Goal: Transaction & Acquisition: Purchase product/service

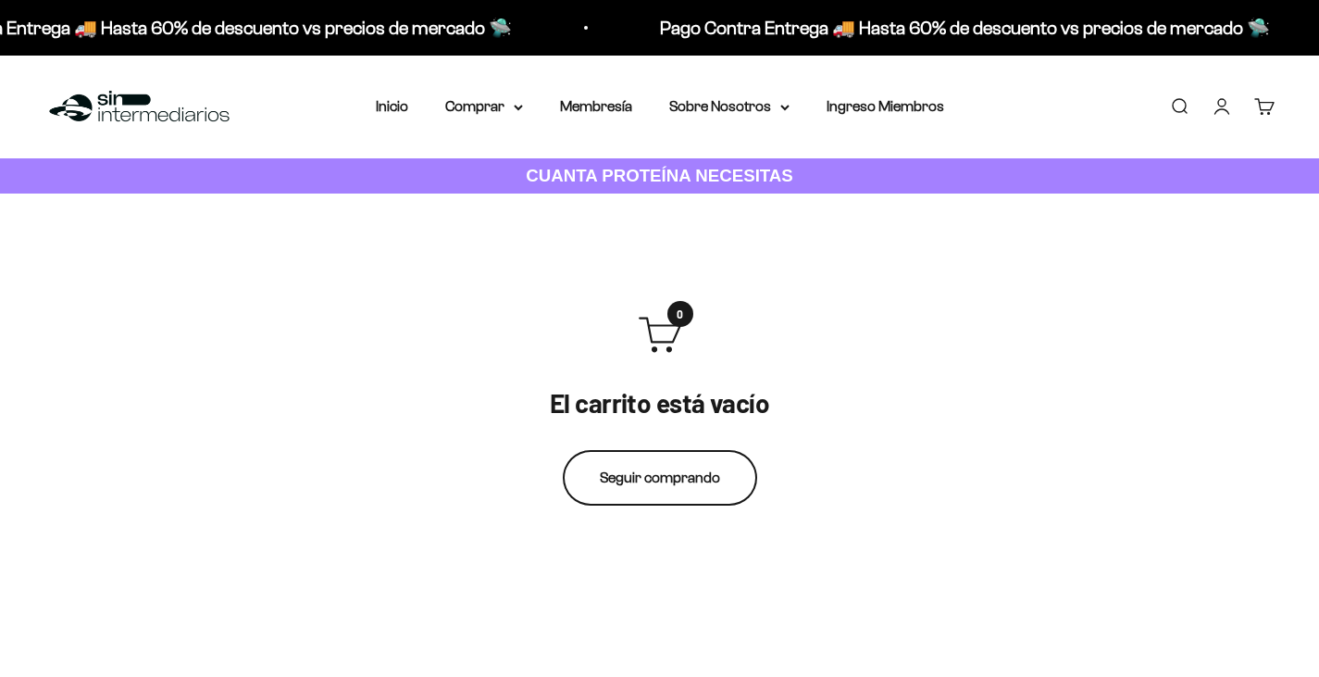
click at [678, 477] on link "Seguir comprando" at bounding box center [660, 478] width 194 height 56
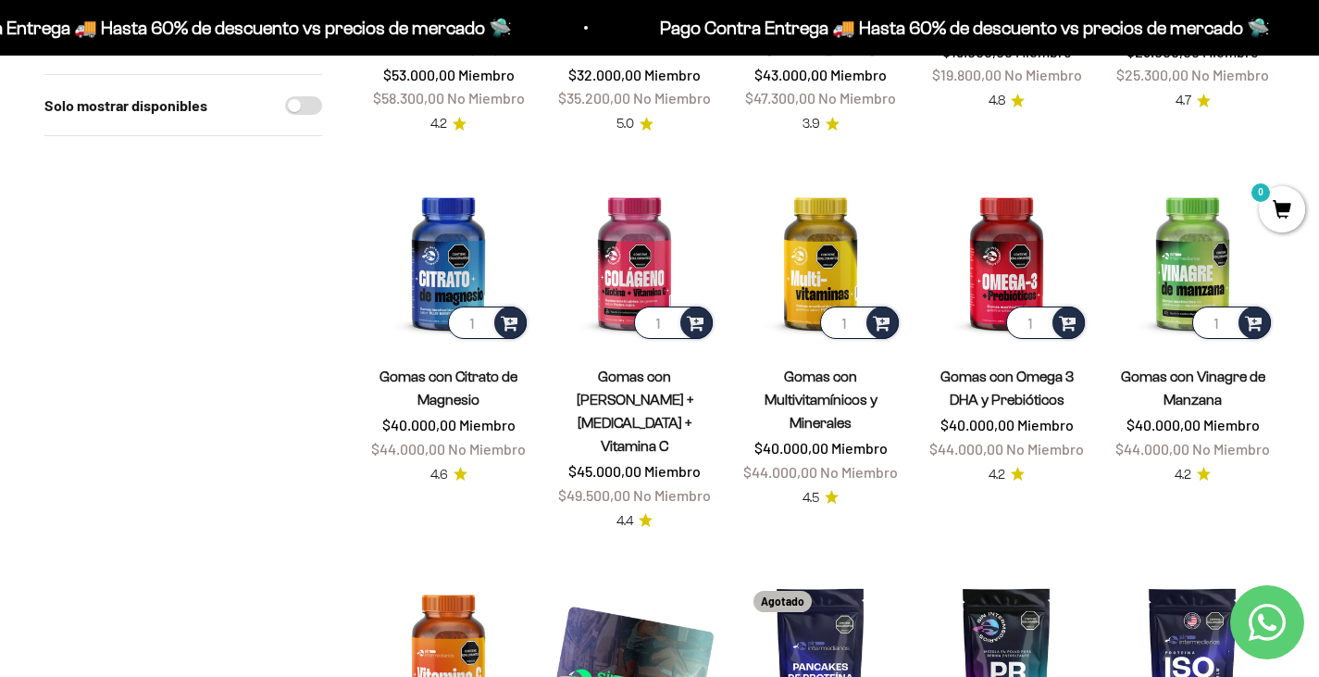
scroll to position [185, 0]
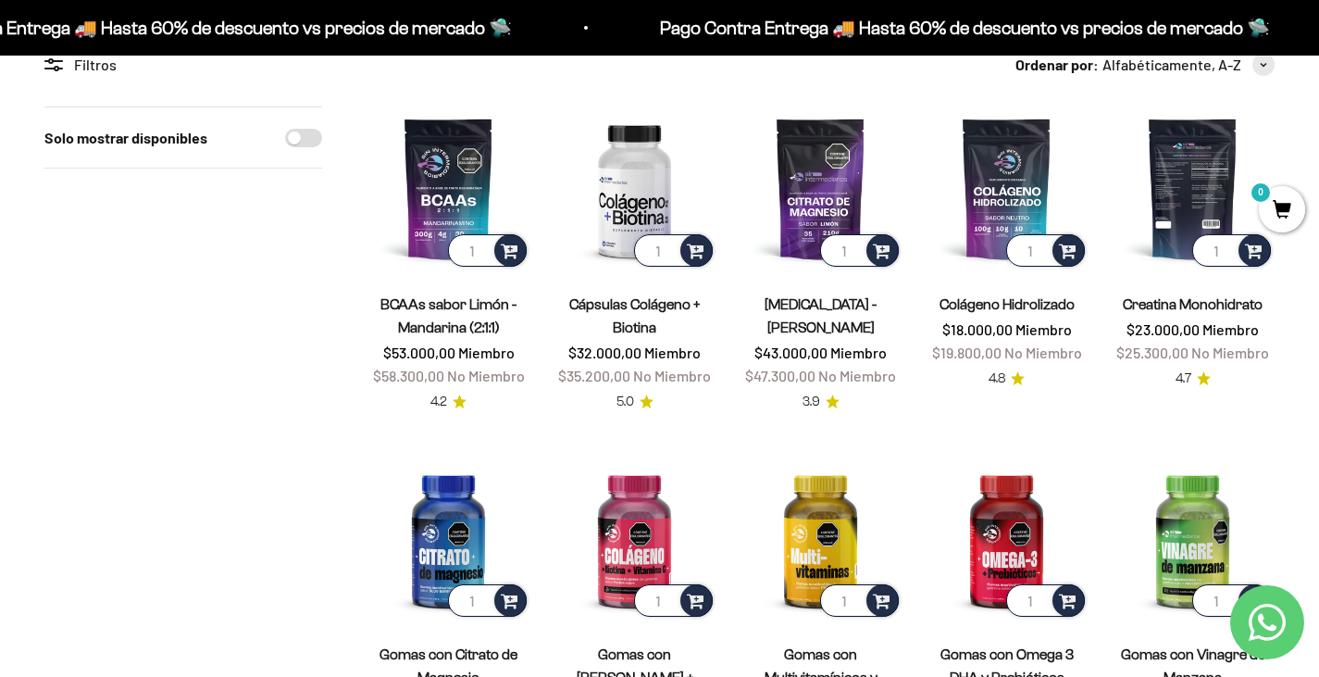
click at [1207, 208] on img at bounding box center [1193, 188] width 164 height 164
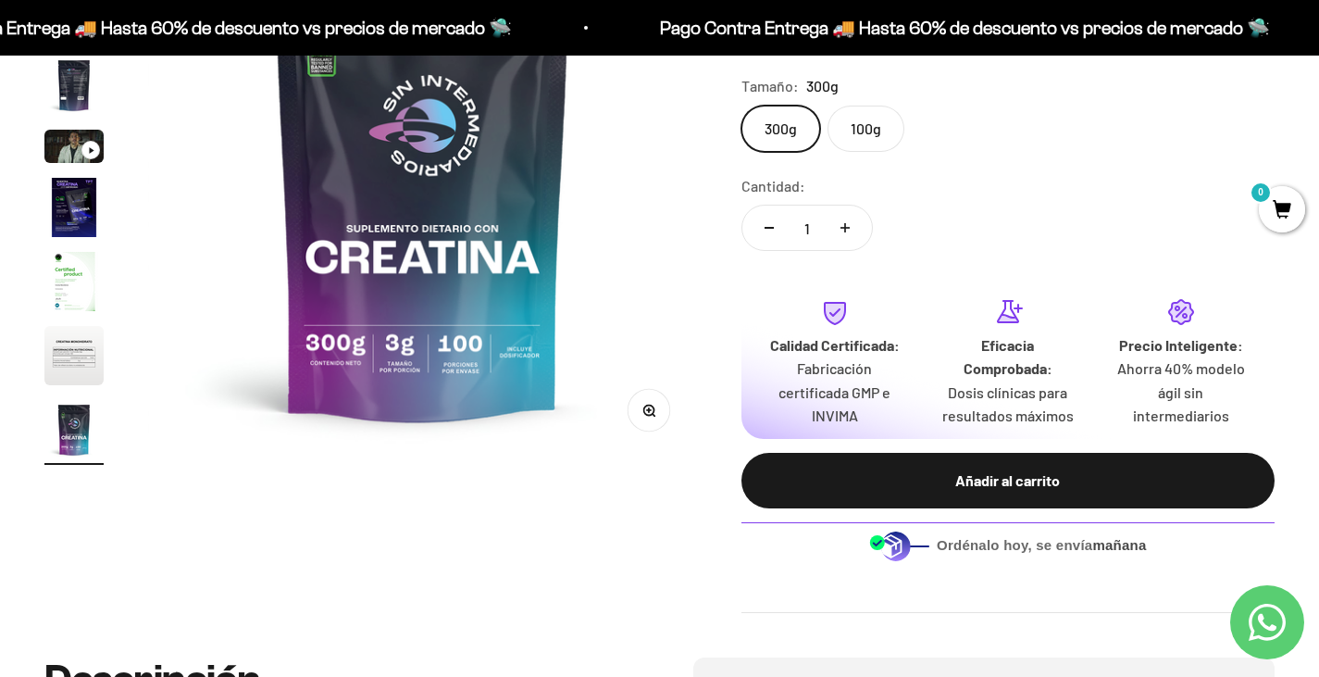
scroll to position [185, 0]
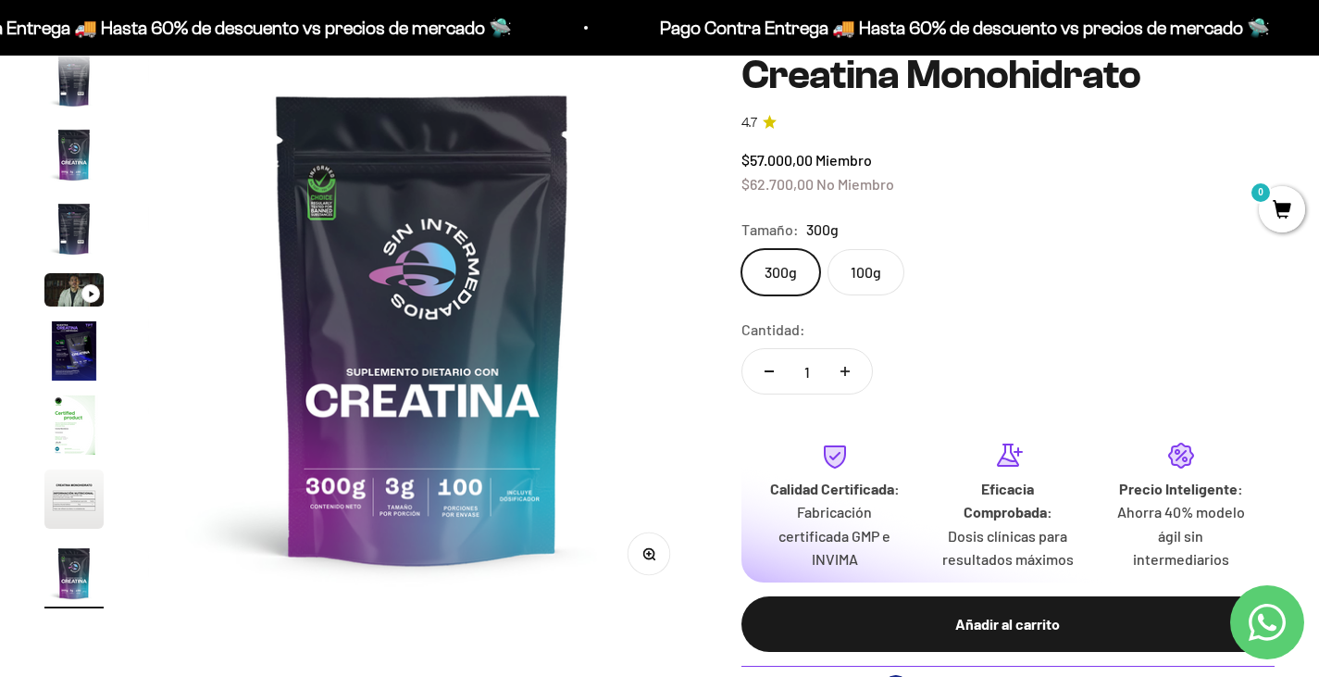
click at [865, 274] on label "100g" at bounding box center [866, 272] width 77 height 46
click at [741, 249] on input "100g" at bounding box center [741, 248] width 1 height 1
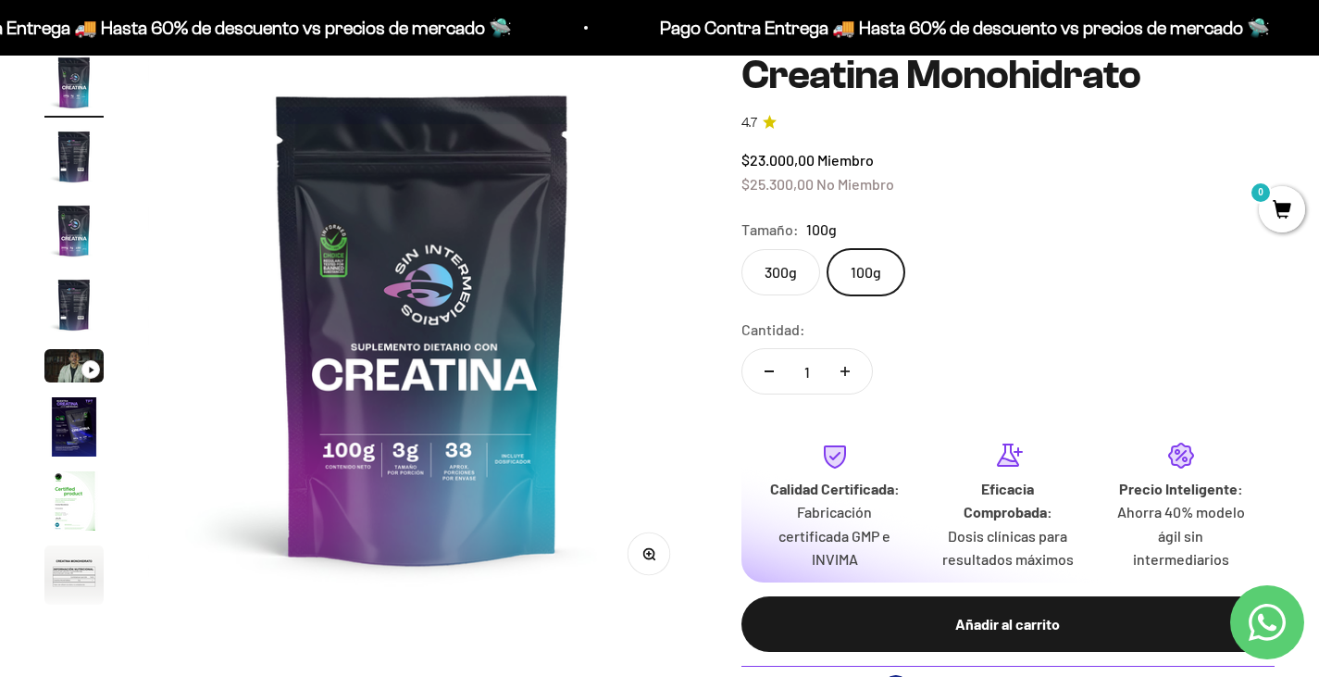
click at [785, 269] on label "300g" at bounding box center [780, 272] width 79 height 46
click at [741, 249] on input "300g" at bounding box center [741, 248] width 1 height 1
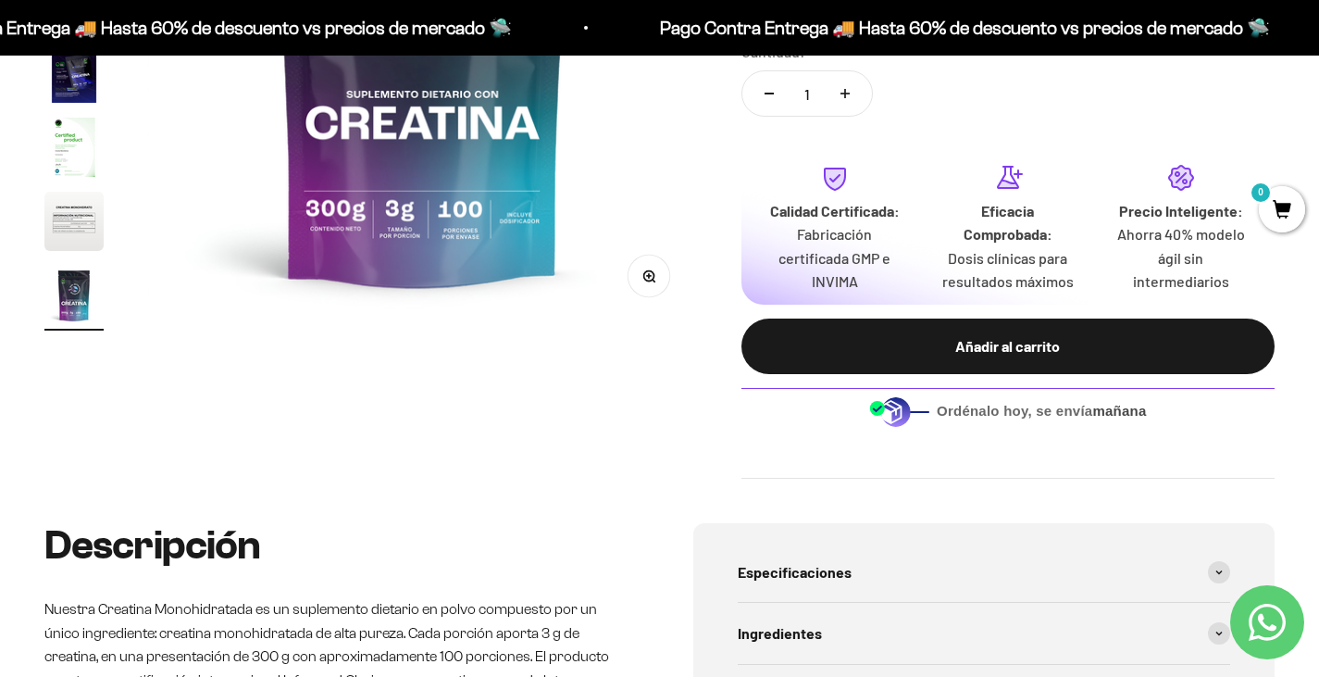
scroll to position [93, 0]
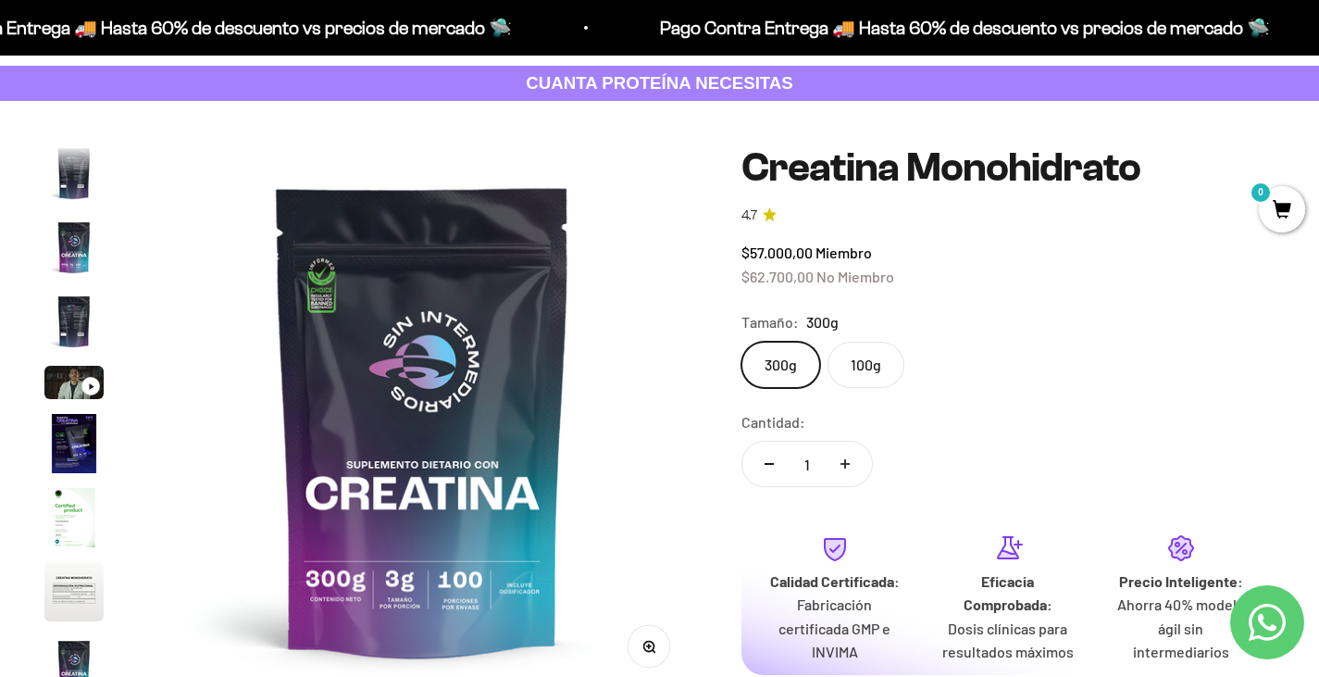
click at [849, 455] on button "Aumentar cantidad" at bounding box center [845, 464] width 54 height 44
type input "2"
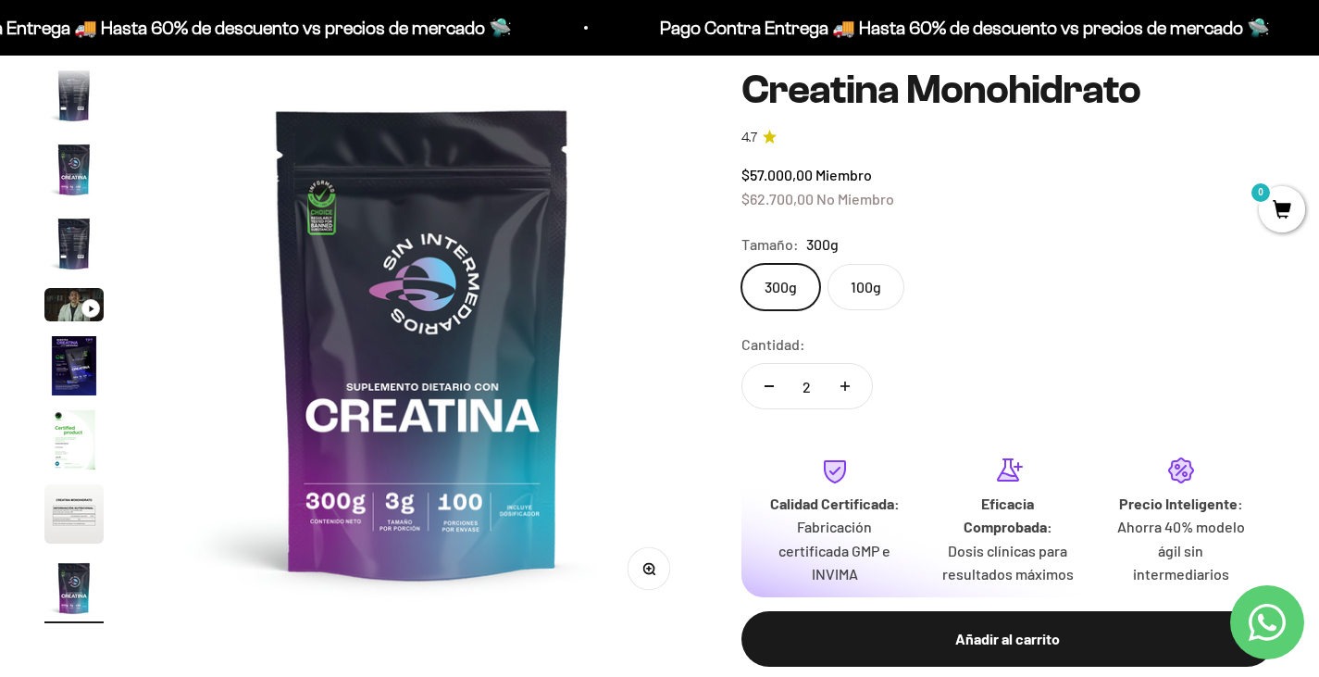
scroll to position [278, 0]
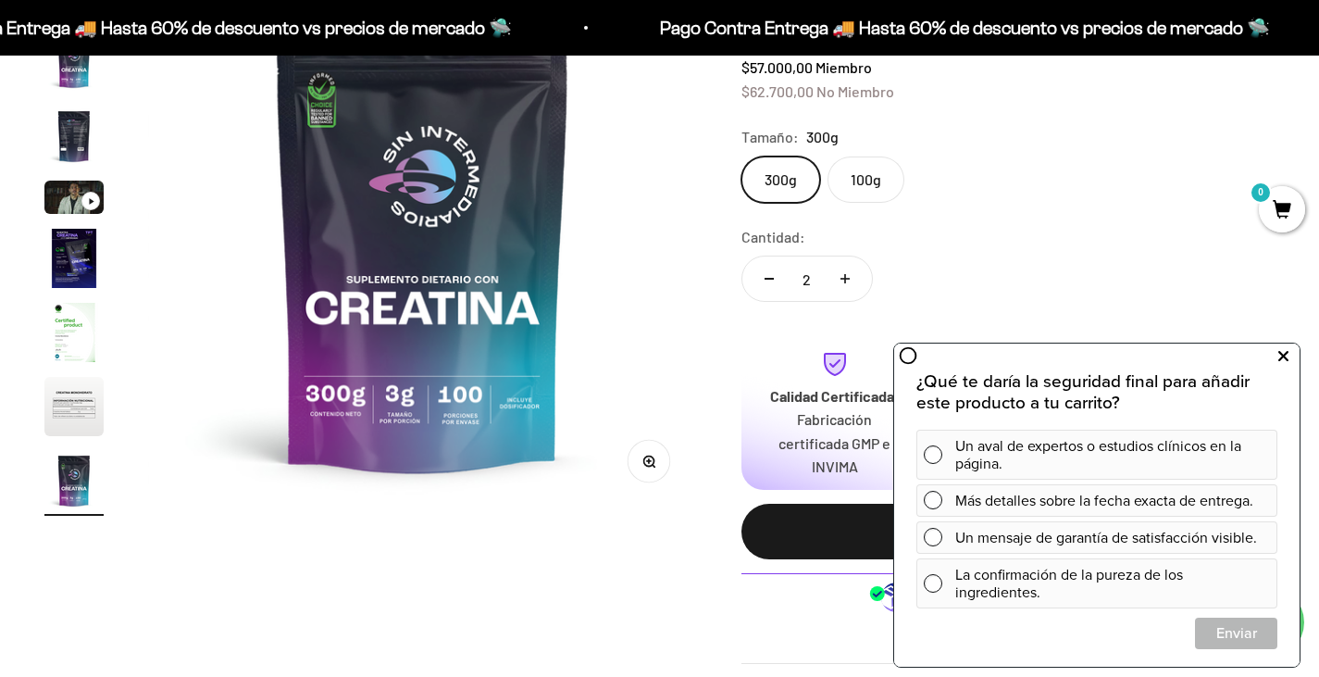
click at [1283, 362] on icon at bounding box center [1283, 356] width 10 height 24
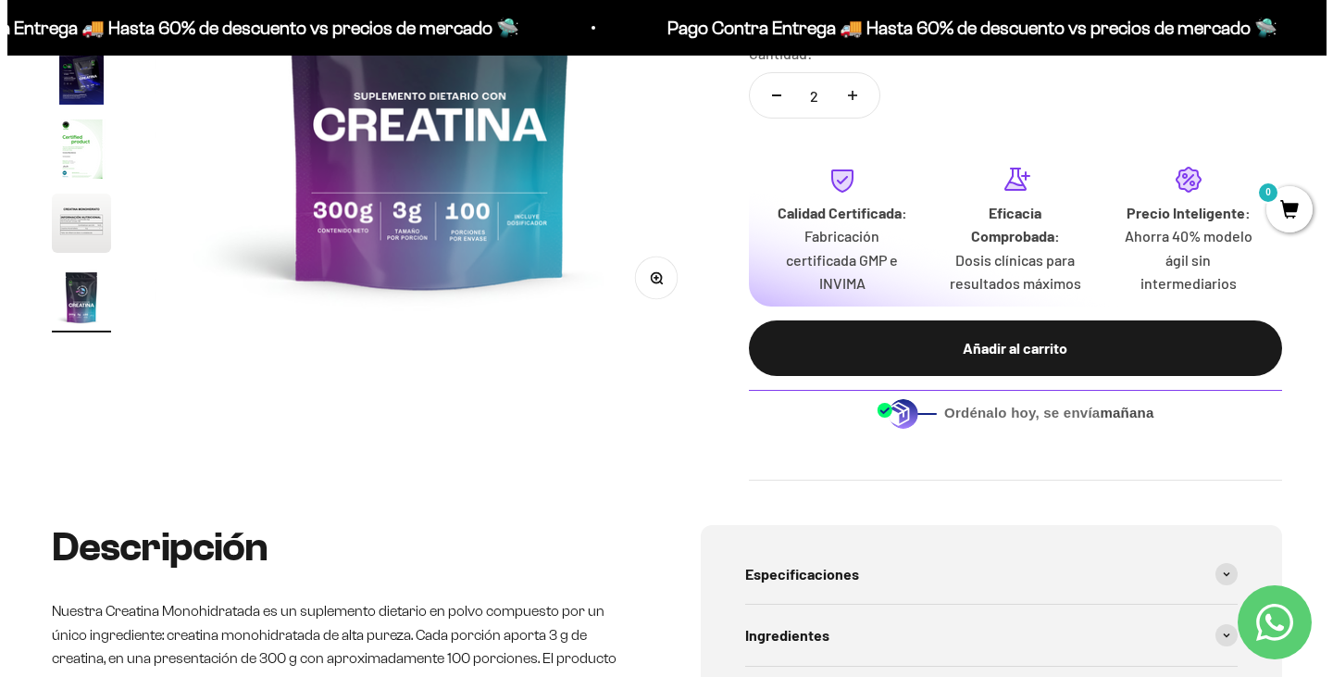
scroll to position [463, 0]
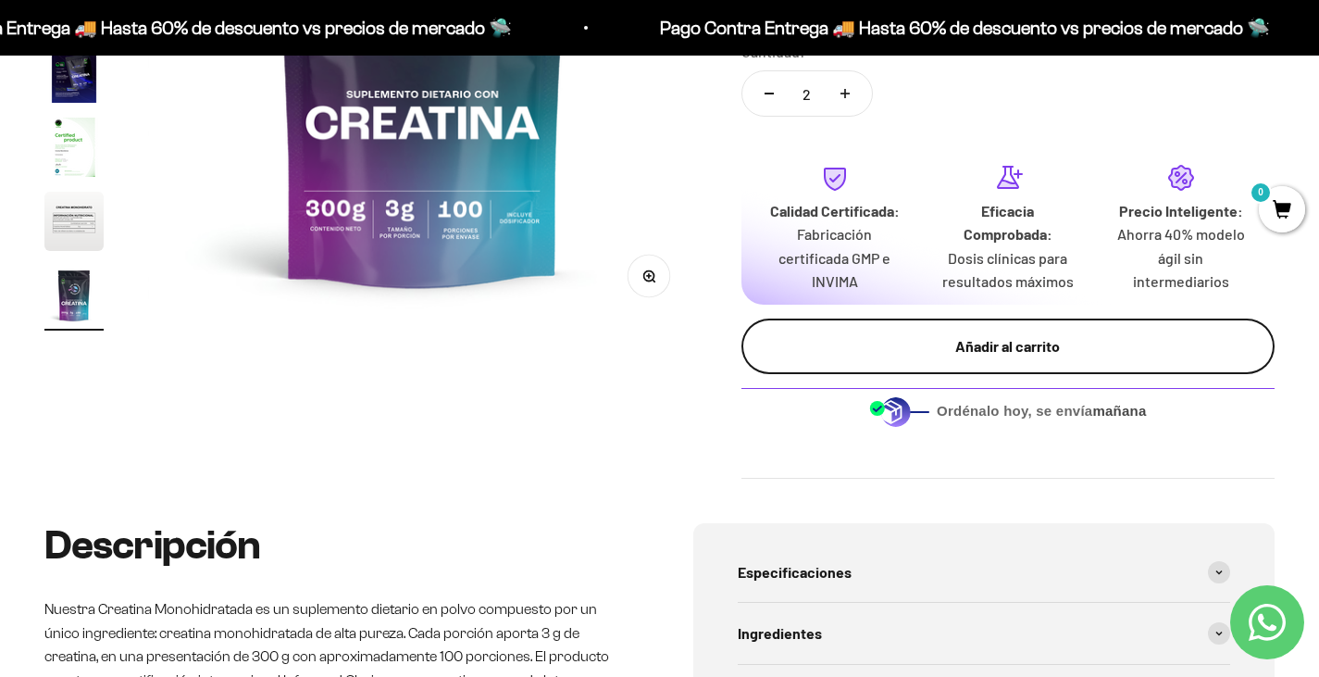
click at [1006, 340] on div "Añadir al carrito" at bounding box center [1007, 346] width 459 height 24
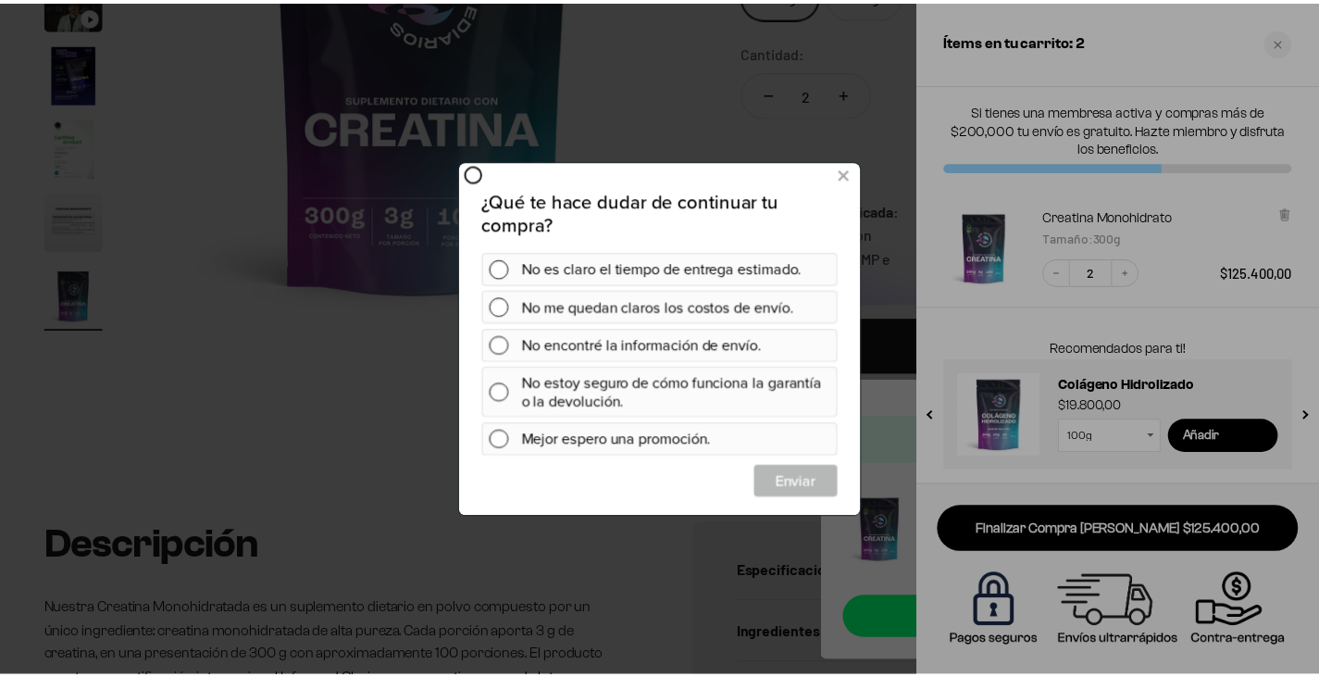
scroll to position [0, 0]
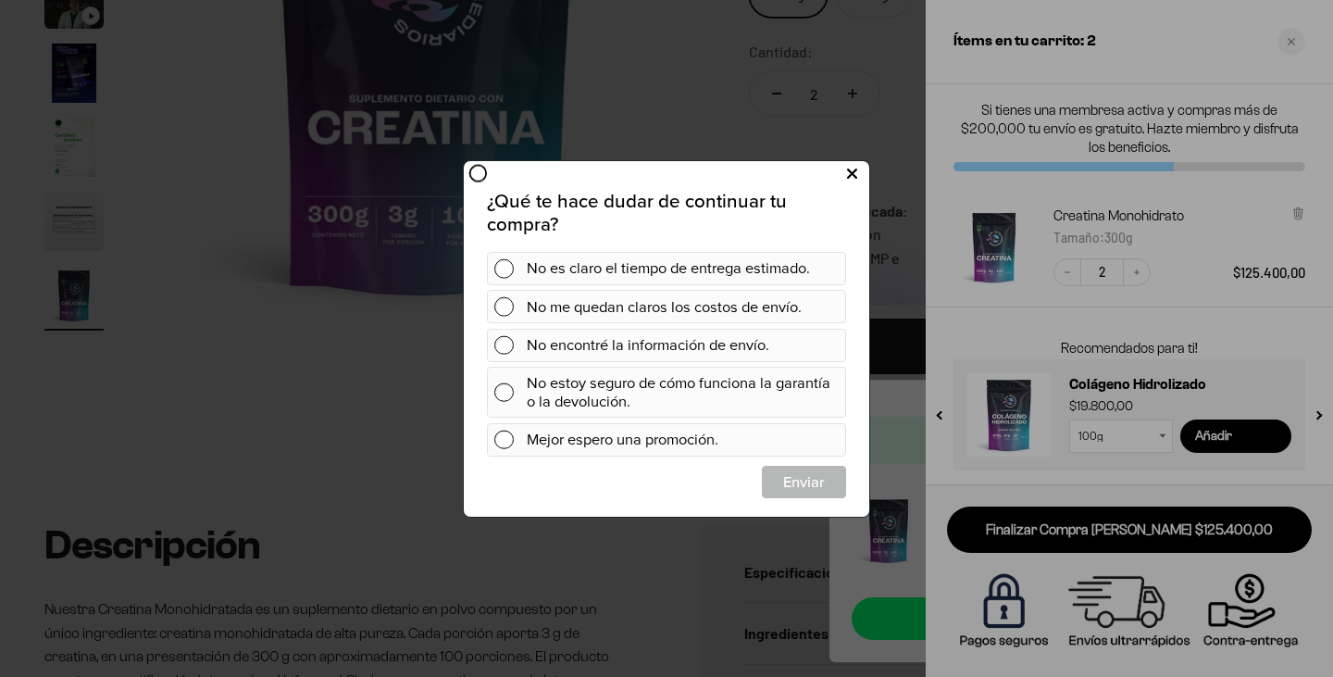
click at [856, 179] on icon at bounding box center [852, 173] width 10 height 25
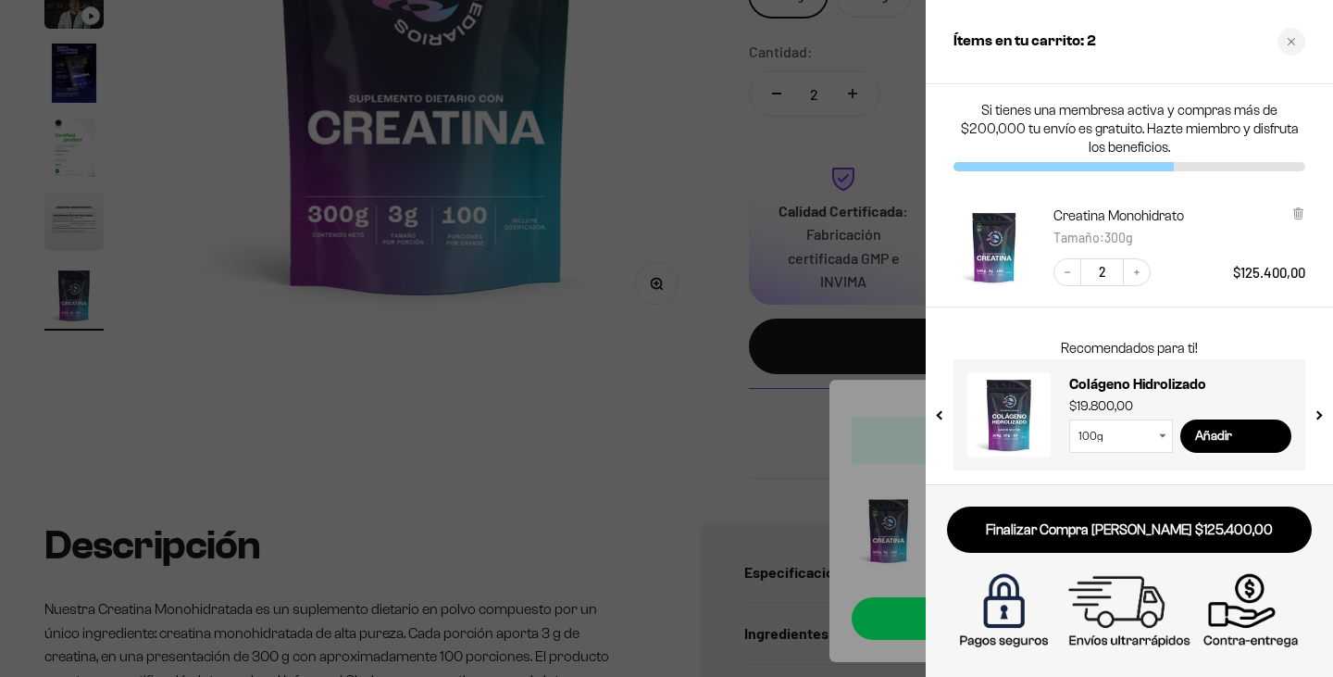
click at [786, 213] on div at bounding box center [666, 338] width 1333 height 677
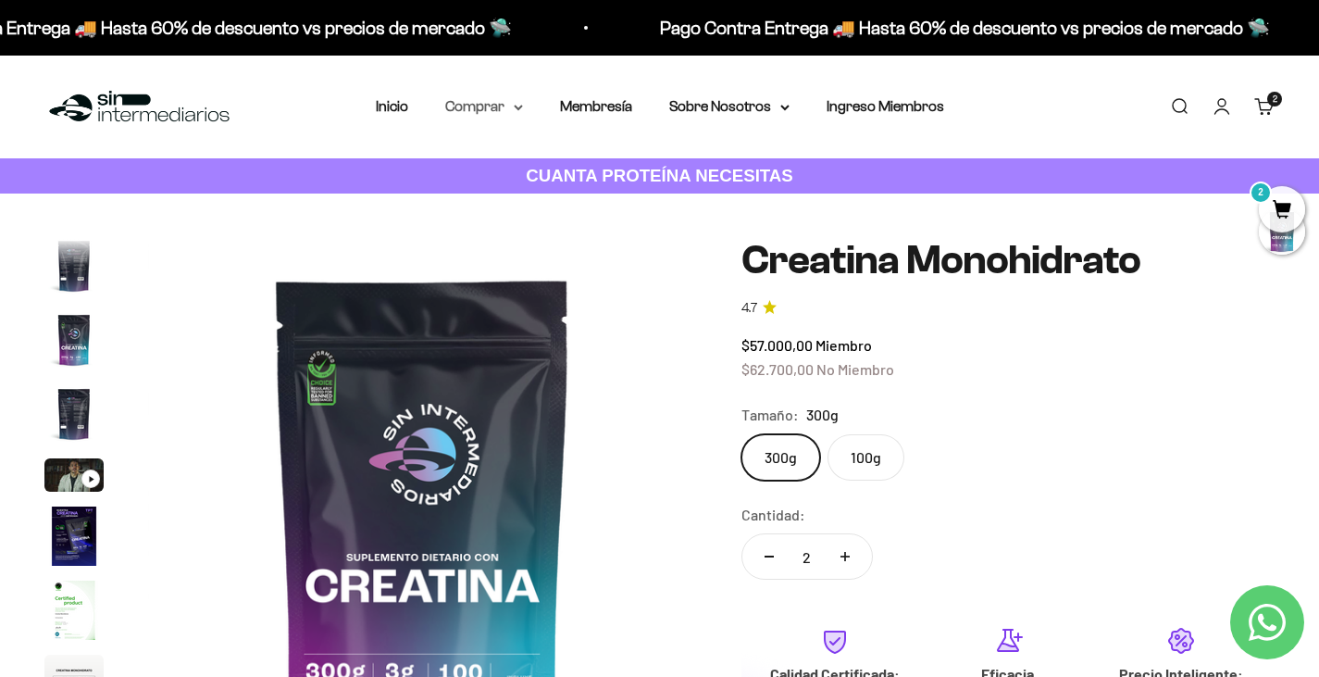
click at [468, 110] on summary "Comprar" at bounding box center [484, 106] width 78 height 24
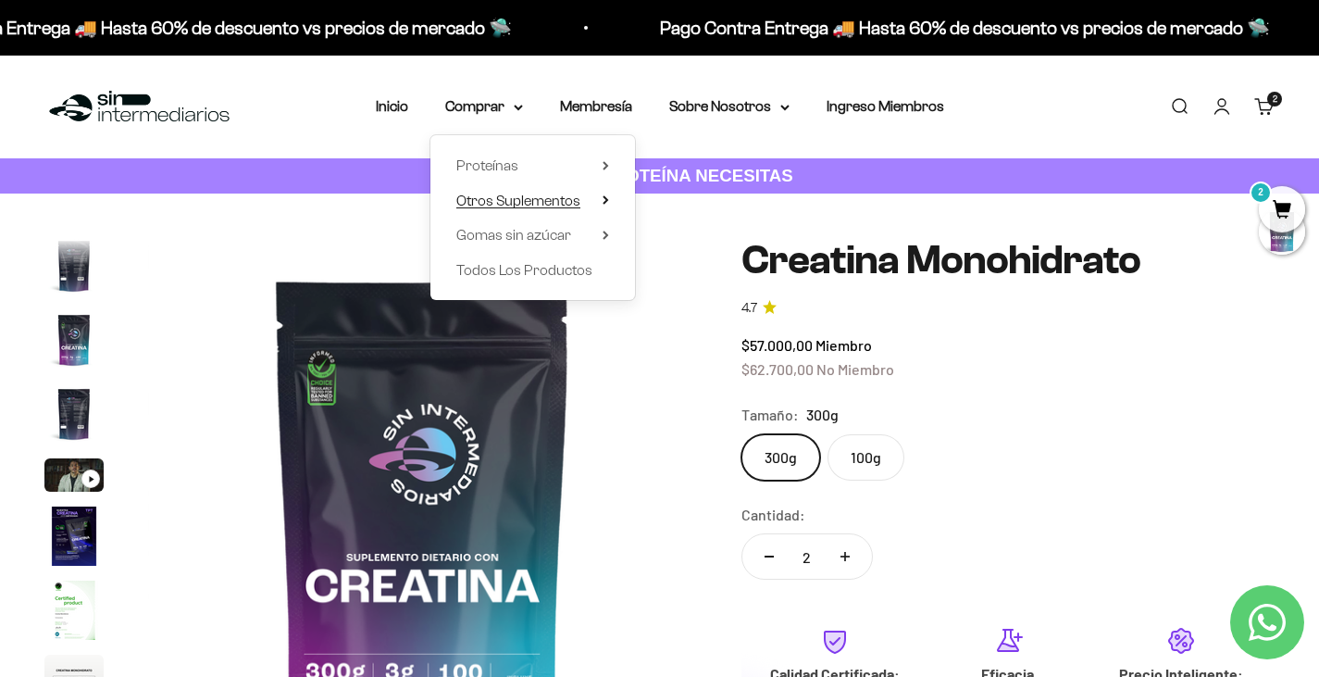
click at [543, 193] on span "Otros Suplementos" at bounding box center [518, 201] width 124 height 16
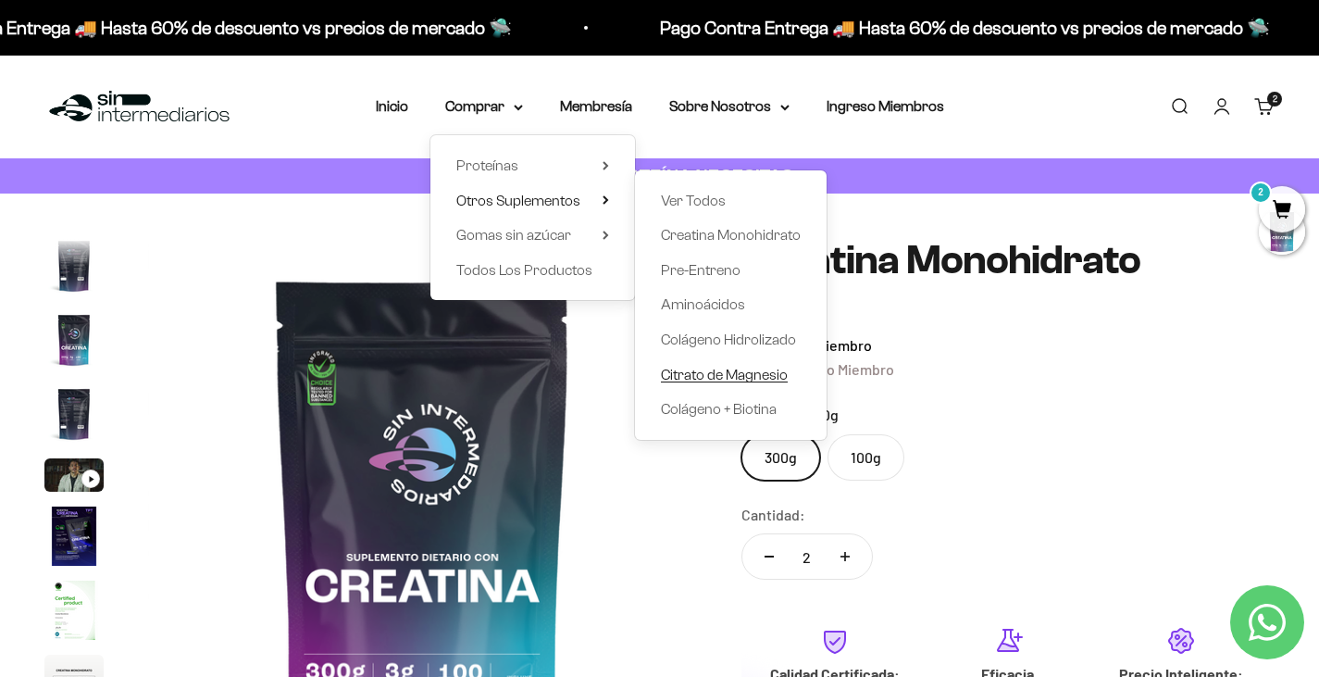
click at [730, 377] on span "Citrato de Magnesio" at bounding box center [724, 375] width 127 height 16
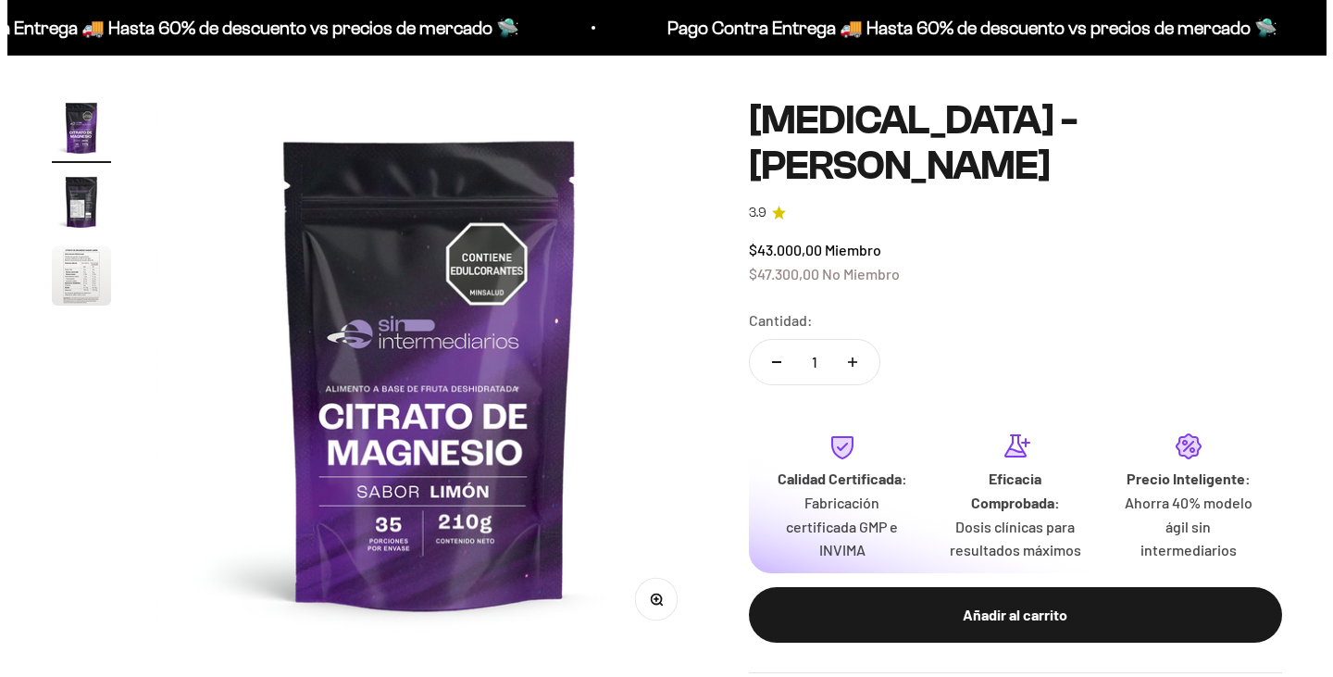
scroll to position [185, 0]
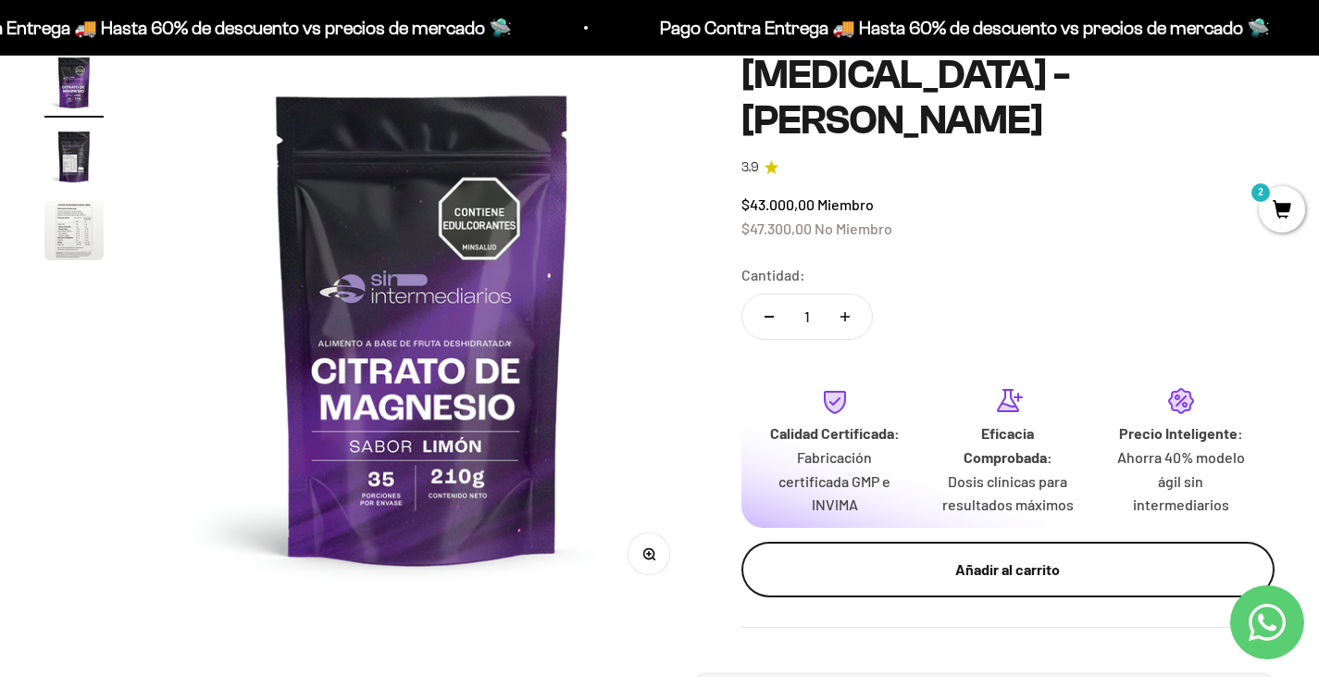
click at [916, 564] on div "Añadir al carrito" at bounding box center [1007, 569] width 459 height 24
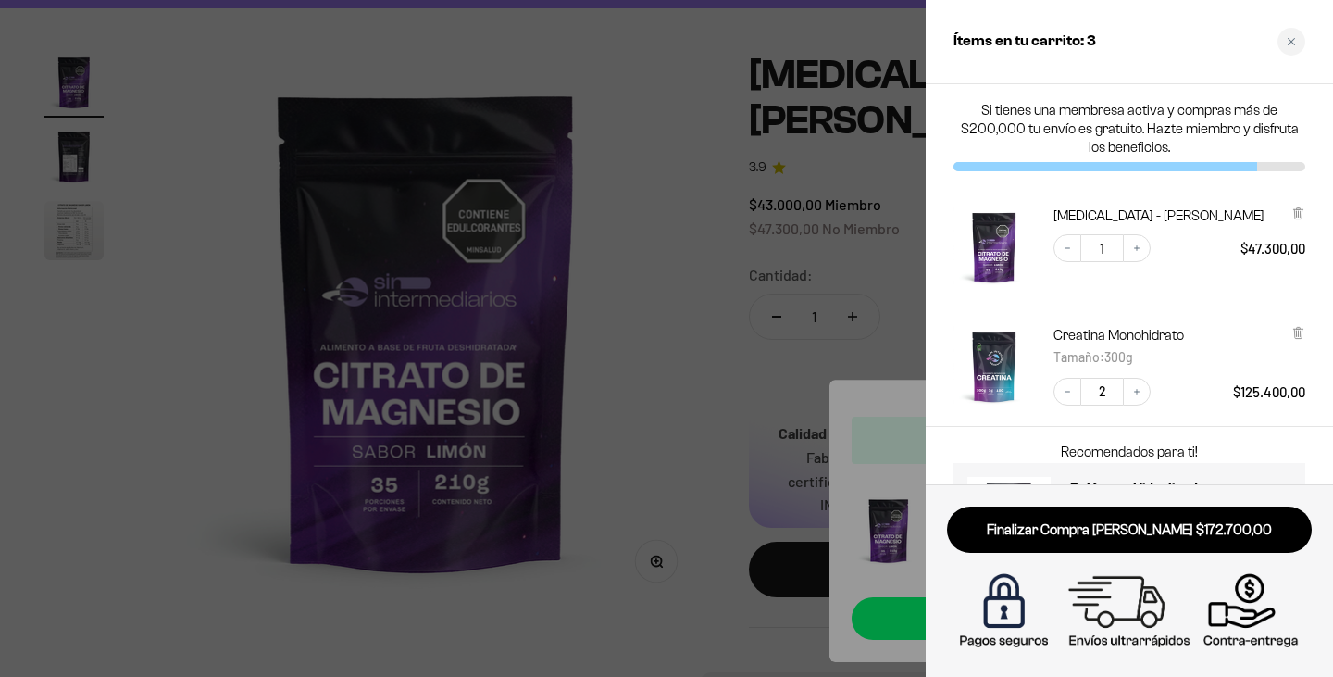
click at [1089, 348] on div "Tamaño : 300g" at bounding box center [1123, 356] width 140 height 24
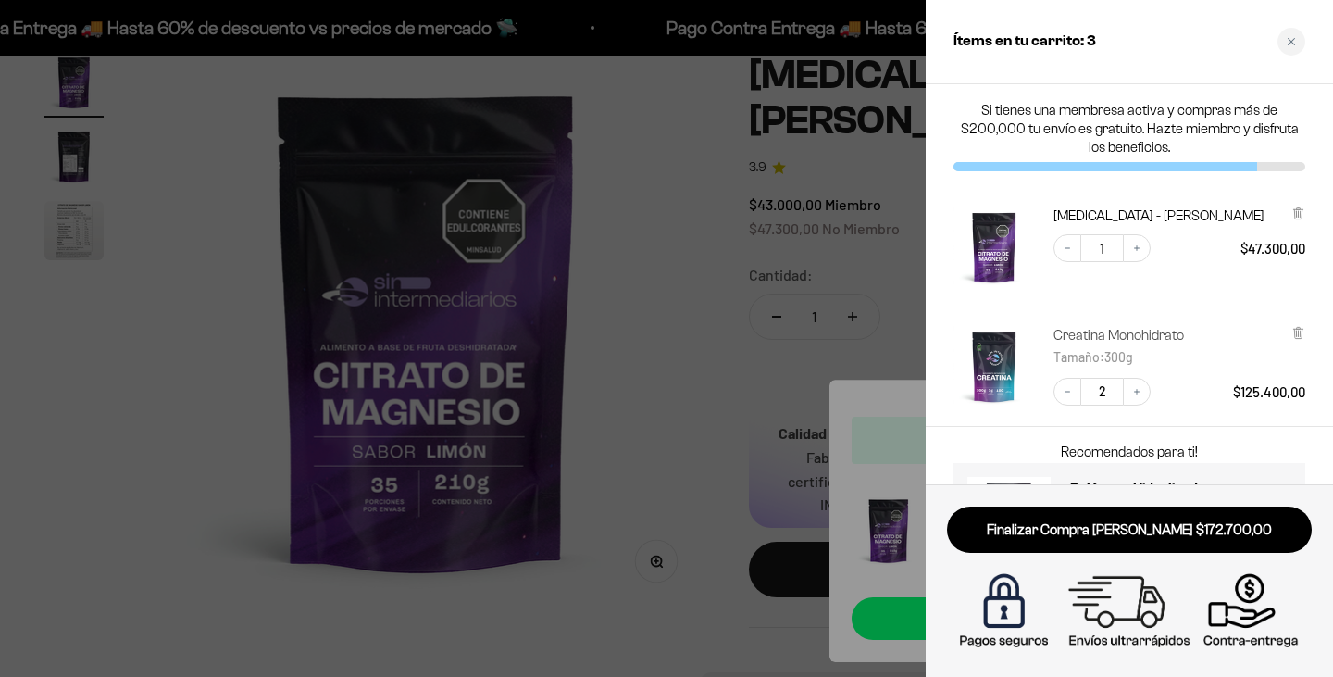
click at [1089, 337] on link "Creatina Monohidrato" at bounding box center [1118, 335] width 131 height 19
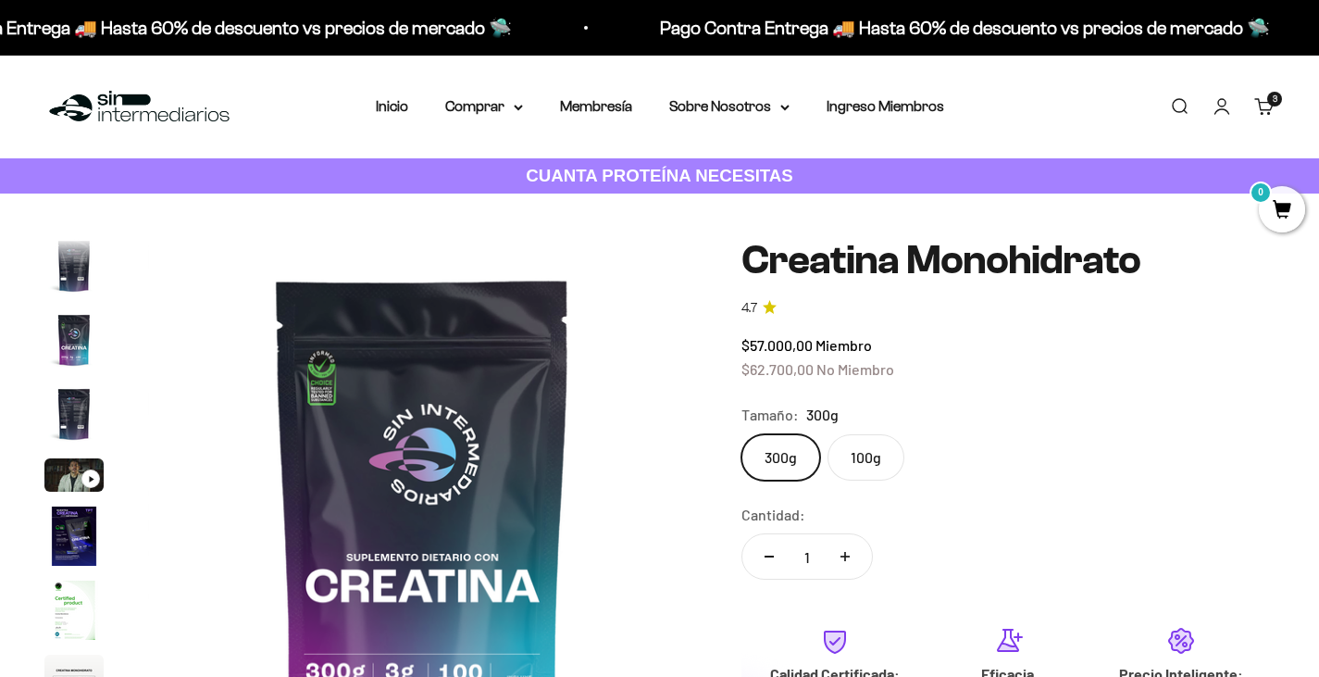
scroll to position [0, 4565]
click at [1222, 105] on link "Iniciar sesión" at bounding box center [1222, 106] width 20 height 20
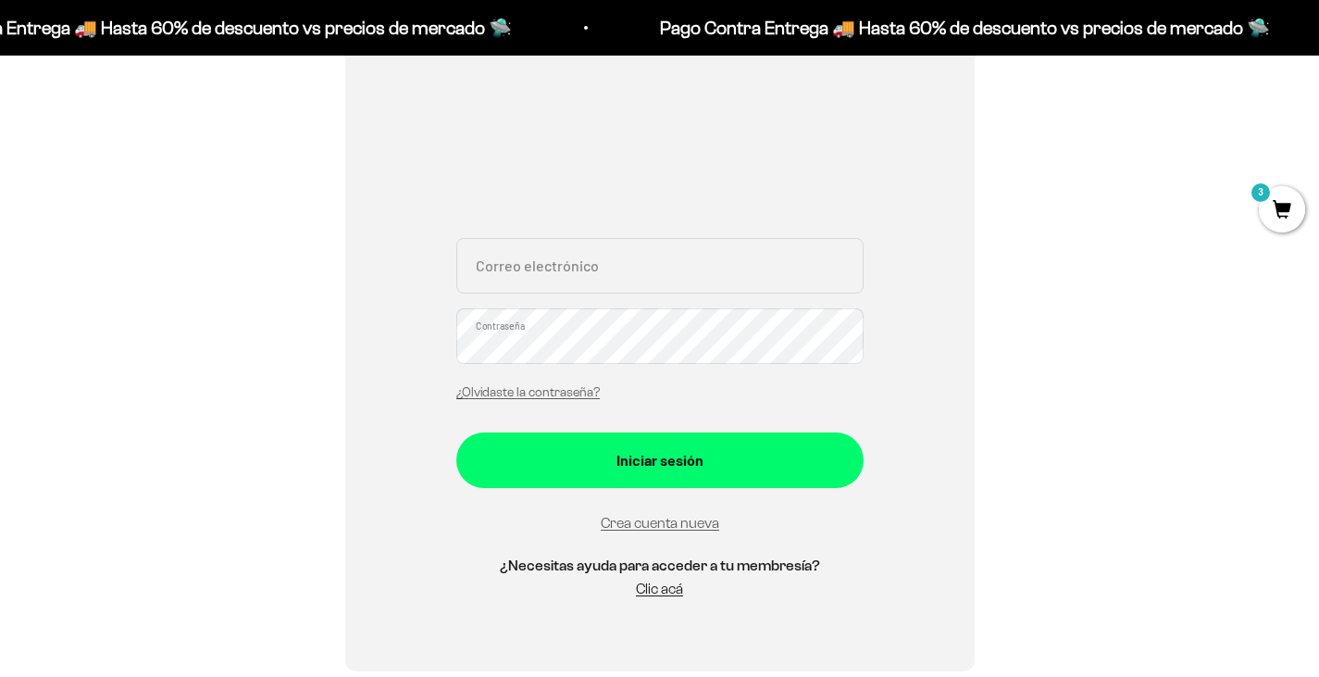
scroll to position [278, 0]
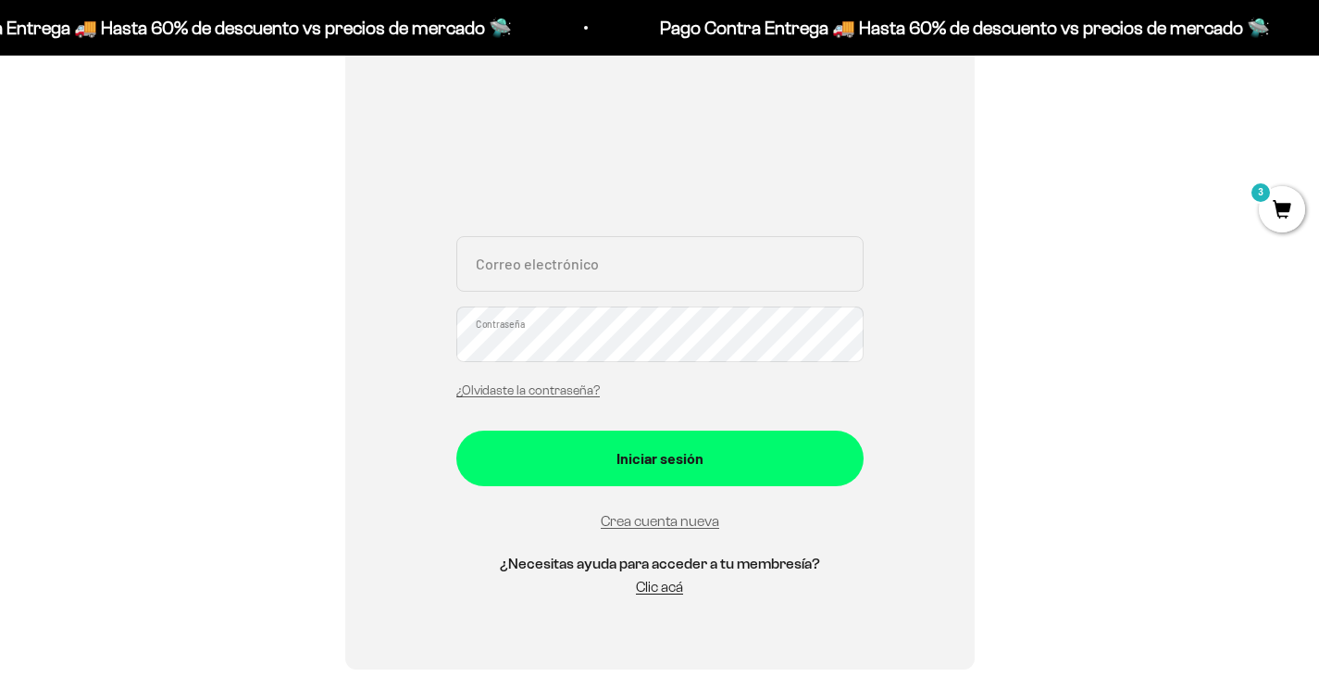
click at [579, 270] on input "Correo electrónico" at bounding box center [659, 264] width 407 height 56
type input "jhonatanforonda528@gmail.com"
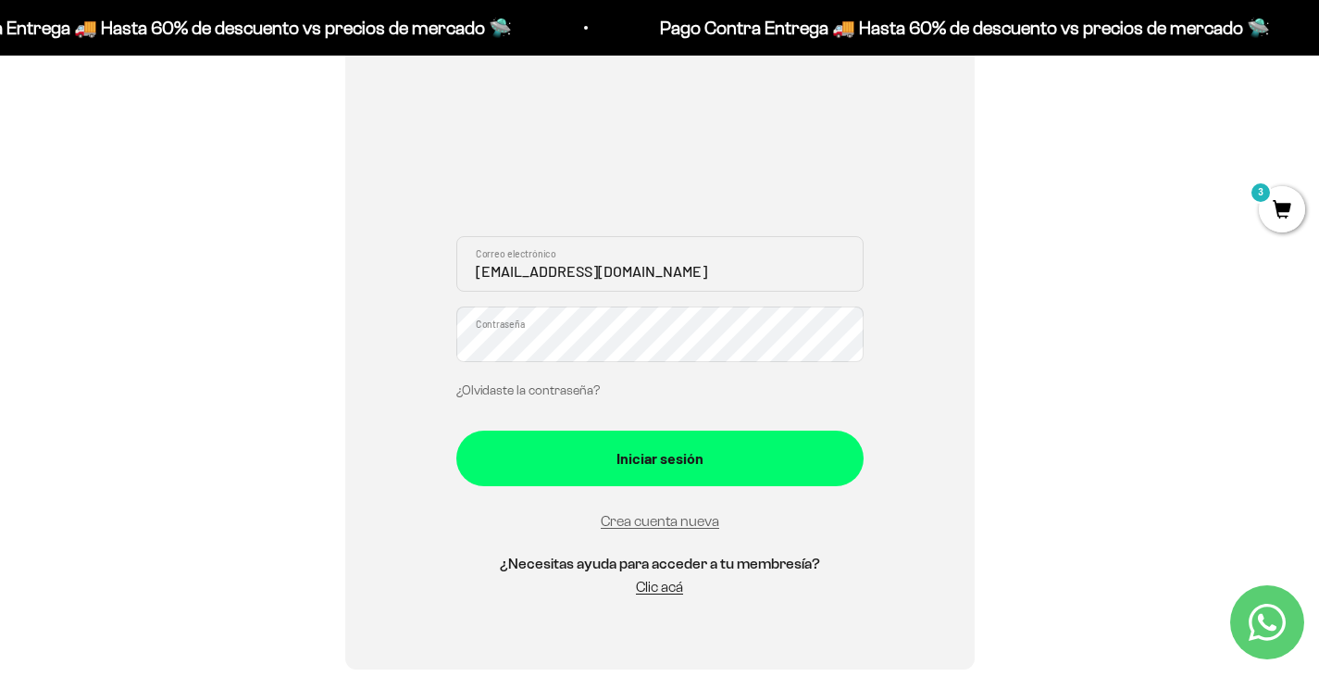
click at [517, 396] on link "¿Olvidaste la contraseña?" at bounding box center [527, 390] width 143 height 14
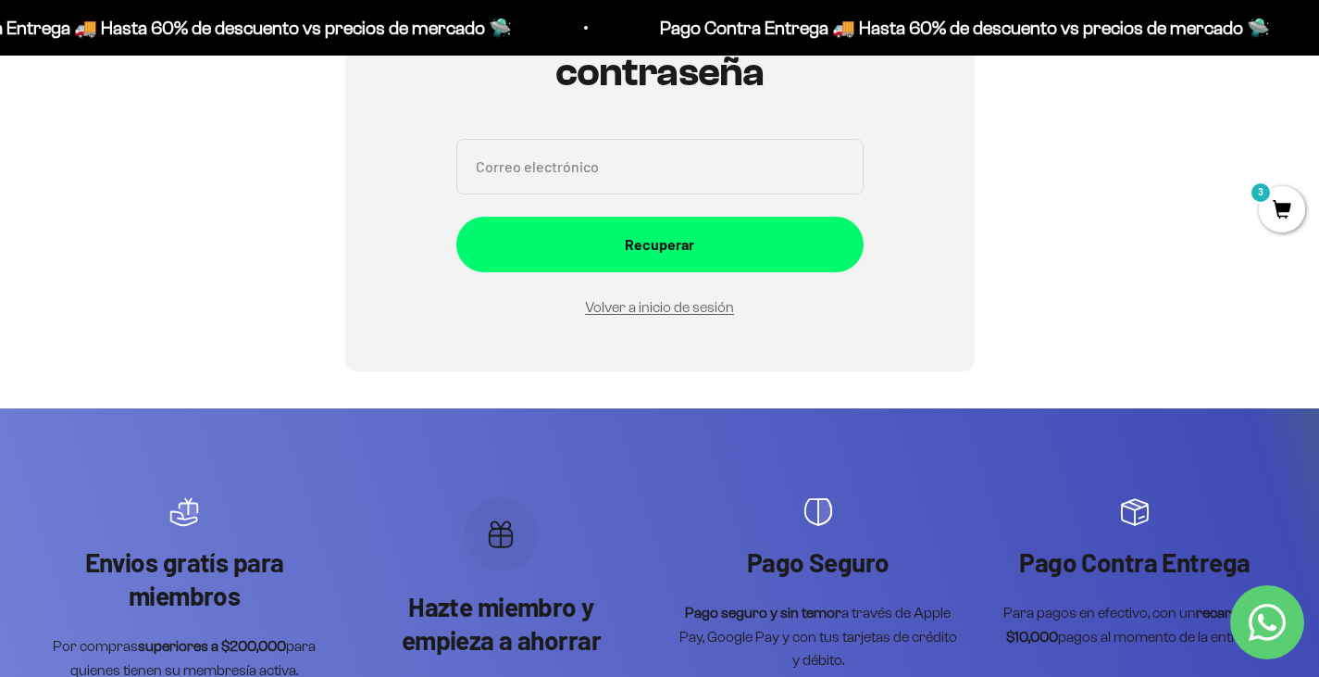
click at [556, 191] on input "Correo electrónico" at bounding box center [659, 167] width 407 height 56
type input "jhonatanforonda528@gmail.com"
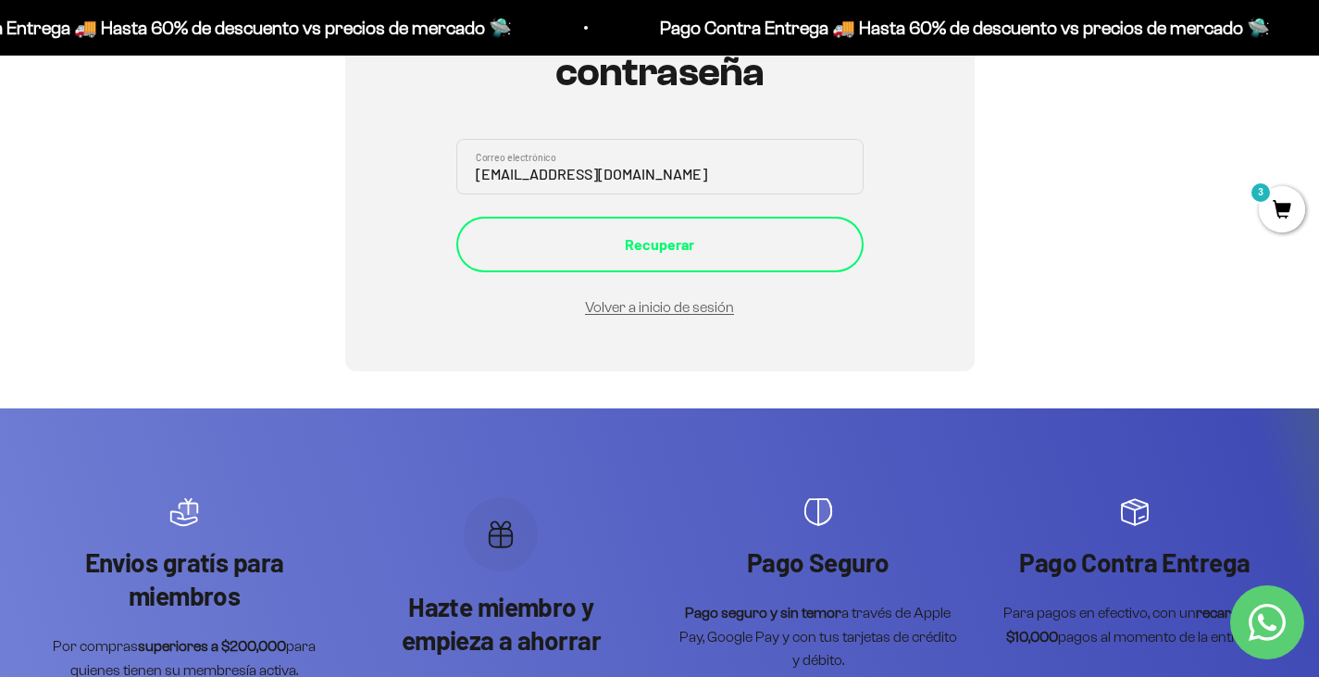
click at [618, 235] on div "Recuperar" at bounding box center [659, 244] width 333 height 24
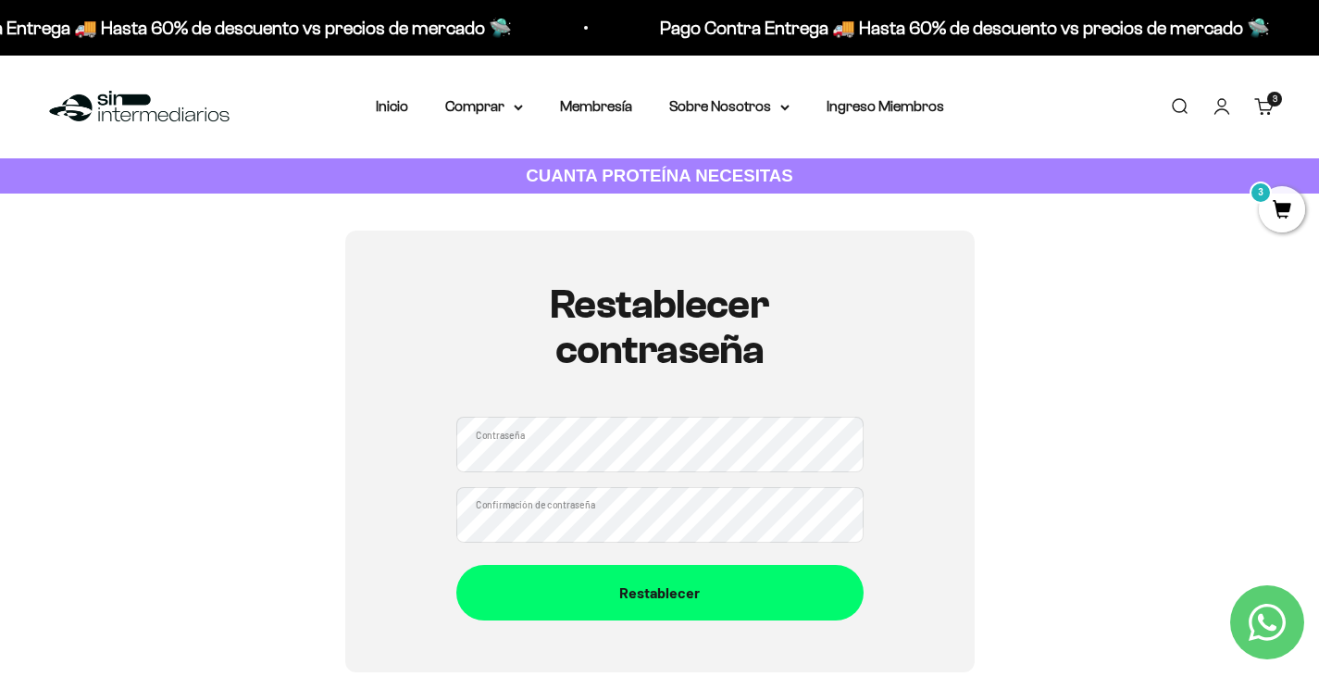
click at [456, 565] on button "Restablecer" at bounding box center [659, 593] width 407 height 56
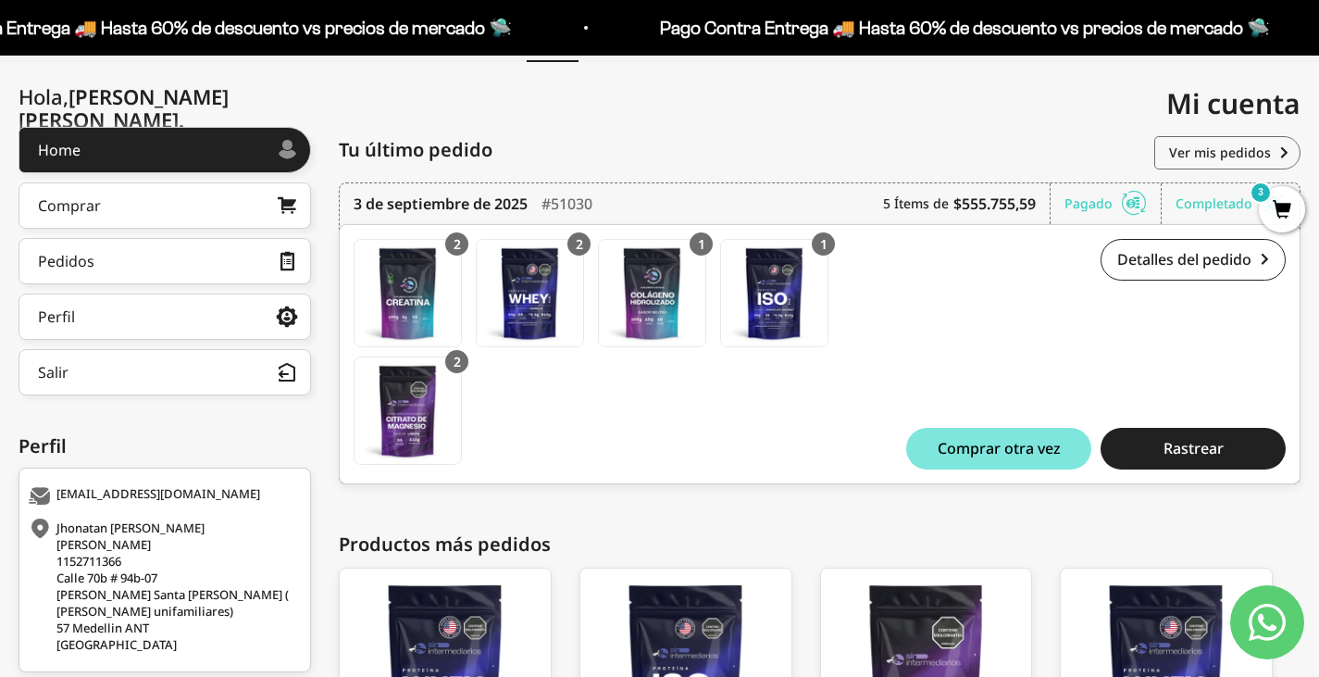
scroll to position [278, 0]
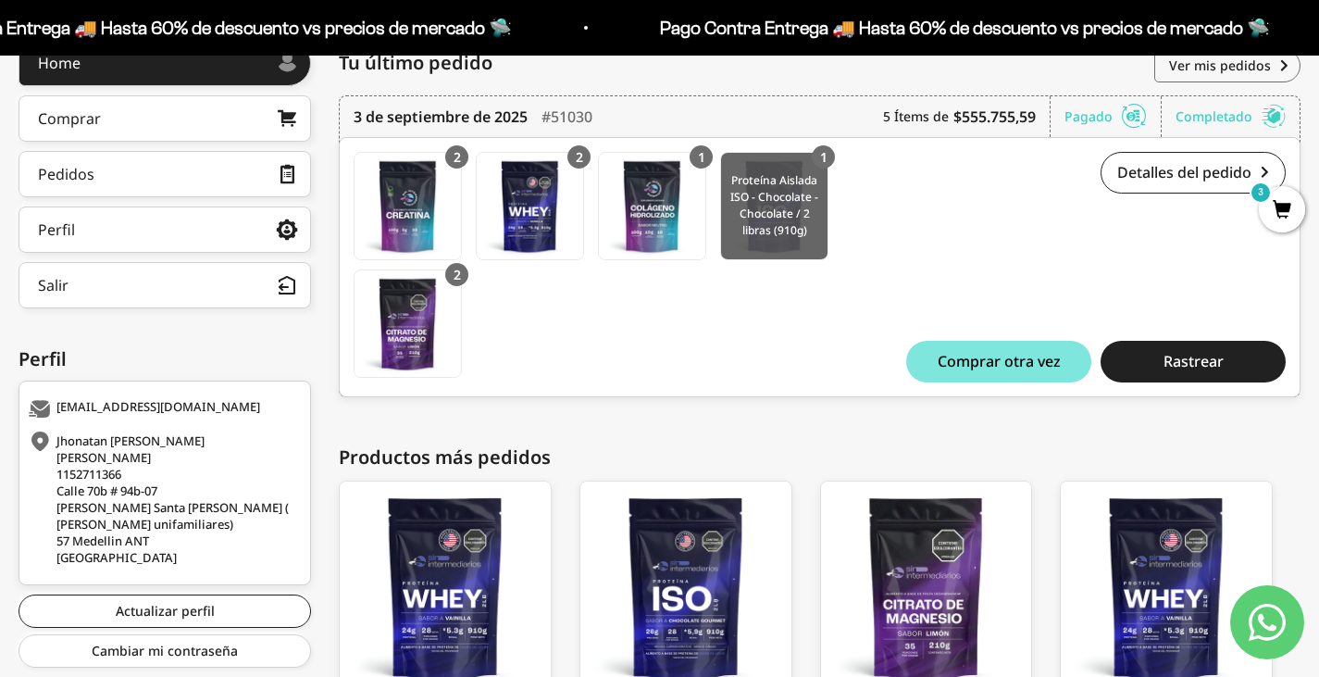
click at [774, 199] on img at bounding box center [774, 206] width 106 height 106
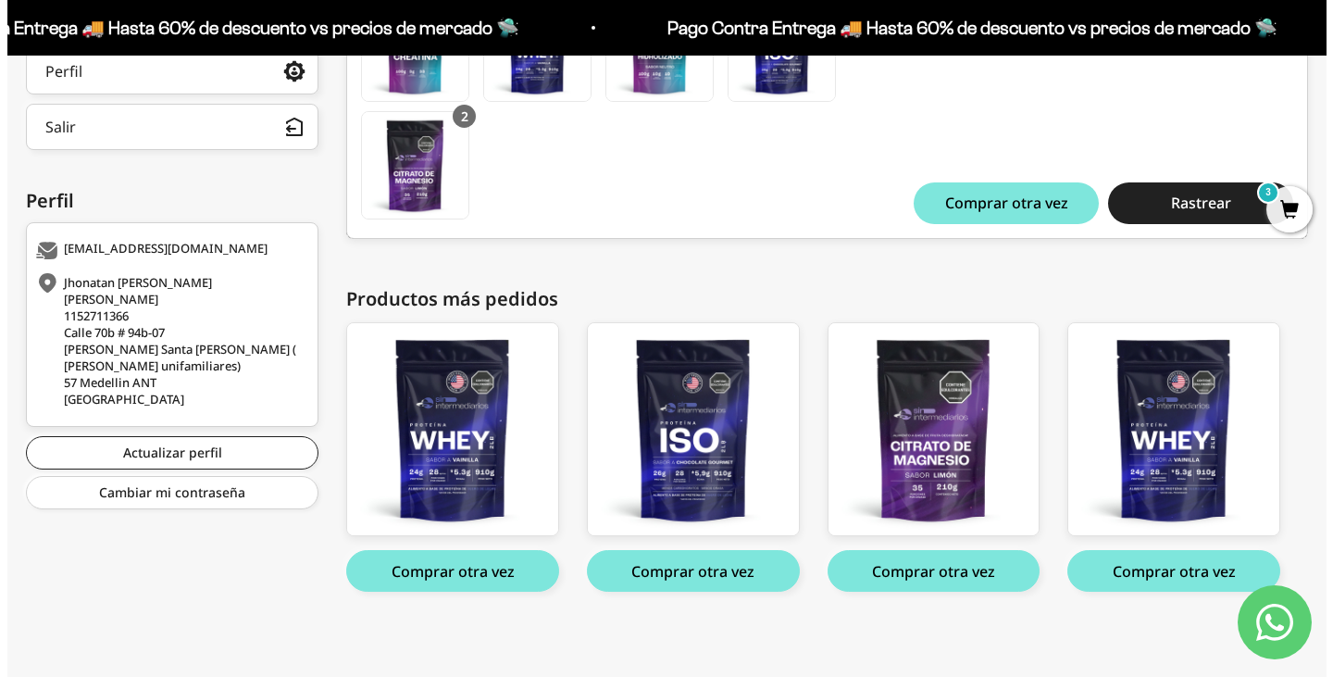
scroll to position [439, 0]
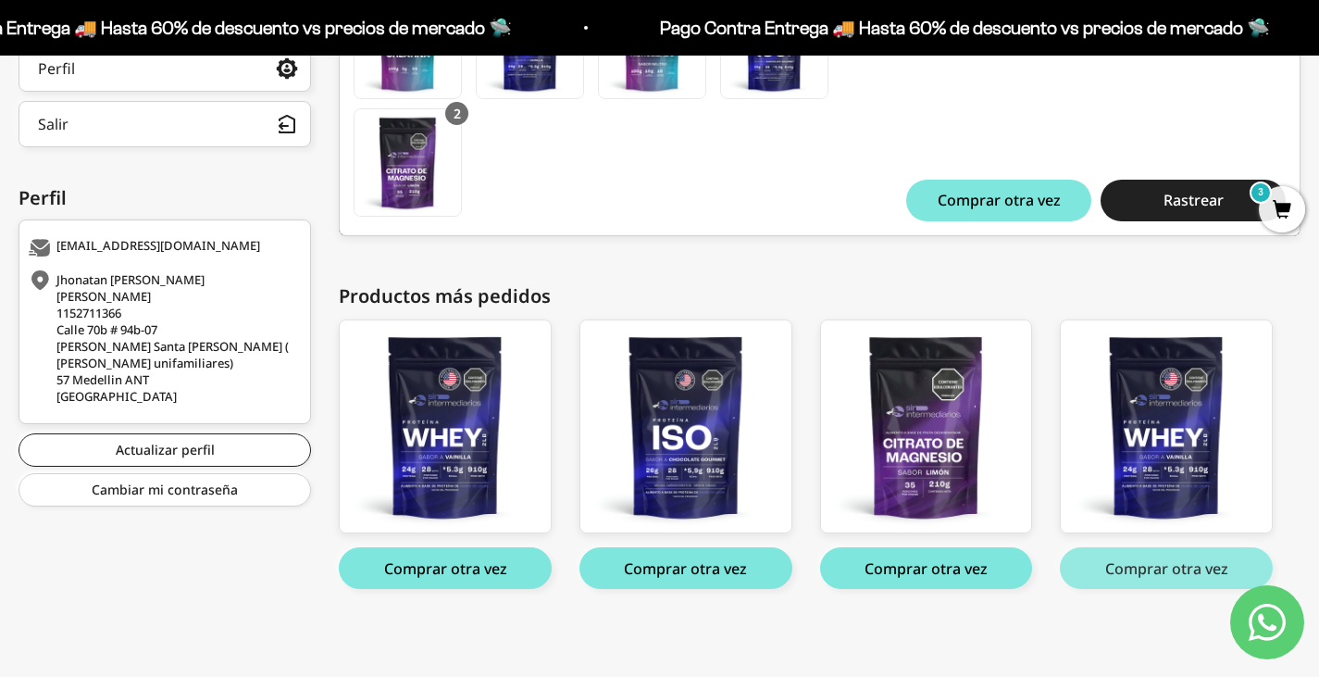
click at [1162, 570] on button "Comprar otra vez" at bounding box center [1166, 568] width 213 height 42
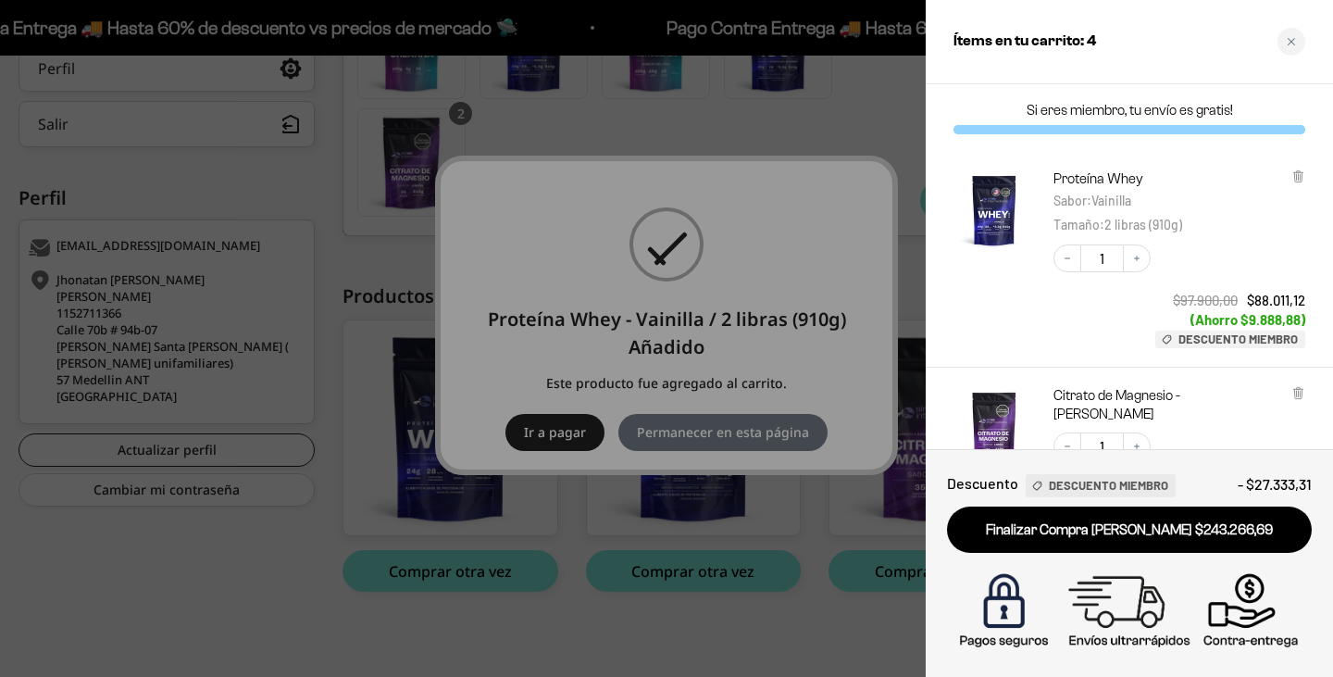
click at [638, 517] on div at bounding box center [666, 338] width 1333 height 677
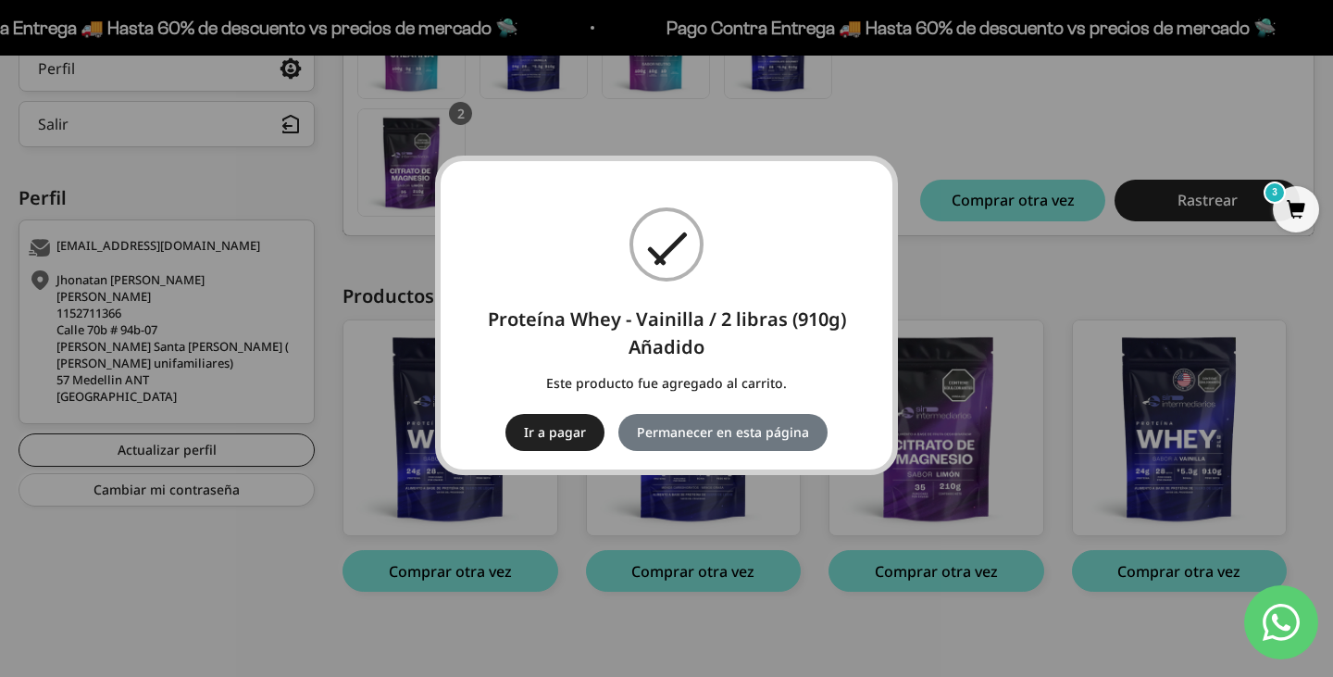
drag, startPoint x: 817, startPoint y: 524, endPoint x: 719, endPoint y: 492, distance: 103.0
click at [815, 524] on div "× Proteína Whey - Vainilla / 2 libras (910g) Añadido Este producto fue agregado…" at bounding box center [666, 338] width 1333 height 677
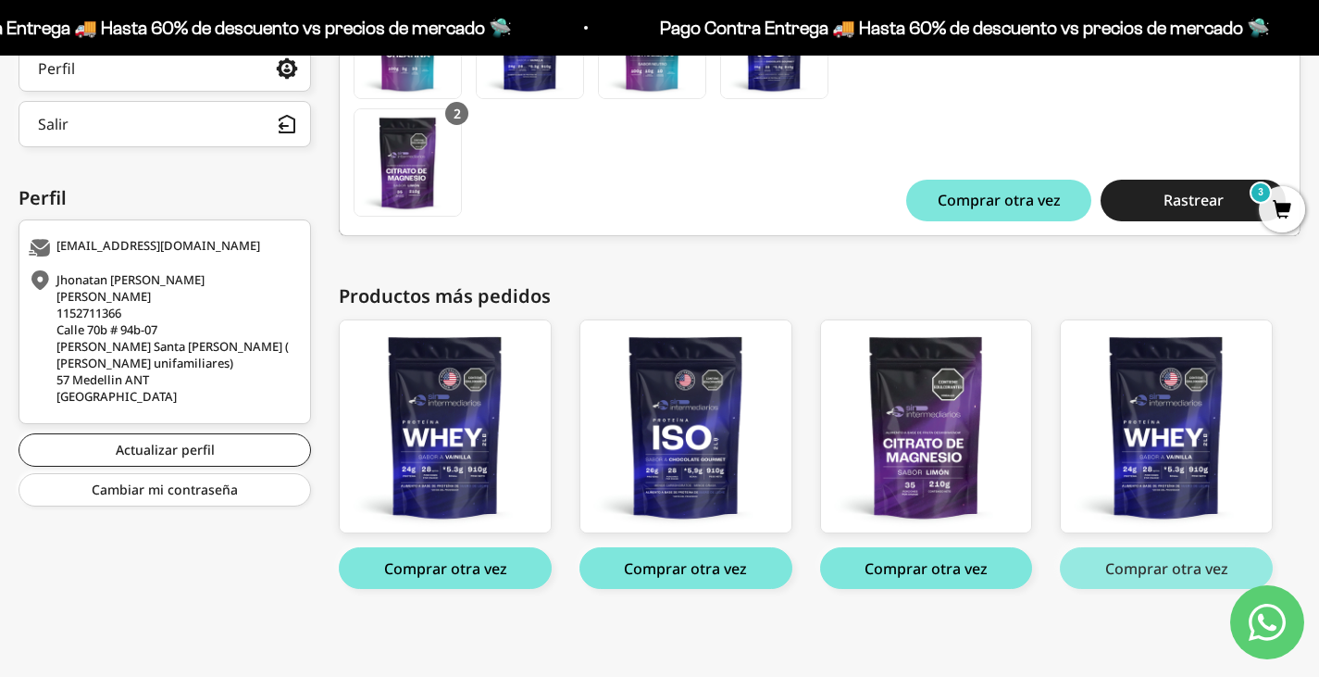
click at [1151, 570] on button "Comprar otra vez" at bounding box center [1166, 568] width 213 height 42
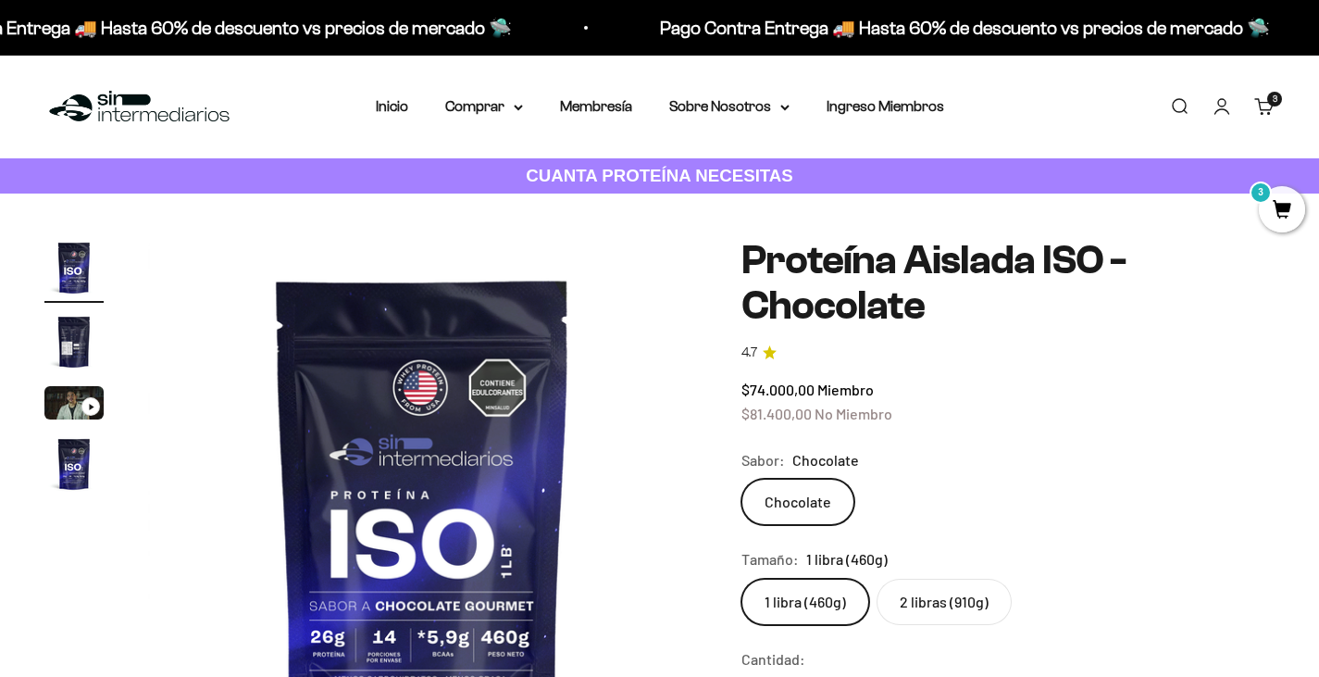
click at [1279, 193] on span "3" at bounding box center [1282, 209] width 46 height 46
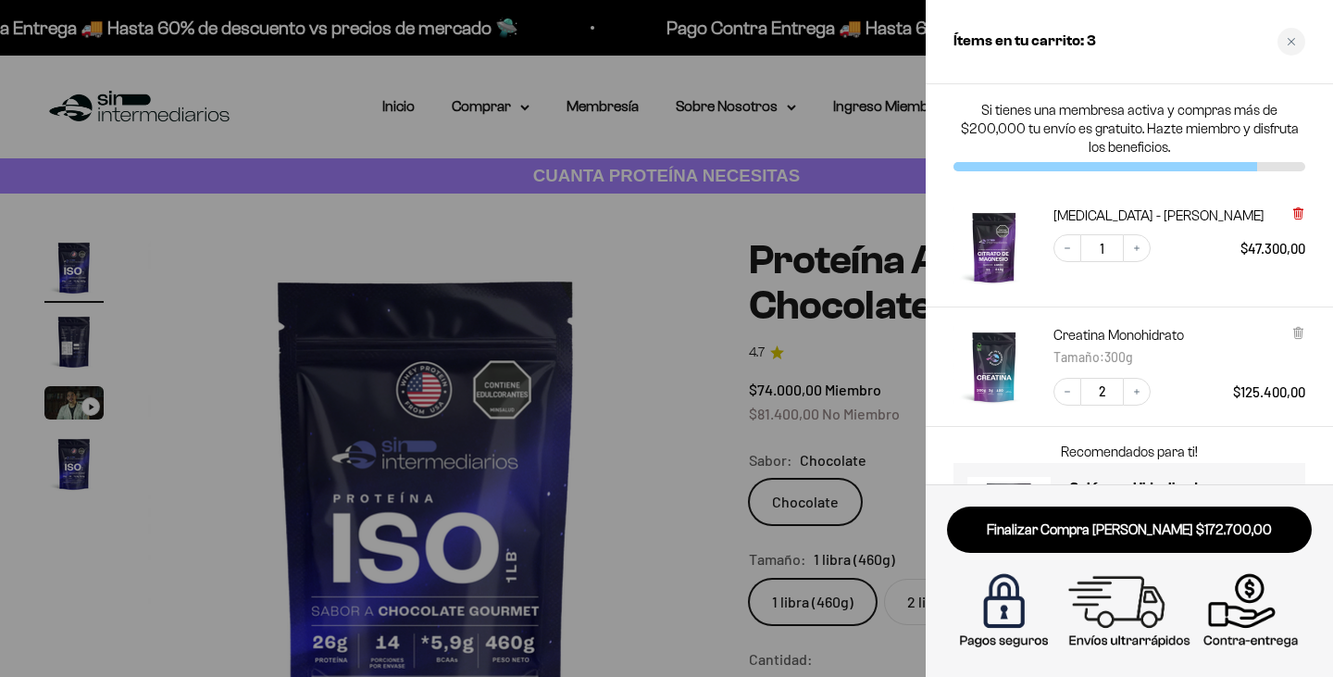
click at [1298, 217] on icon at bounding box center [1297, 213] width 7 height 9
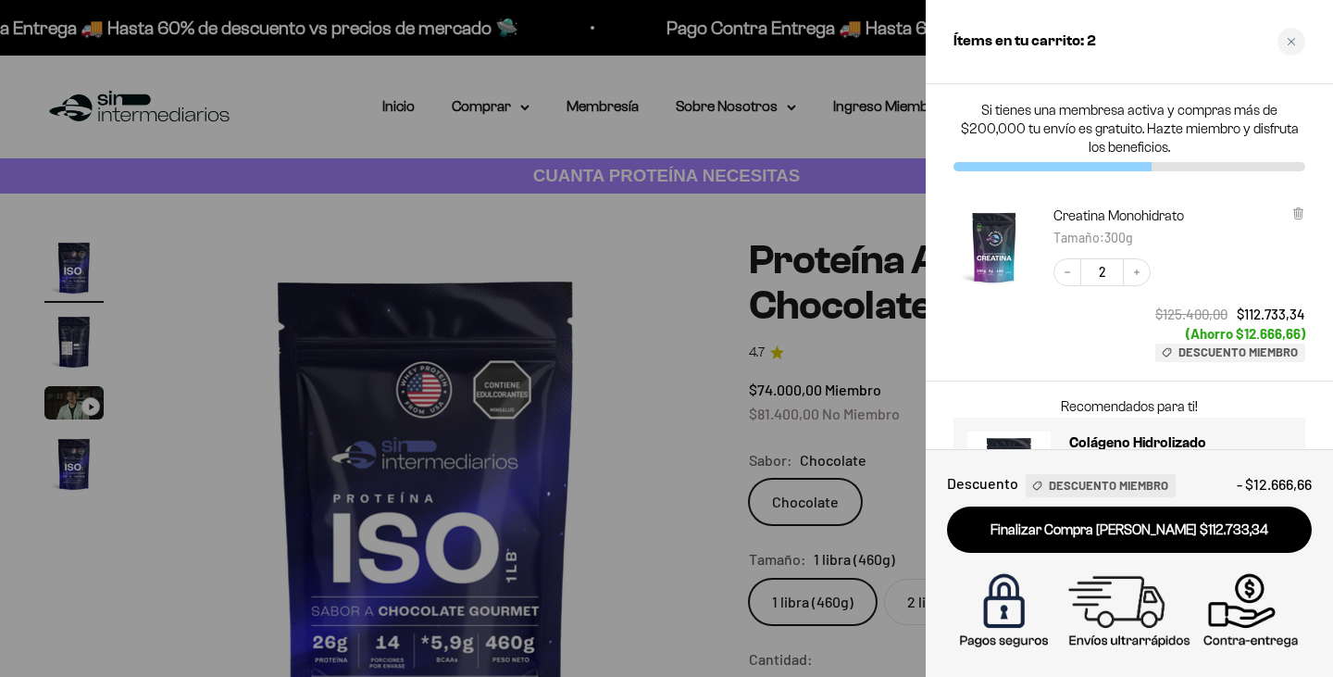
click at [1301, 326] on span "(Ahorro $12.666,66)" at bounding box center [1245, 333] width 119 height 17
click at [1306, 205] on div "Creatina Monohidrato Tamaño : 300g Decrease quantity 2 Increase quantity $125.4…" at bounding box center [1129, 284] width 407 height 193
click at [1302, 216] on icon at bounding box center [1298, 213] width 14 height 14
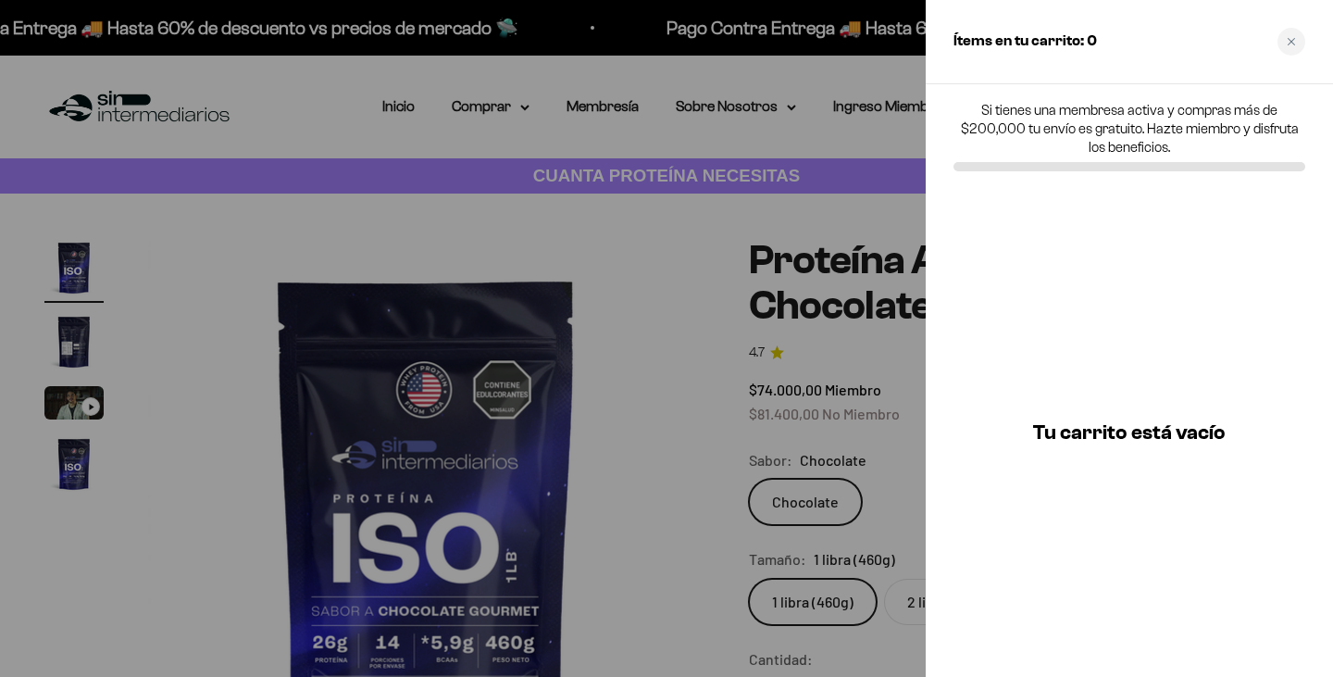
click at [1297, 56] on div "Ítems en tu carrito: 0" at bounding box center [1129, 42] width 407 height 84
click at [1293, 46] on div "Close cart" at bounding box center [1291, 42] width 28 height 28
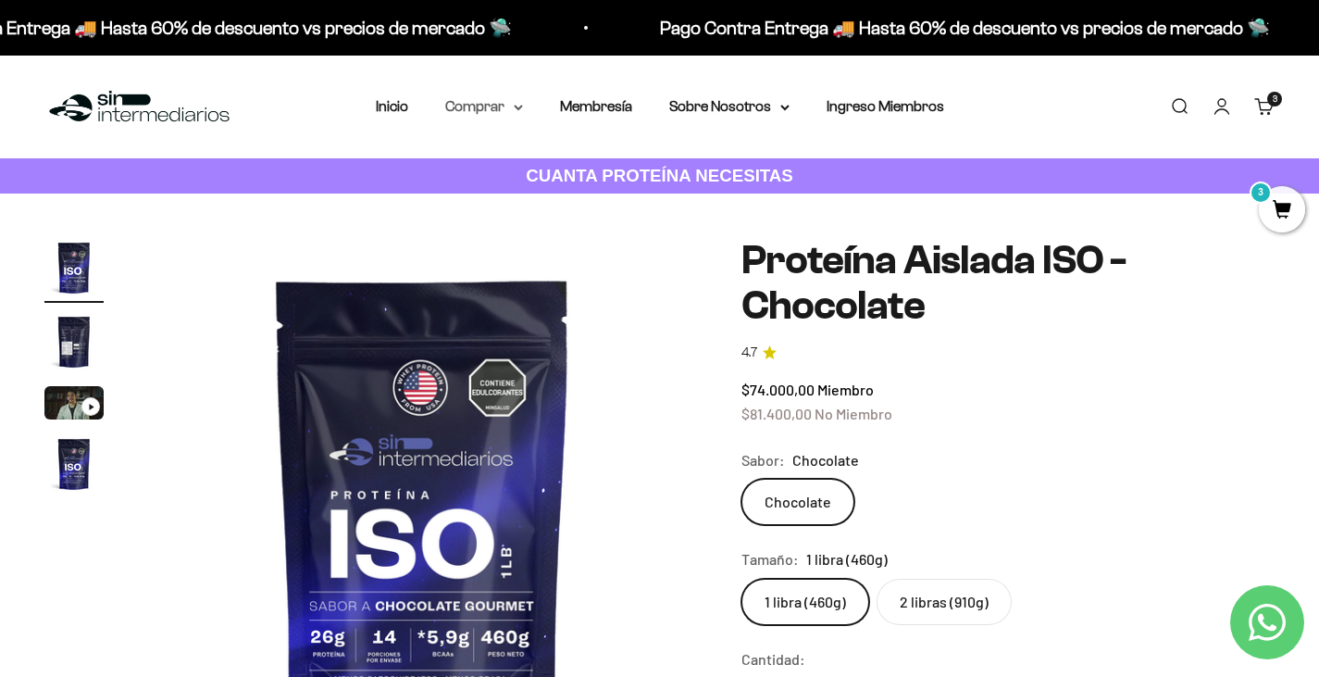
click at [476, 116] on summary "Comprar" at bounding box center [484, 106] width 78 height 24
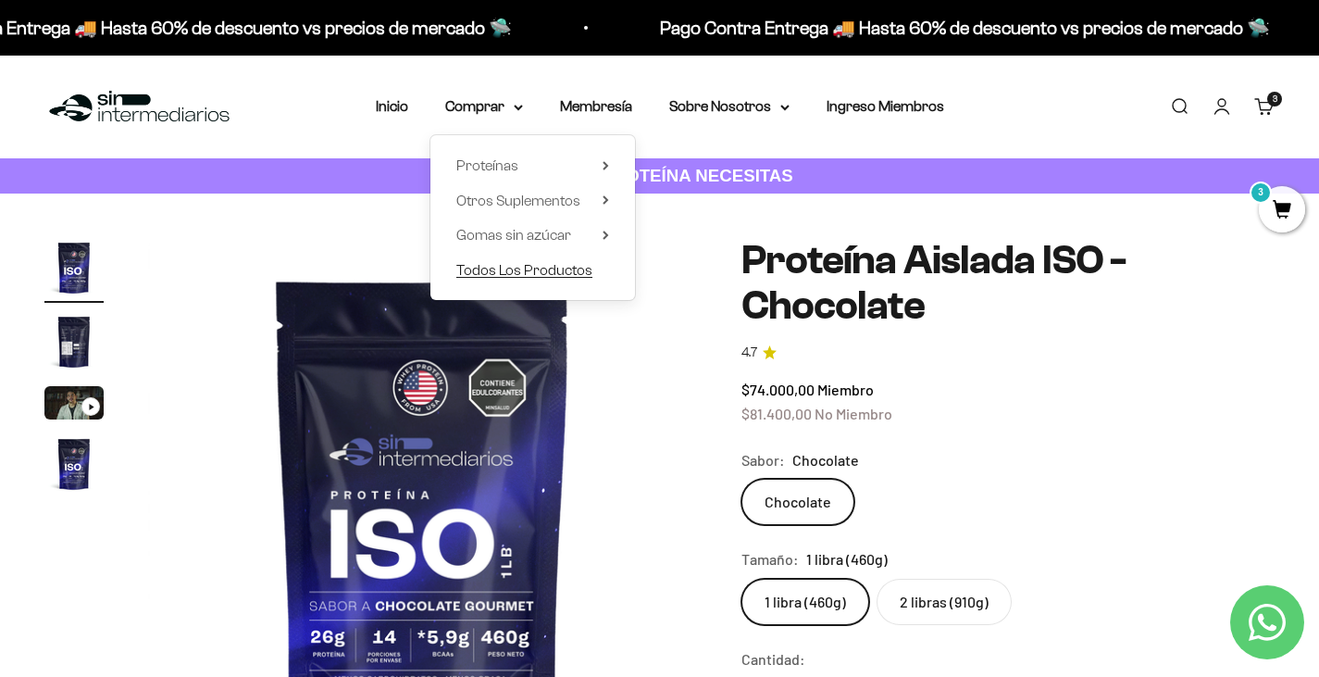
click at [554, 263] on span "Todos Los Productos" at bounding box center [524, 270] width 136 height 16
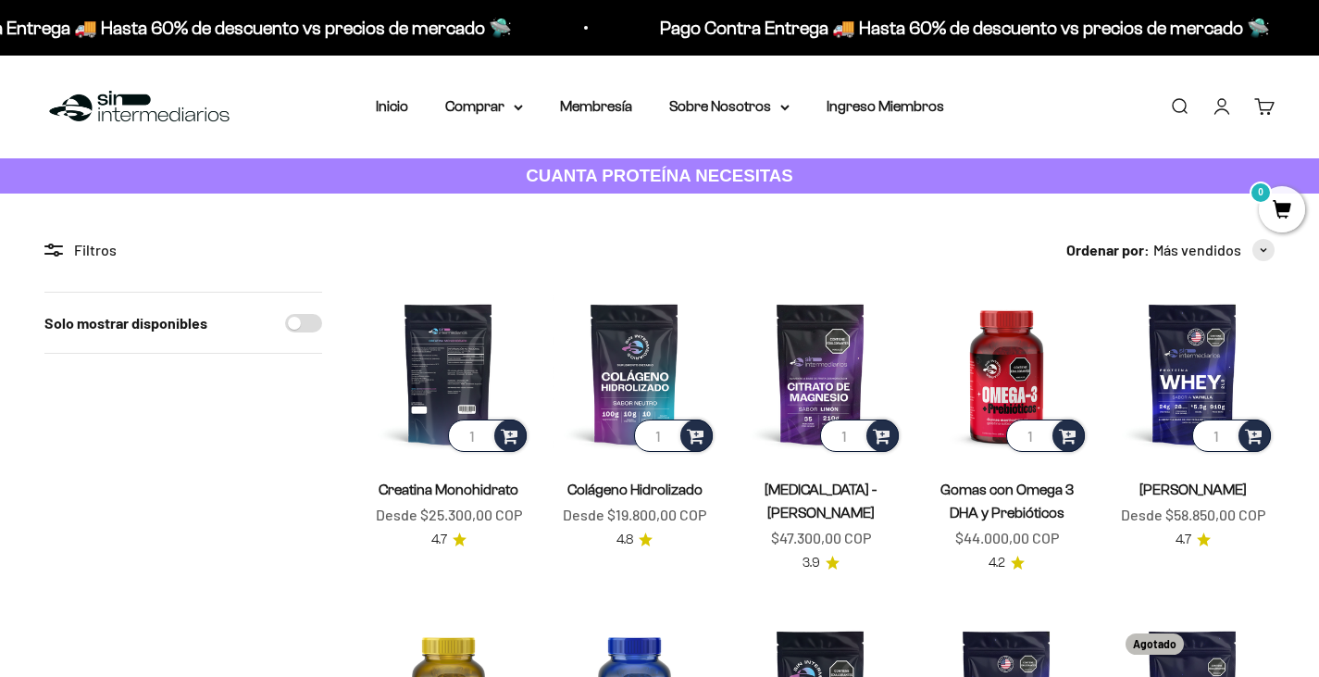
click at [475, 437] on input "1" at bounding box center [487, 435] width 79 height 32
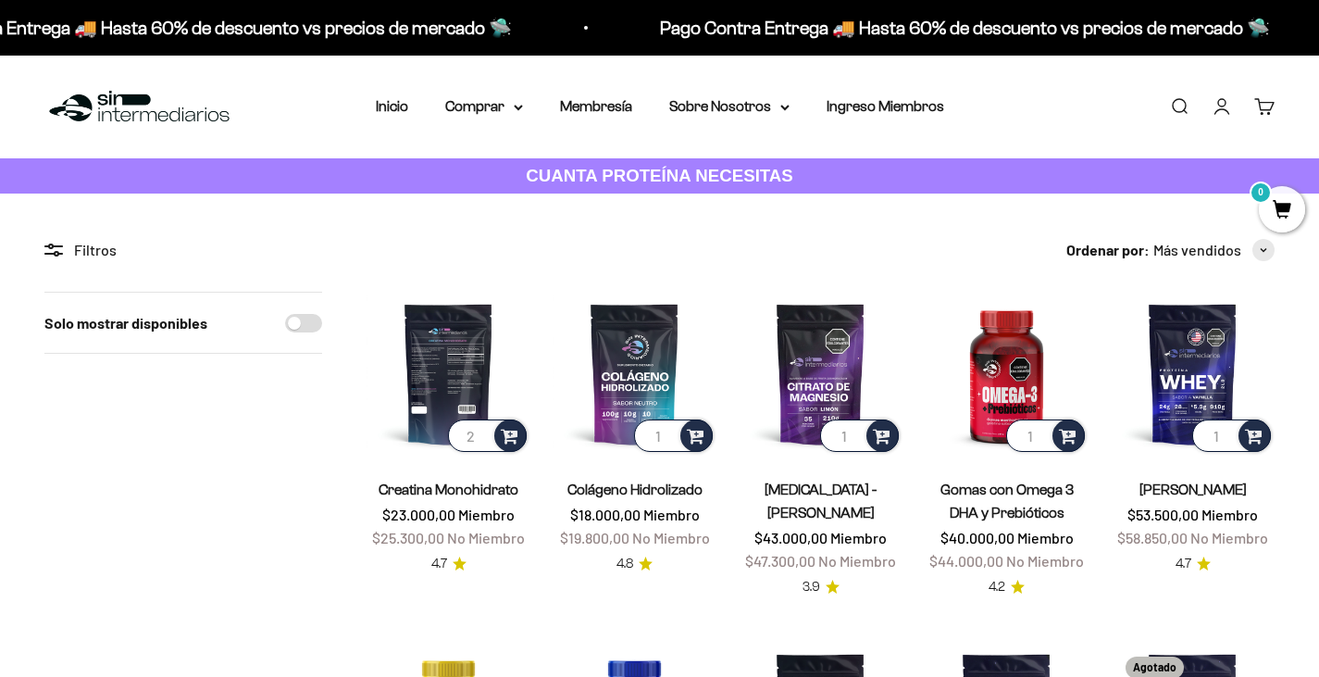
type input "2"
click at [479, 434] on input "2" at bounding box center [487, 435] width 79 height 32
click at [506, 434] on span at bounding box center [510, 434] width 18 height 21
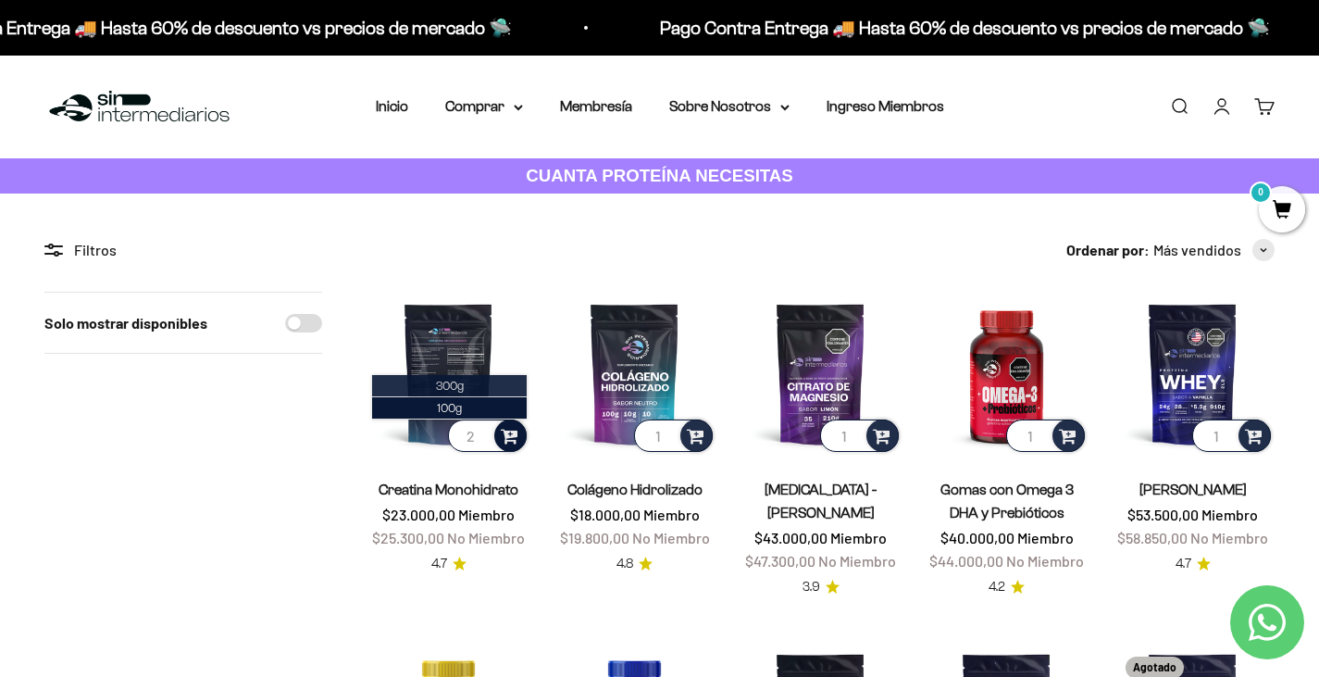
click at [448, 375] on li "300g" at bounding box center [449, 386] width 155 height 22
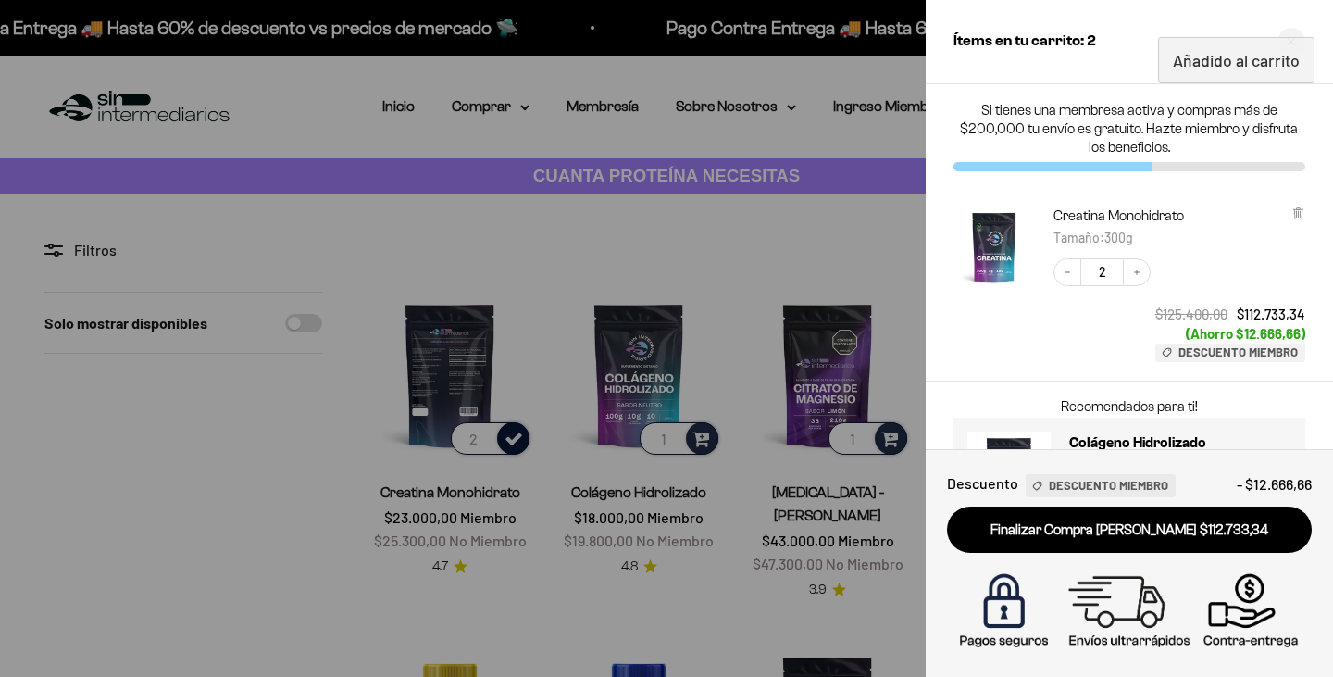
click at [304, 451] on div at bounding box center [666, 338] width 1333 height 677
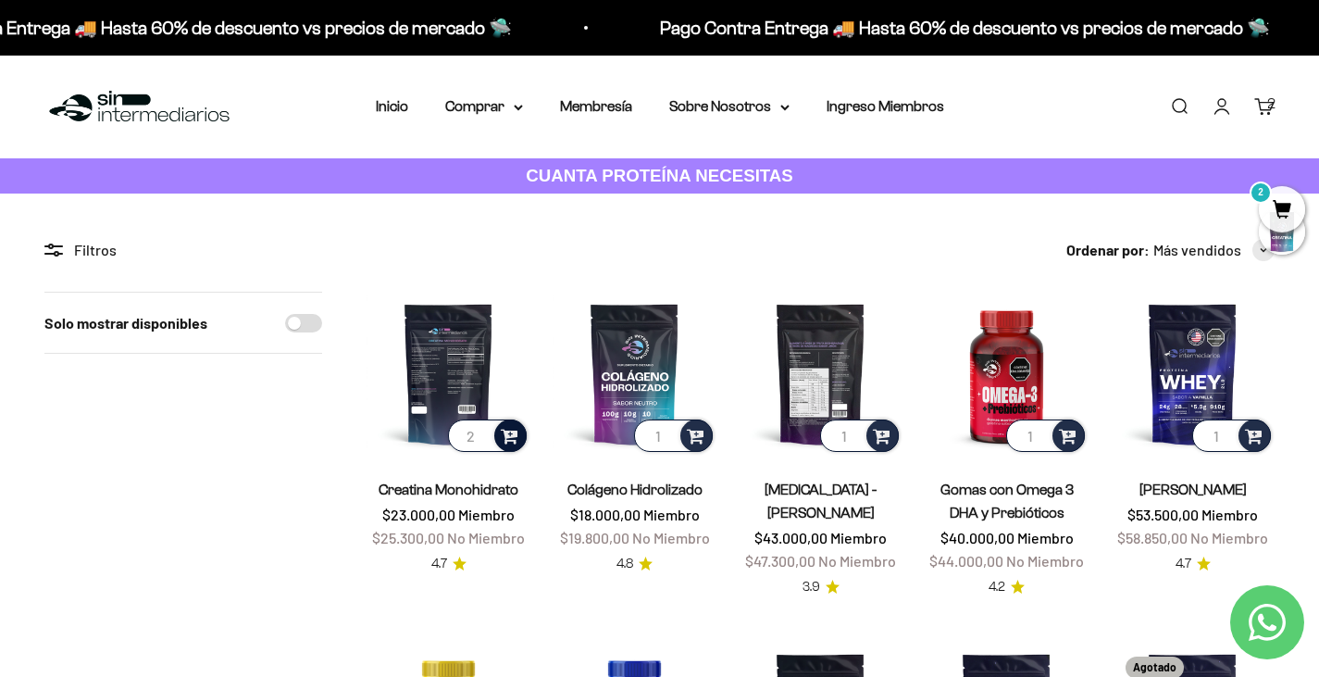
click at [832, 386] on img at bounding box center [821, 374] width 164 height 164
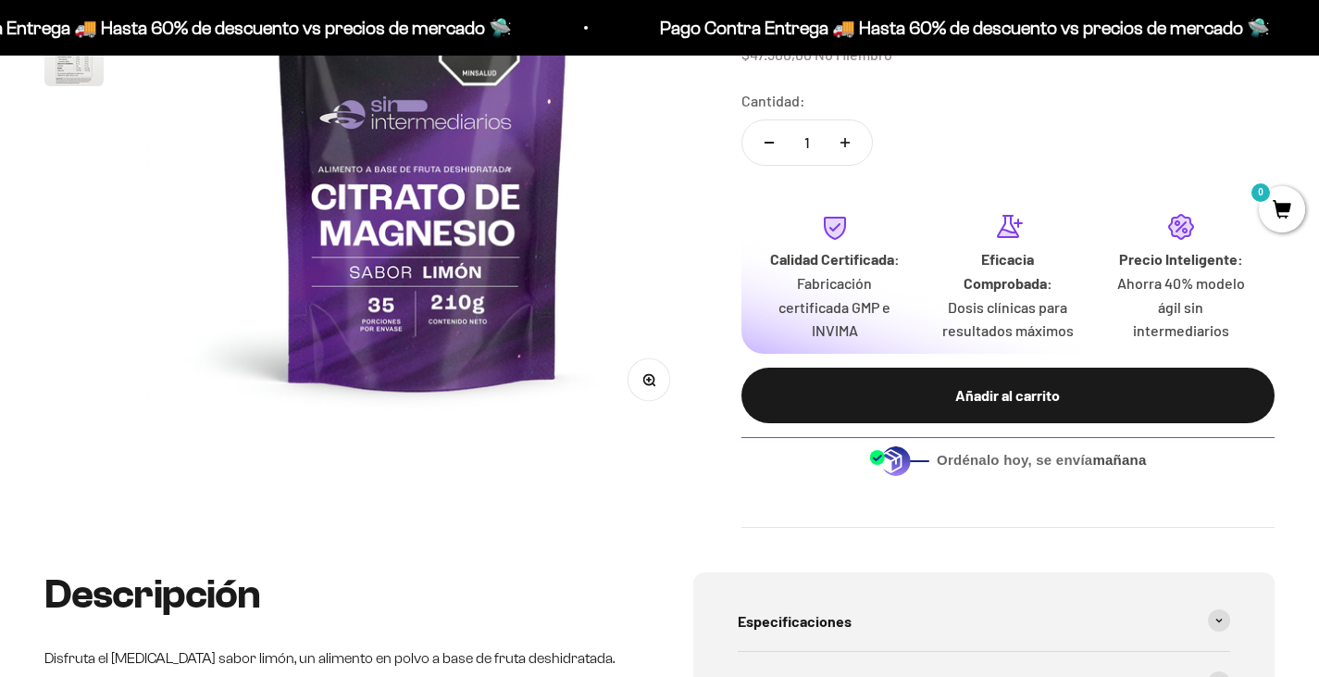
scroll to position [370, 0]
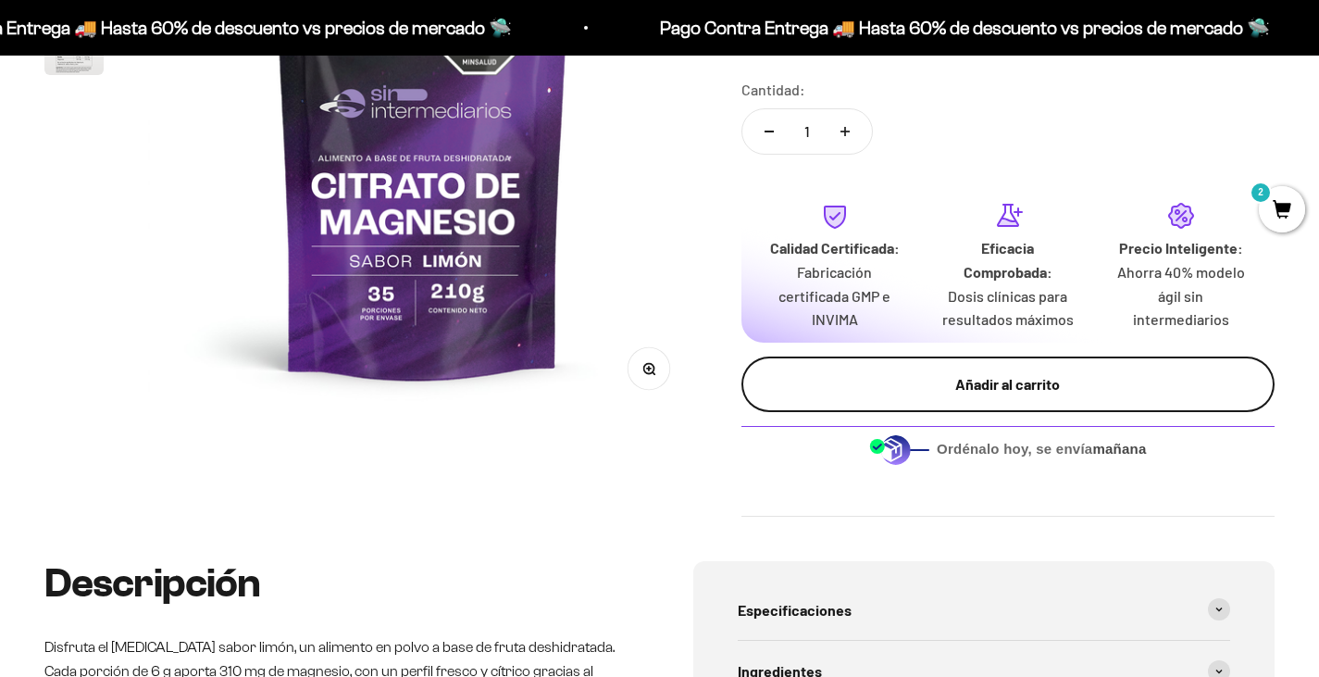
click at [922, 393] on div "Añadir al carrito" at bounding box center [1007, 384] width 459 height 24
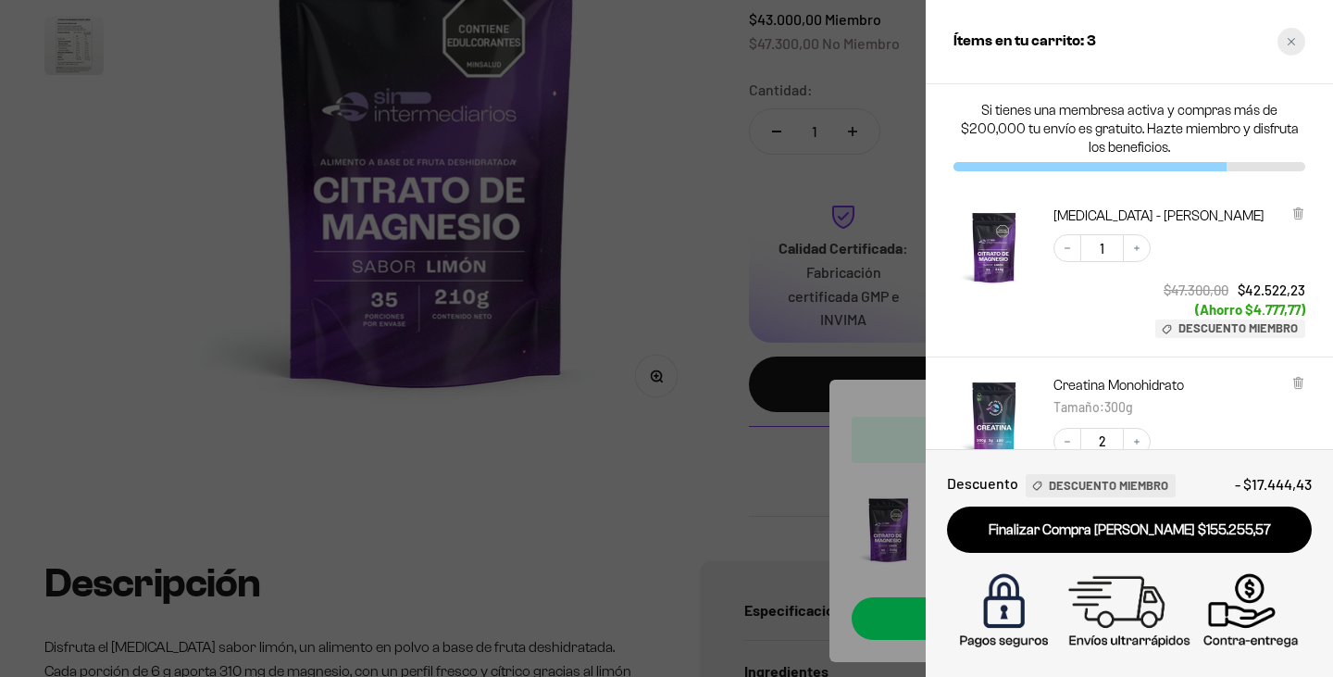
click at [1280, 37] on div "Close cart" at bounding box center [1291, 42] width 28 height 28
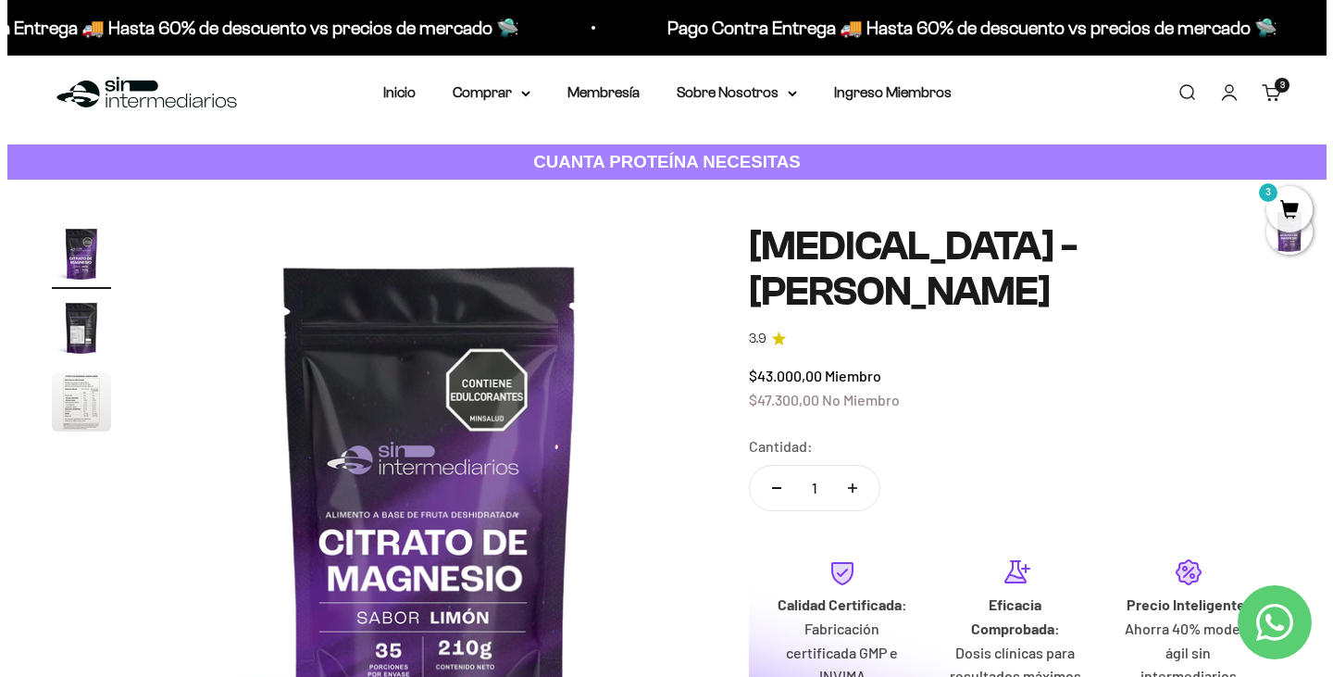
scroll to position [0, 0]
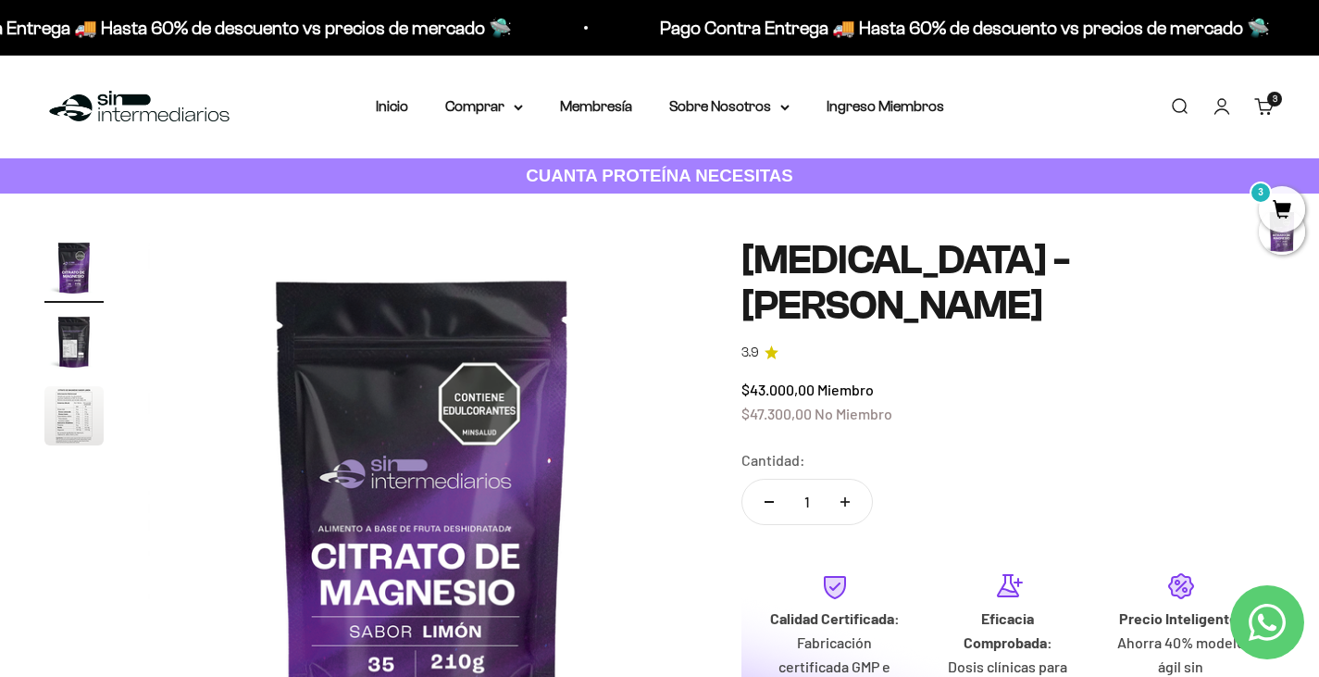
click at [1278, 206] on span "3" at bounding box center [1282, 209] width 46 height 46
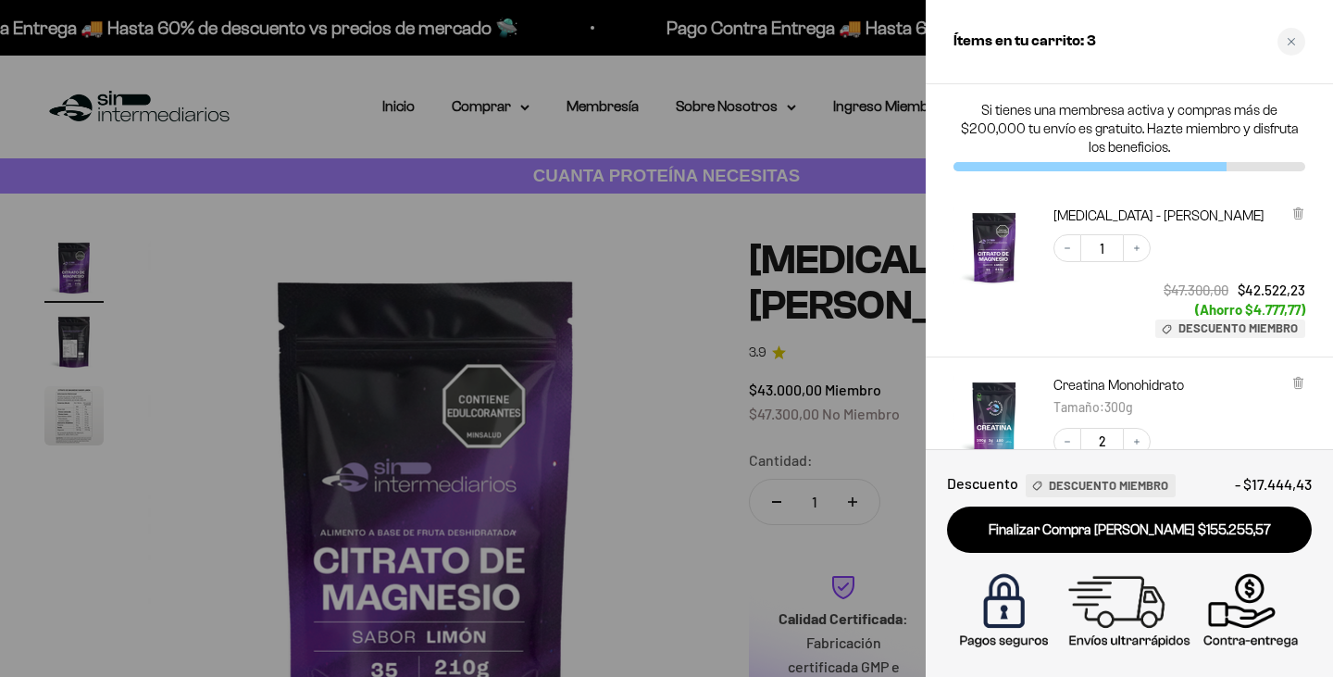
click at [643, 297] on div at bounding box center [666, 338] width 1333 height 677
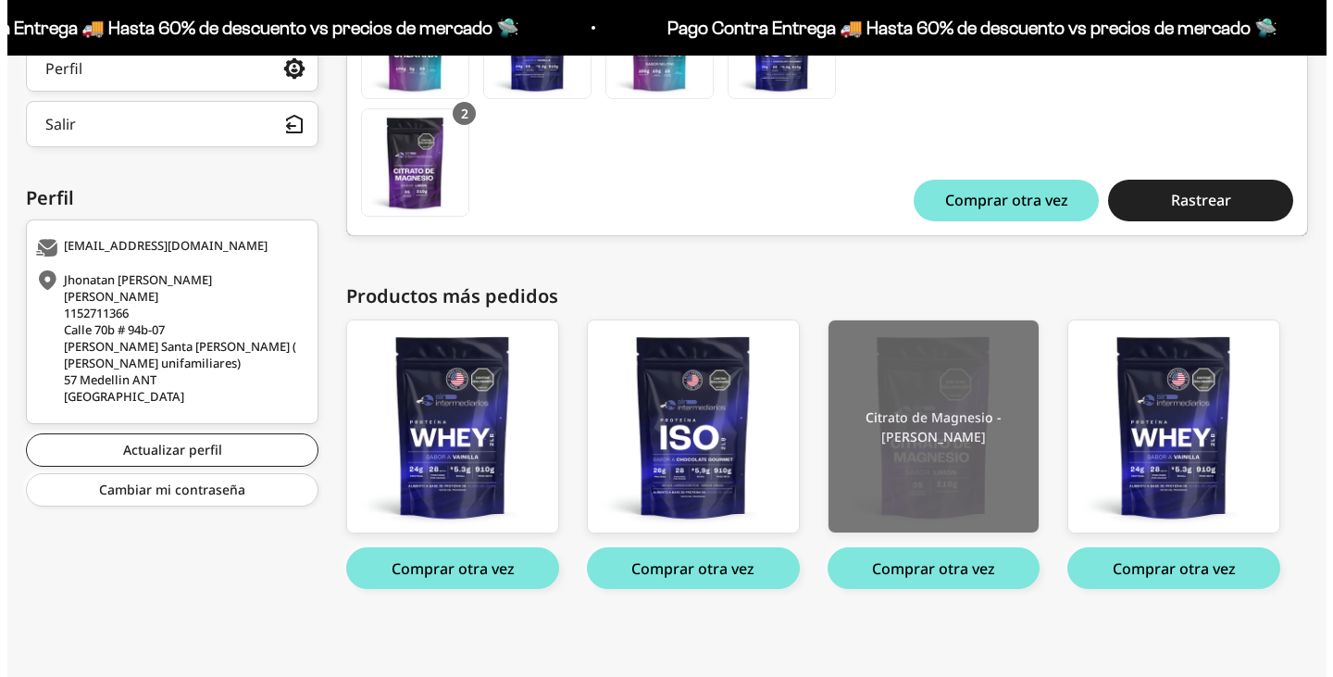
scroll to position [439, 0]
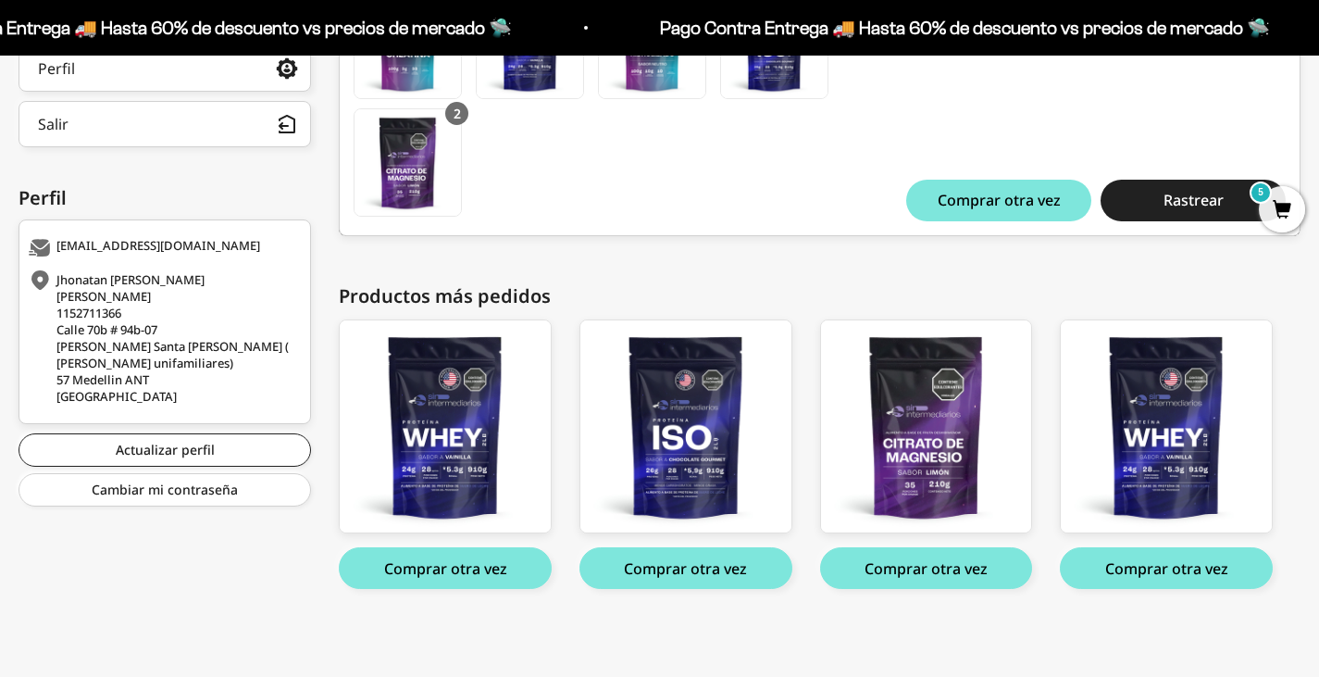
click at [1276, 217] on span "5" at bounding box center [1282, 209] width 46 height 46
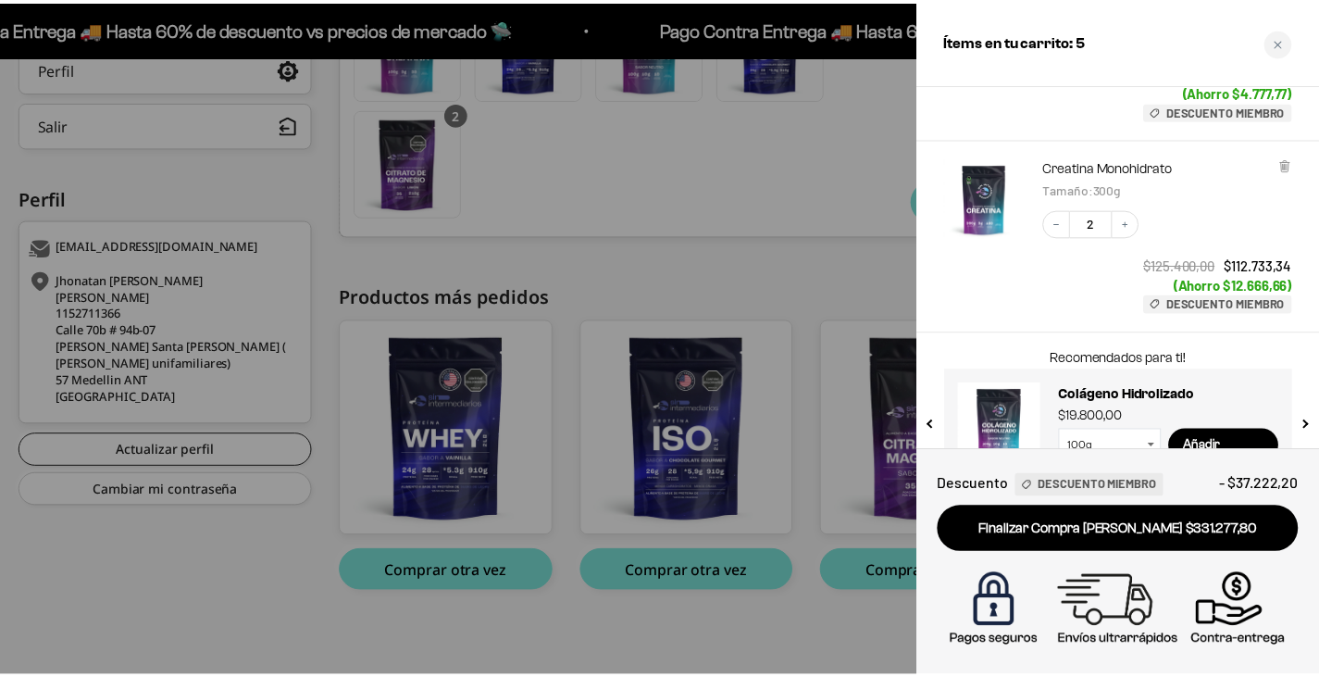
scroll to position [442, 0]
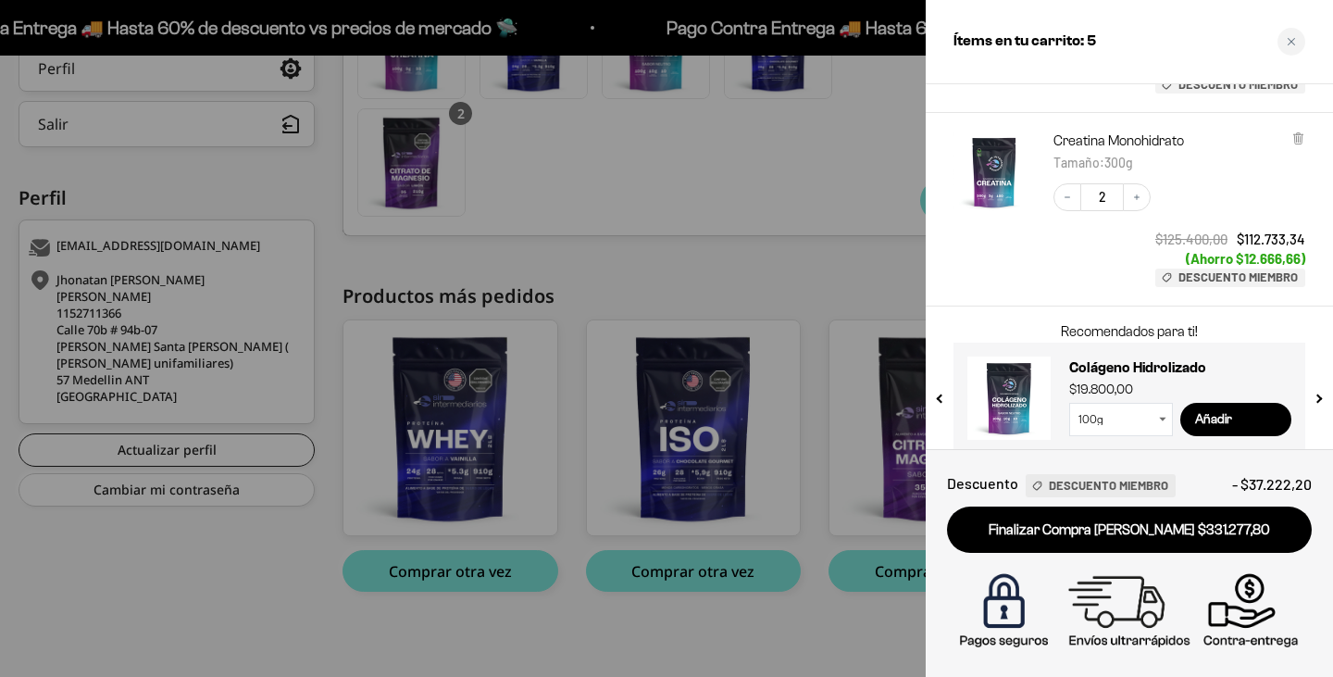
click at [861, 314] on div at bounding box center [666, 338] width 1333 height 677
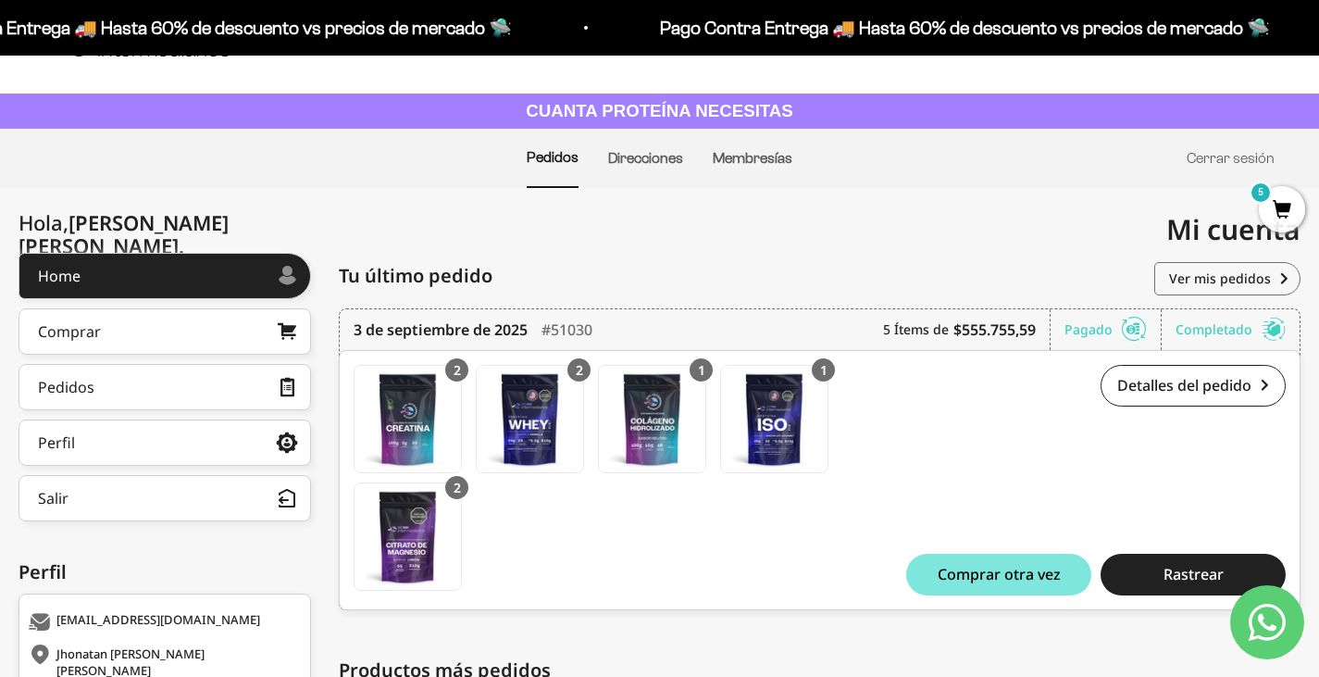
scroll to position [0, 0]
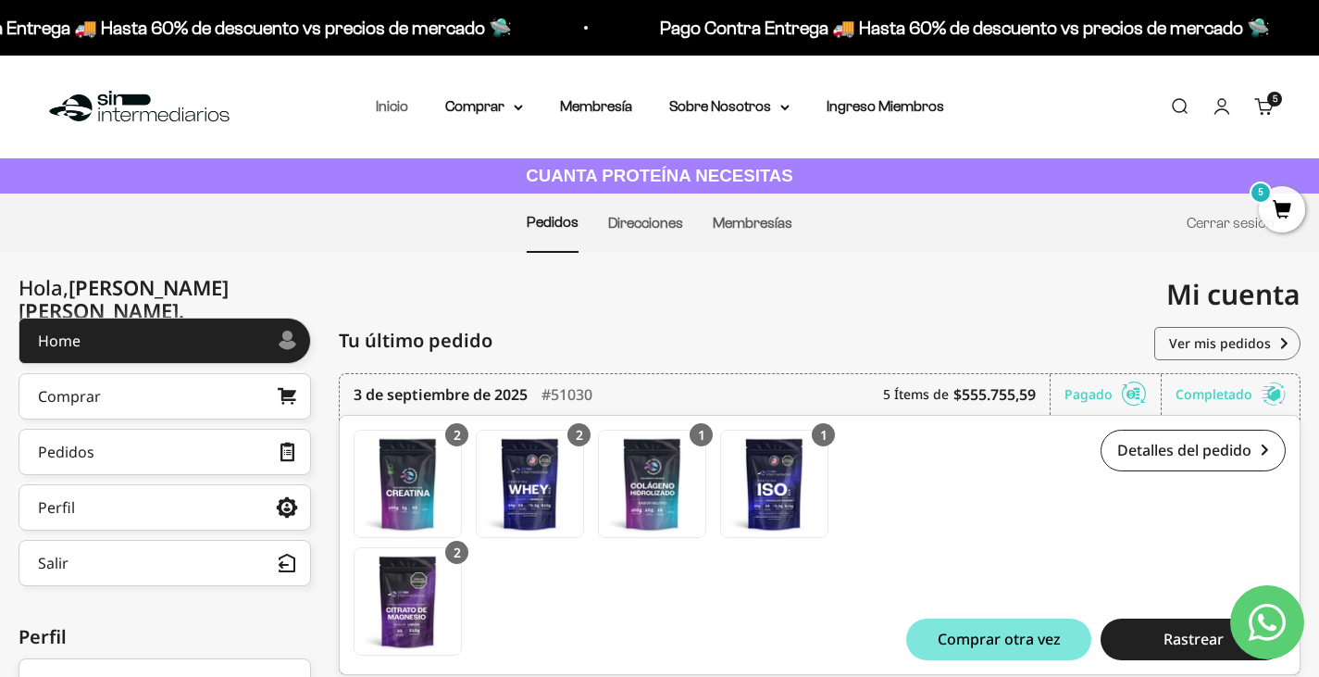
click at [384, 104] on link "Inicio" at bounding box center [392, 106] width 32 height 16
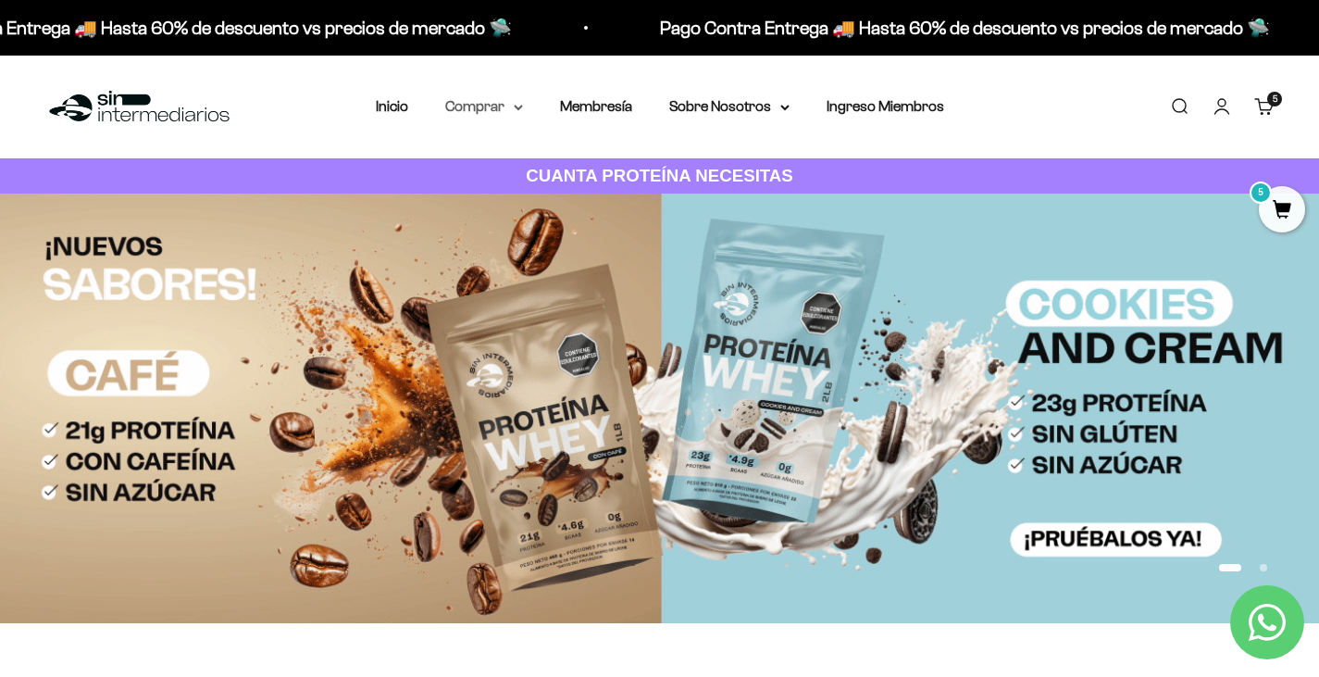
click at [492, 101] on summary "Comprar" at bounding box center [484, 106] width 78 height 24
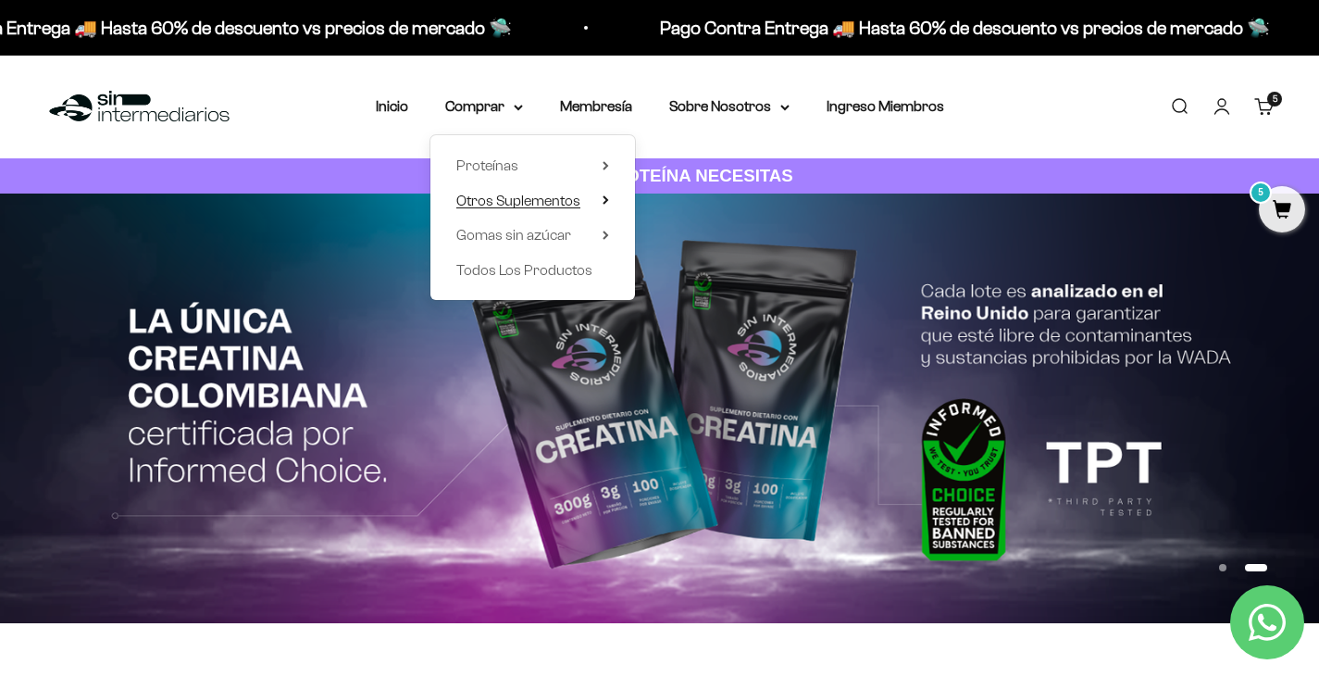
click at [568, 194] on span "Otros Suplementos" at bounding box center [518, 201] width 124 height 16
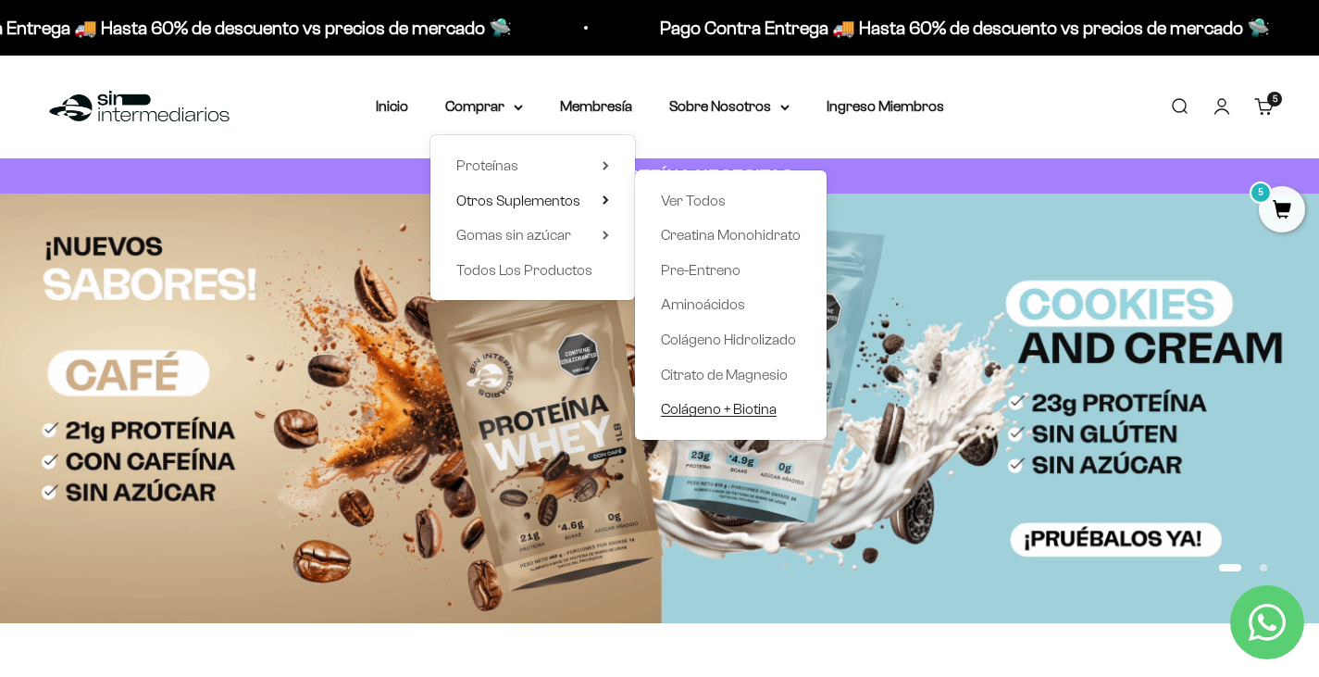
click at [767, 411] on span "Colágeno + Biotina" at bounding box center [719, 409] width 116 height 16
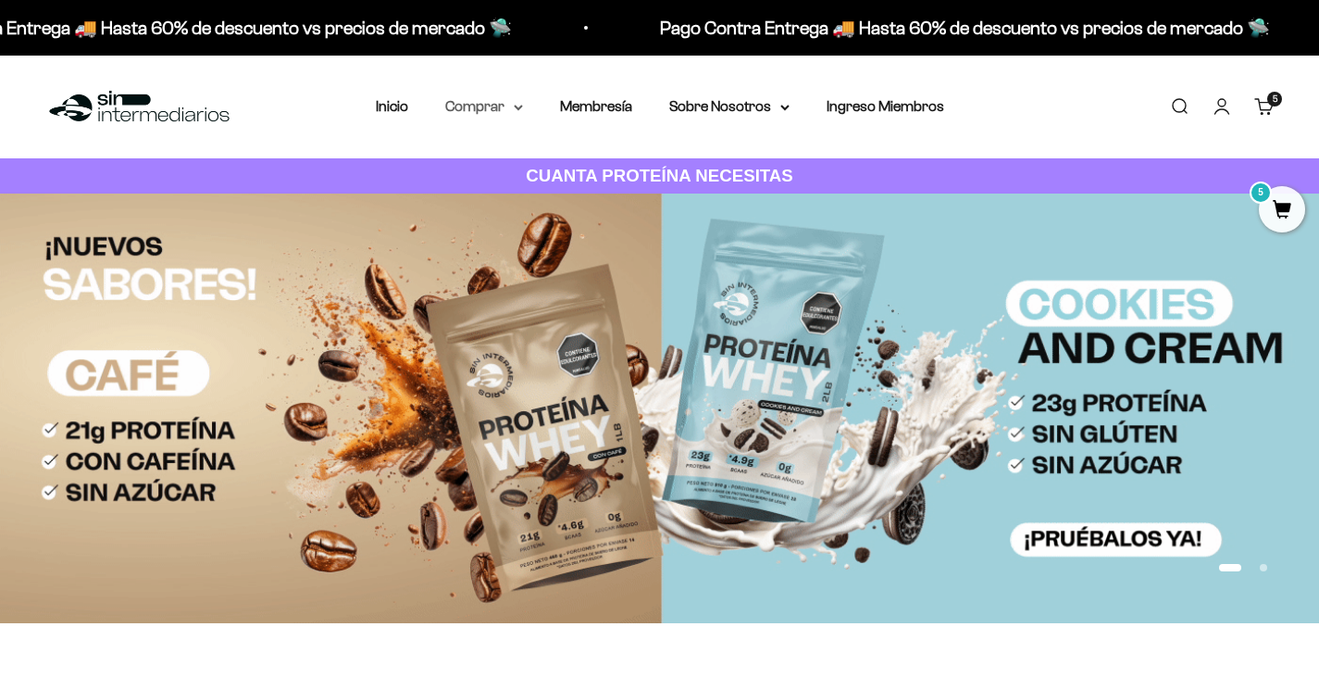
click at [491, 118] on summary "Comprar" at bounding box center [484, 106] width 78 height 24
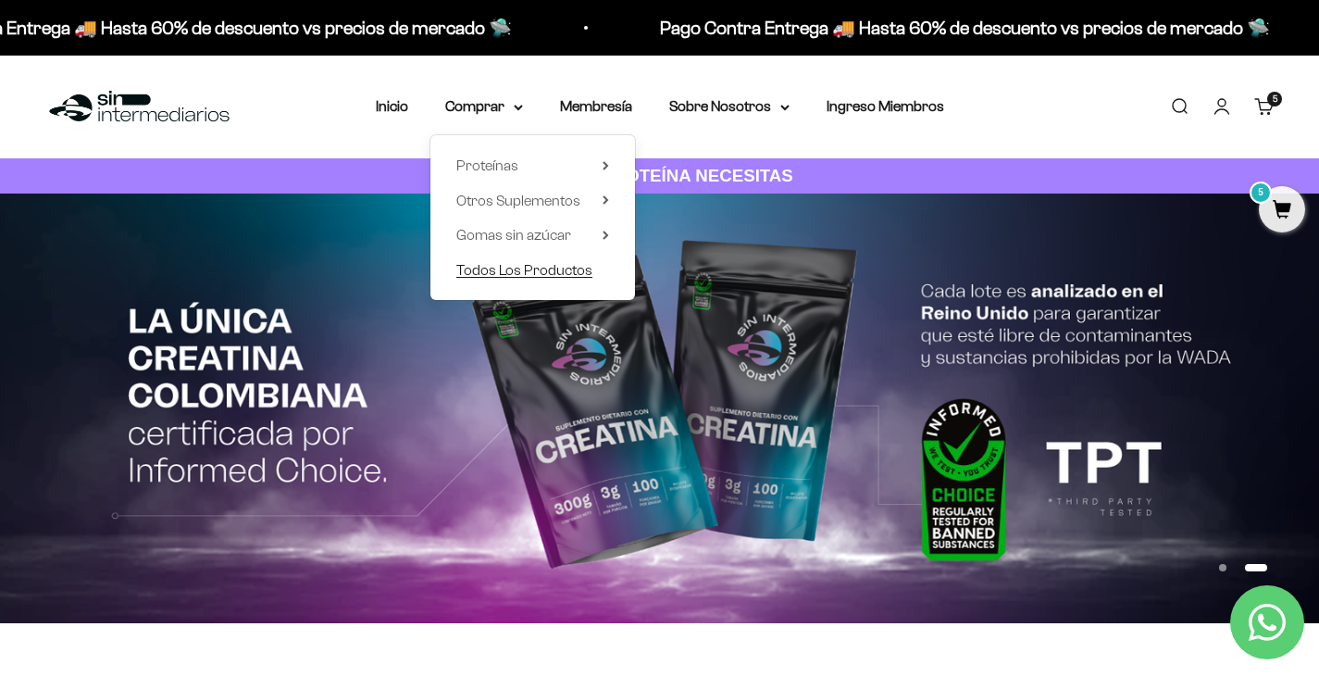
click at [567, 260] on span "Todos Los Productos" at bounding box center [524, 270] width 136 height 24
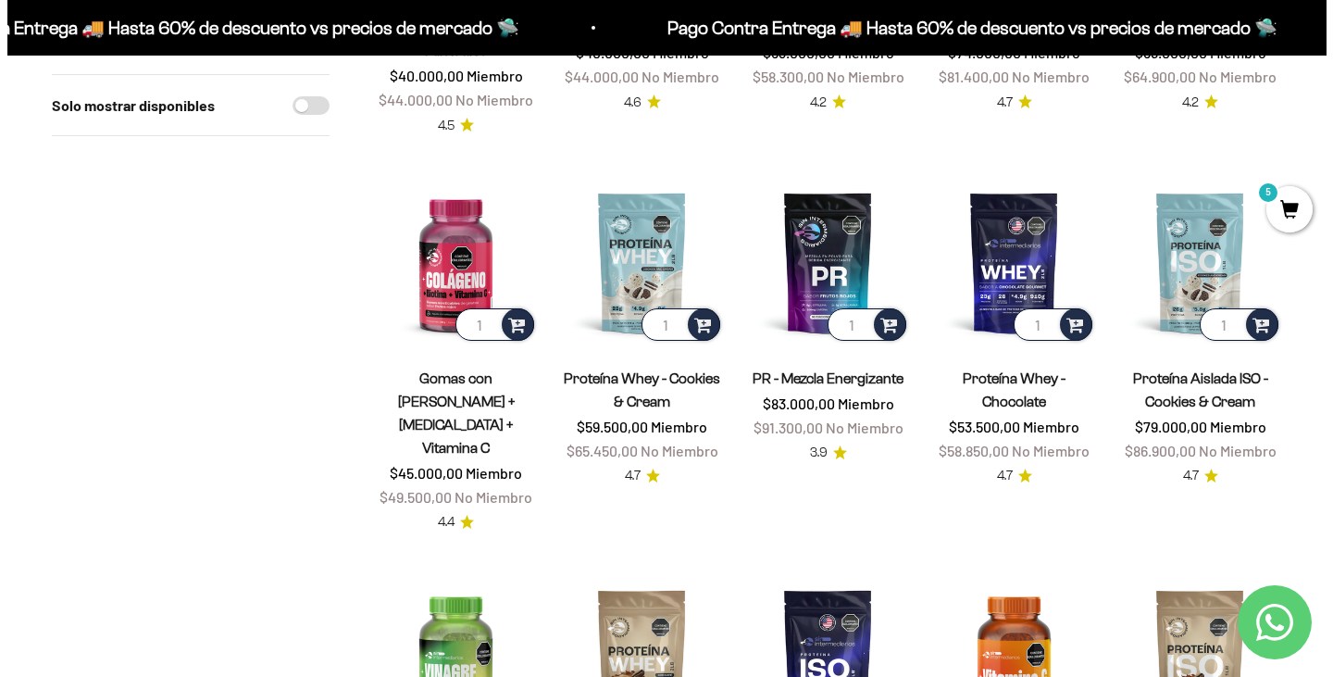
scroll to position [648, 0]
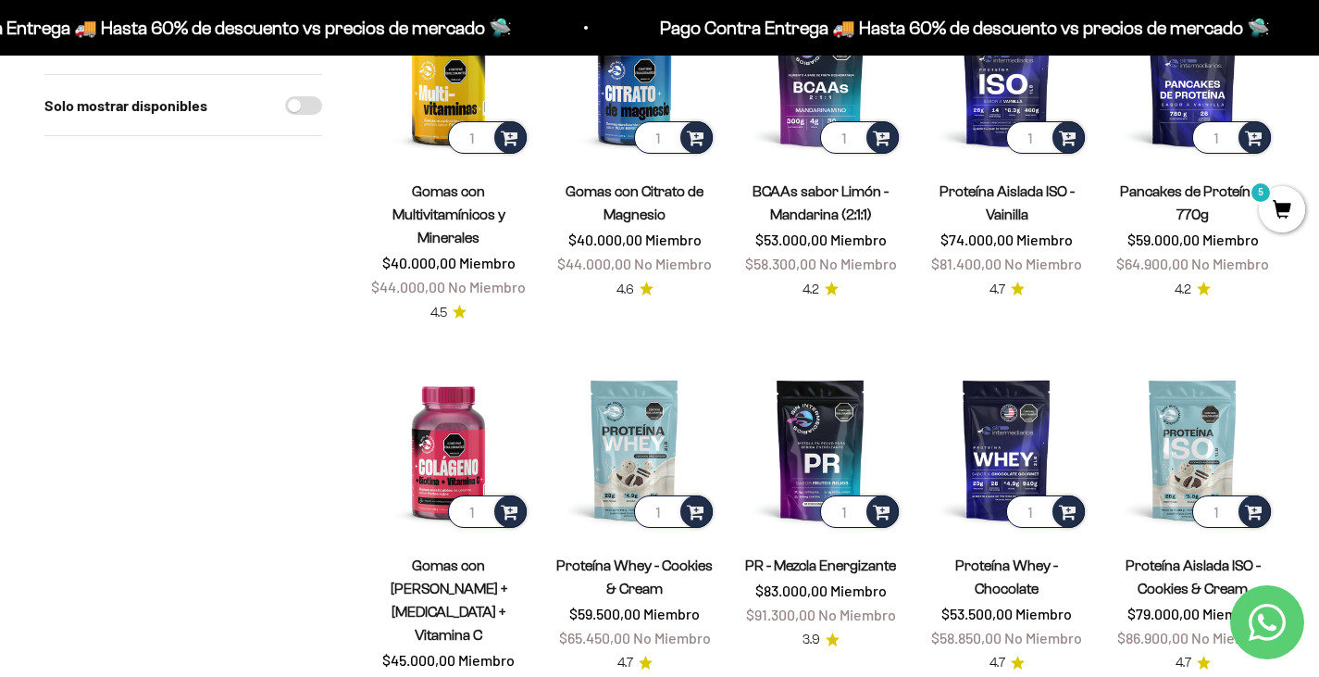
click at [1290, 217] on span "5" at bounding box center [1282, 209] width 46 height 46
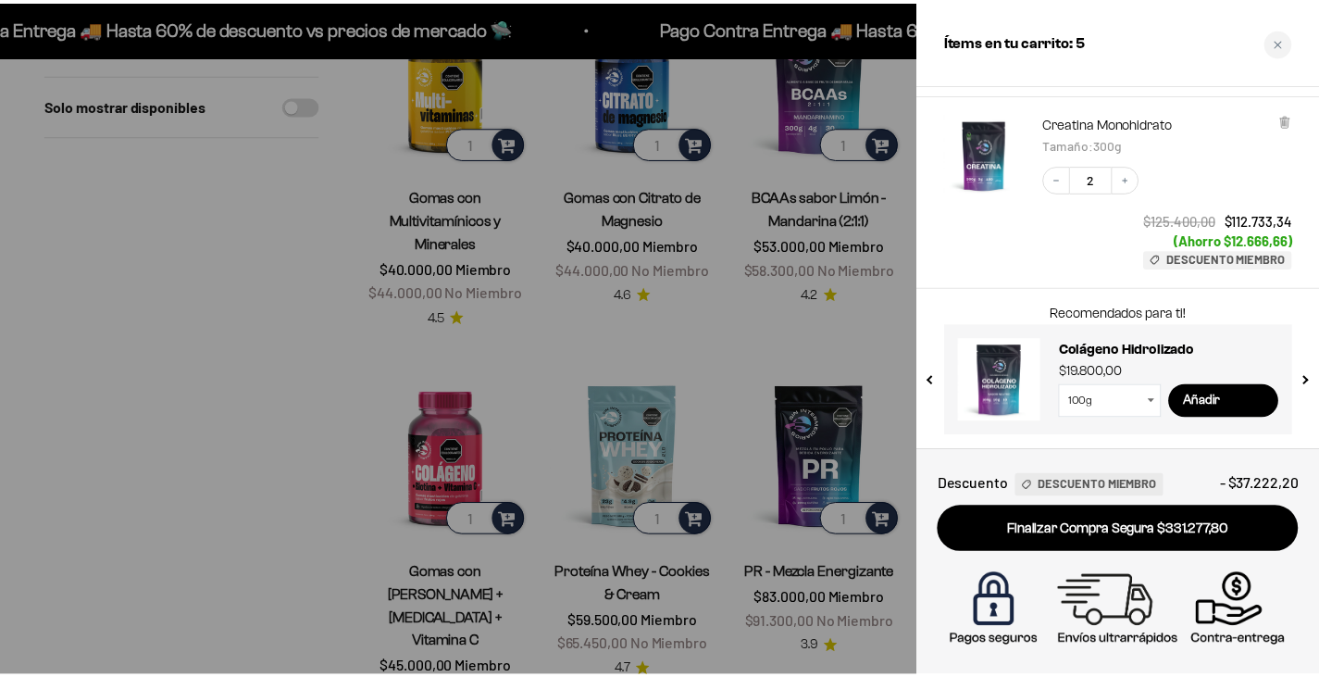
scroll to position [0, 0]
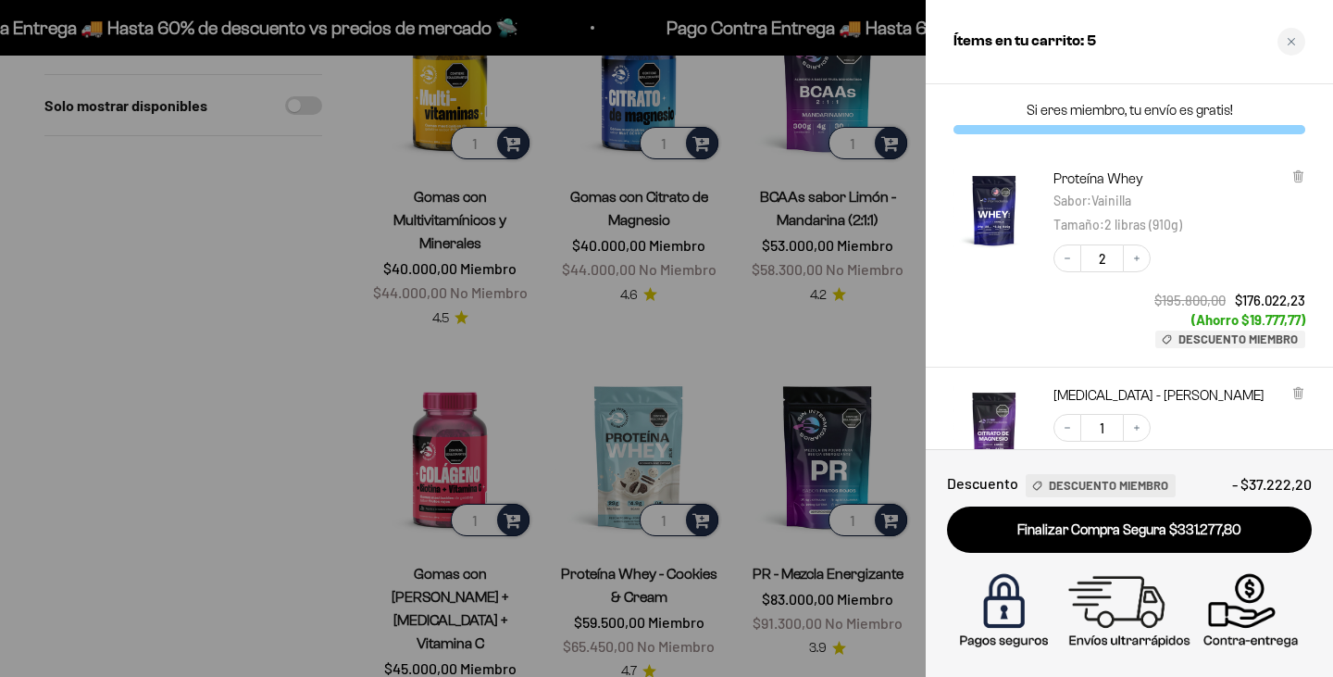
click at [565, 299] on div at bounding box center [666, 338] width 1333 height 677
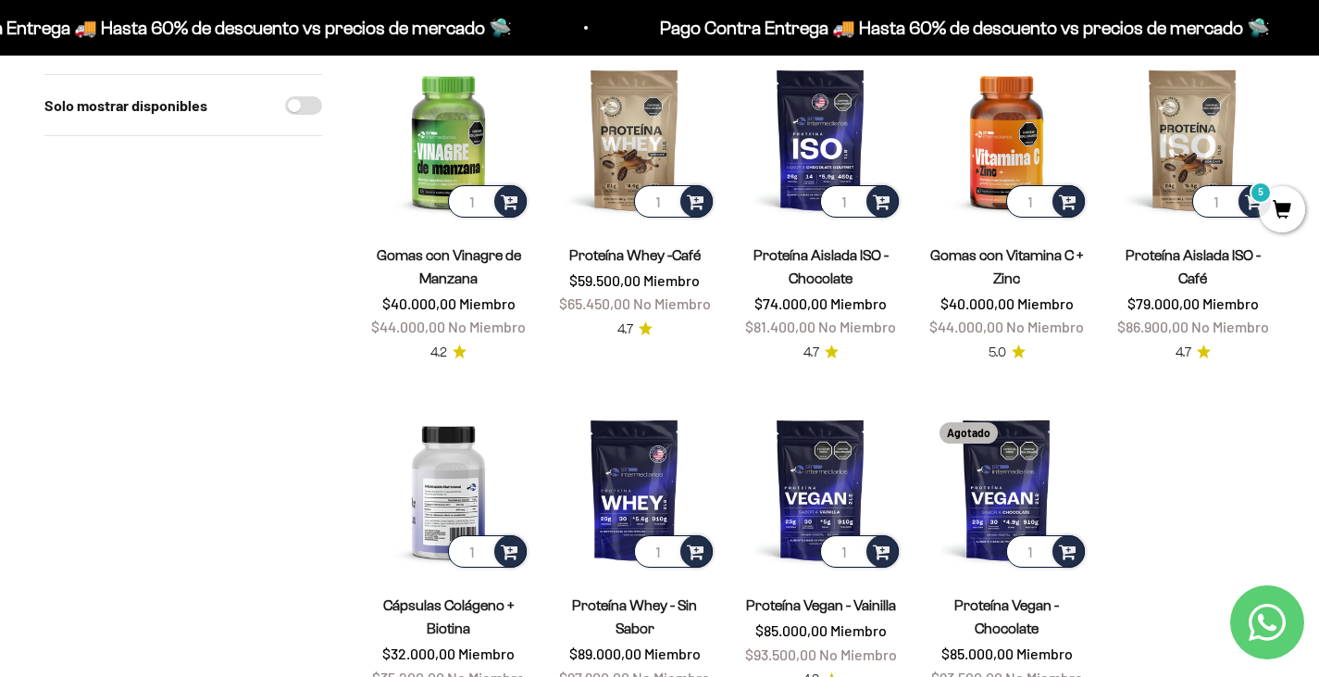
scroll to position [1388, 0]
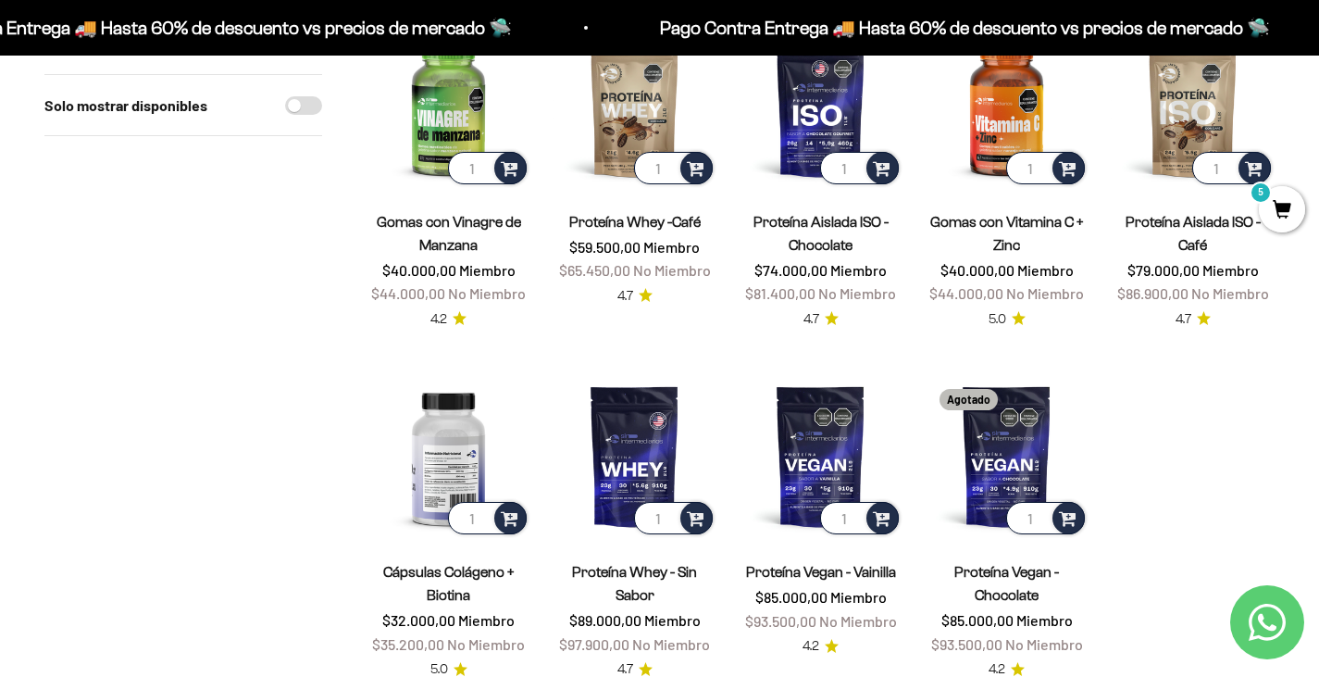
click at [447, 419] on img at bounding box center [449, 456] width 164 height 164
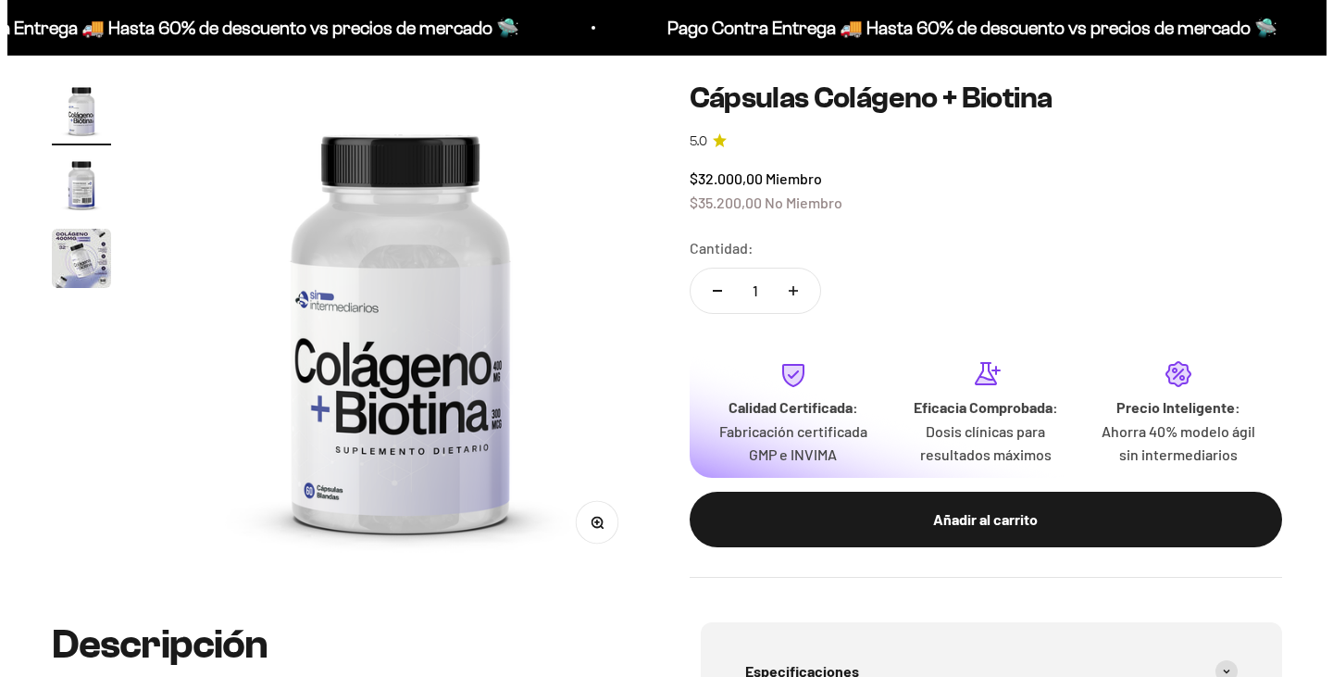
scroll to position [185, 0]
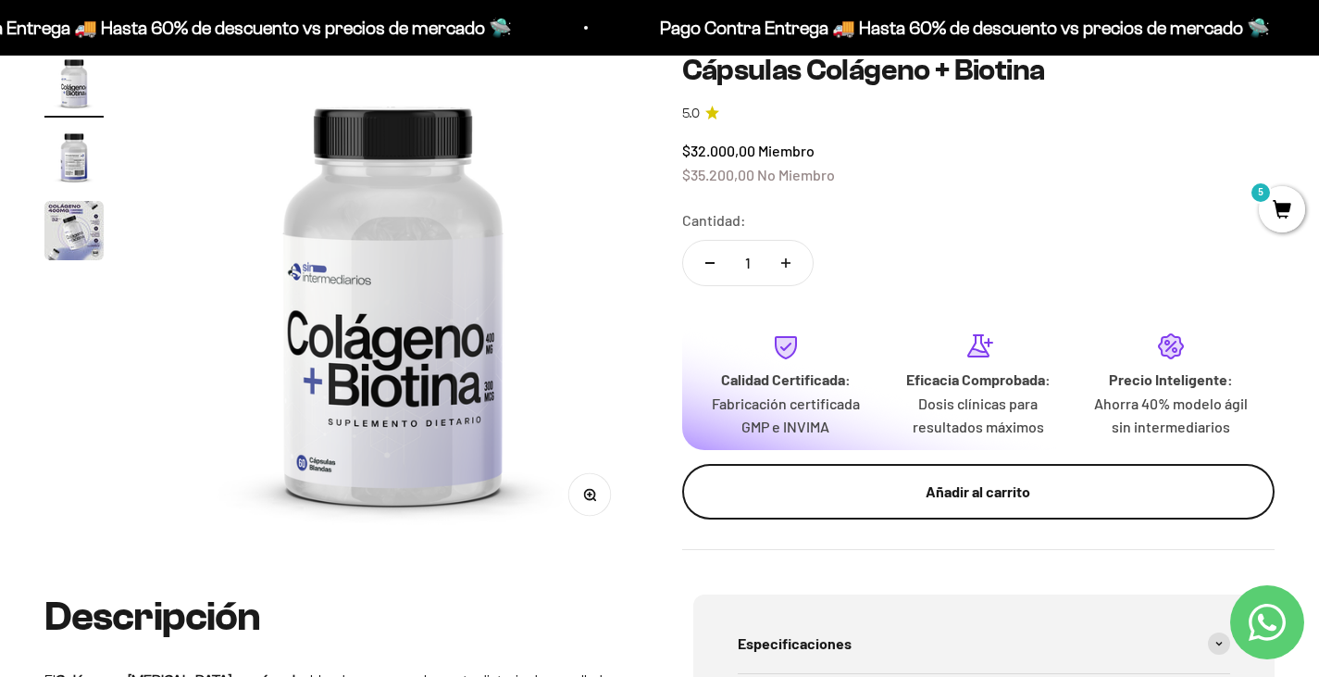
click at [940, 485] on div "Añadir al carrito" at bounding box center [978, 491] width 519 height 24
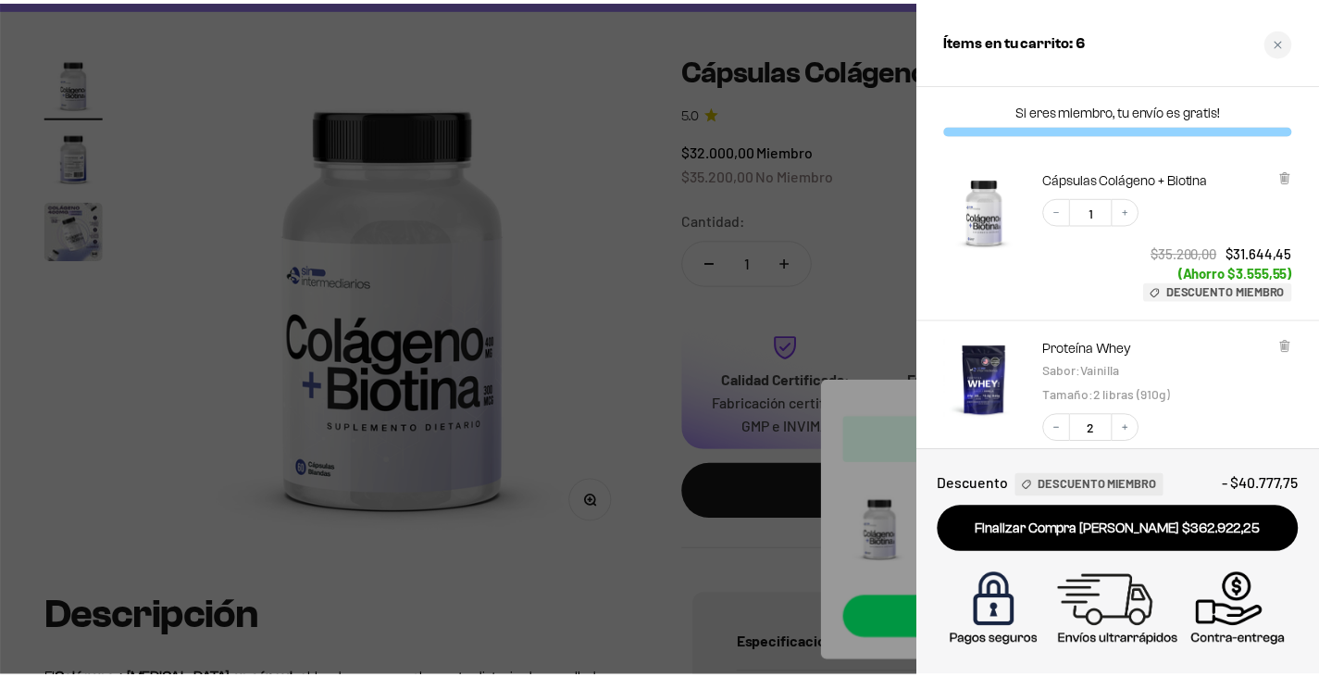
scroll to position [93, 0]
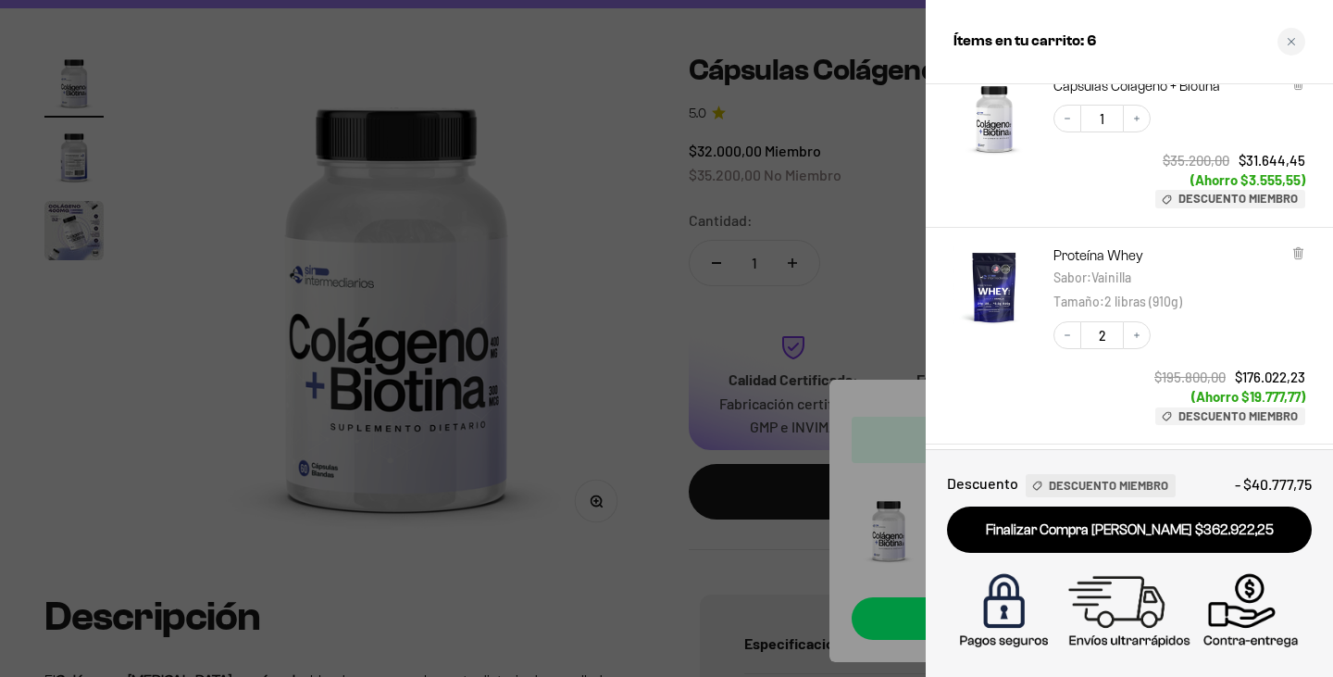
click at [633, 330] on div at bounding box center [666, 338] width 1333 height 677
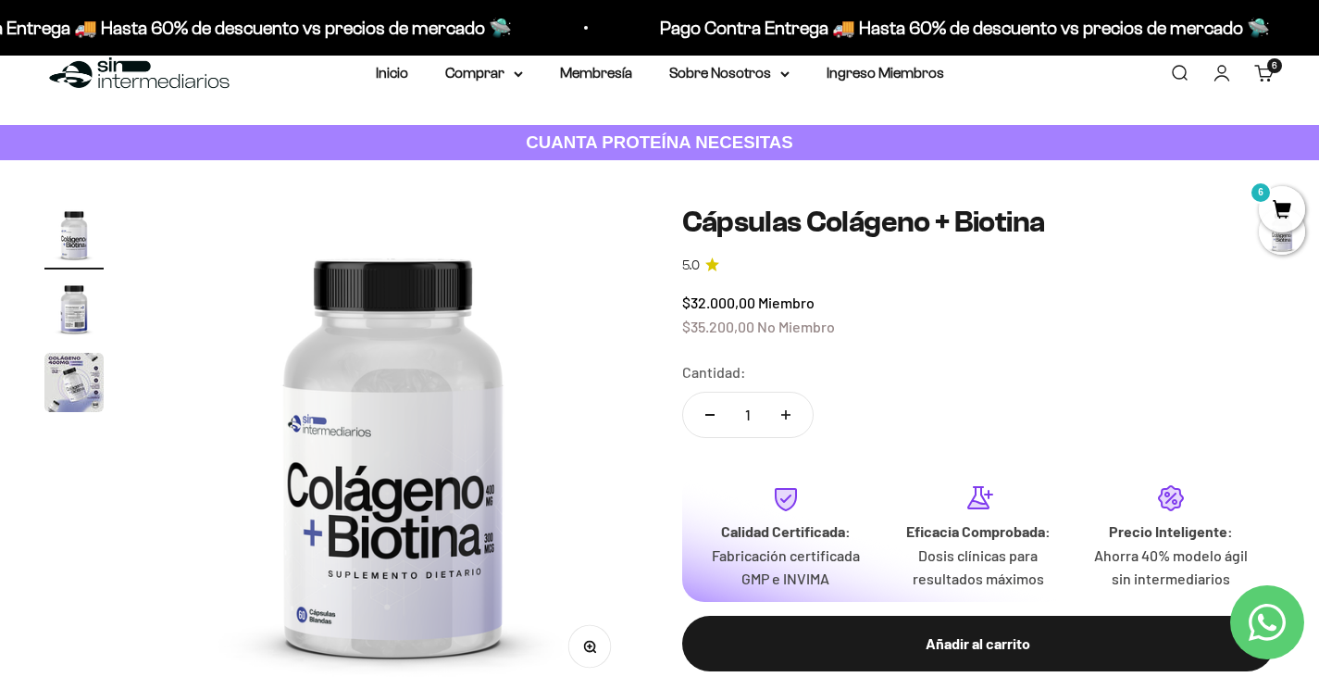
scroll to position [0, 0]
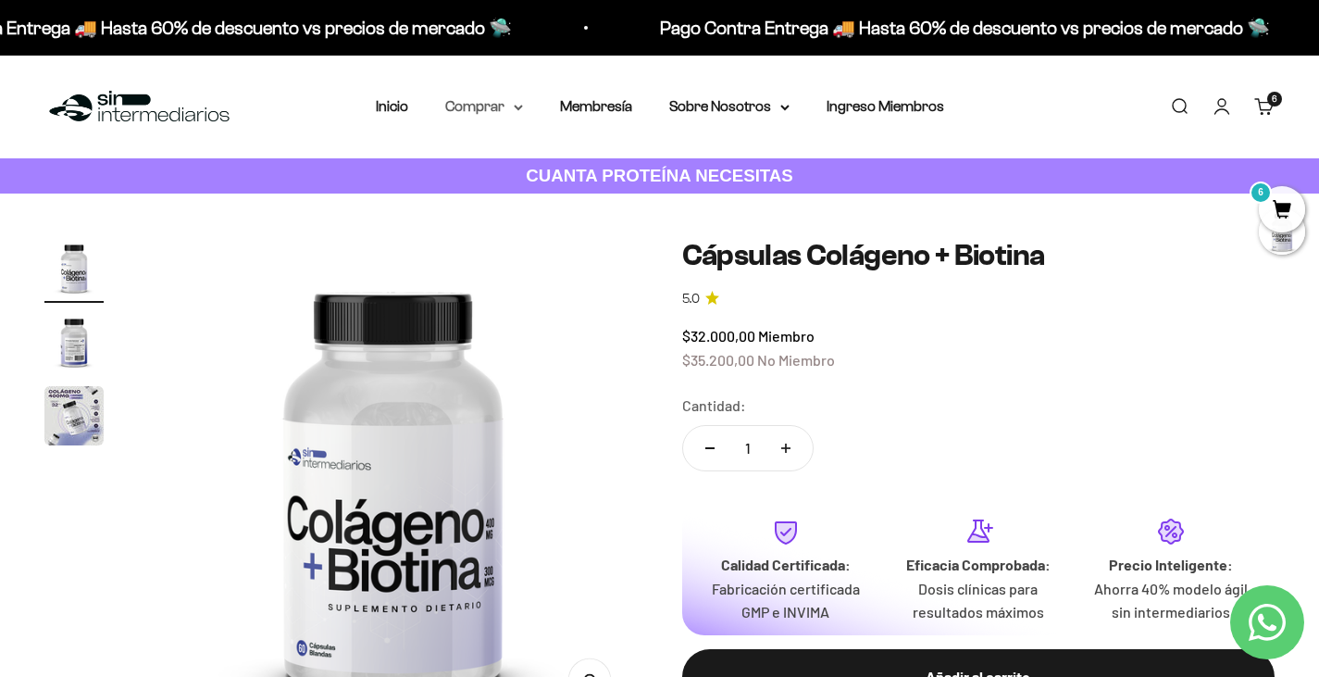
click at [472, 102] on summary "Comprar" at bounding box center [484, 106] width 78 height 24
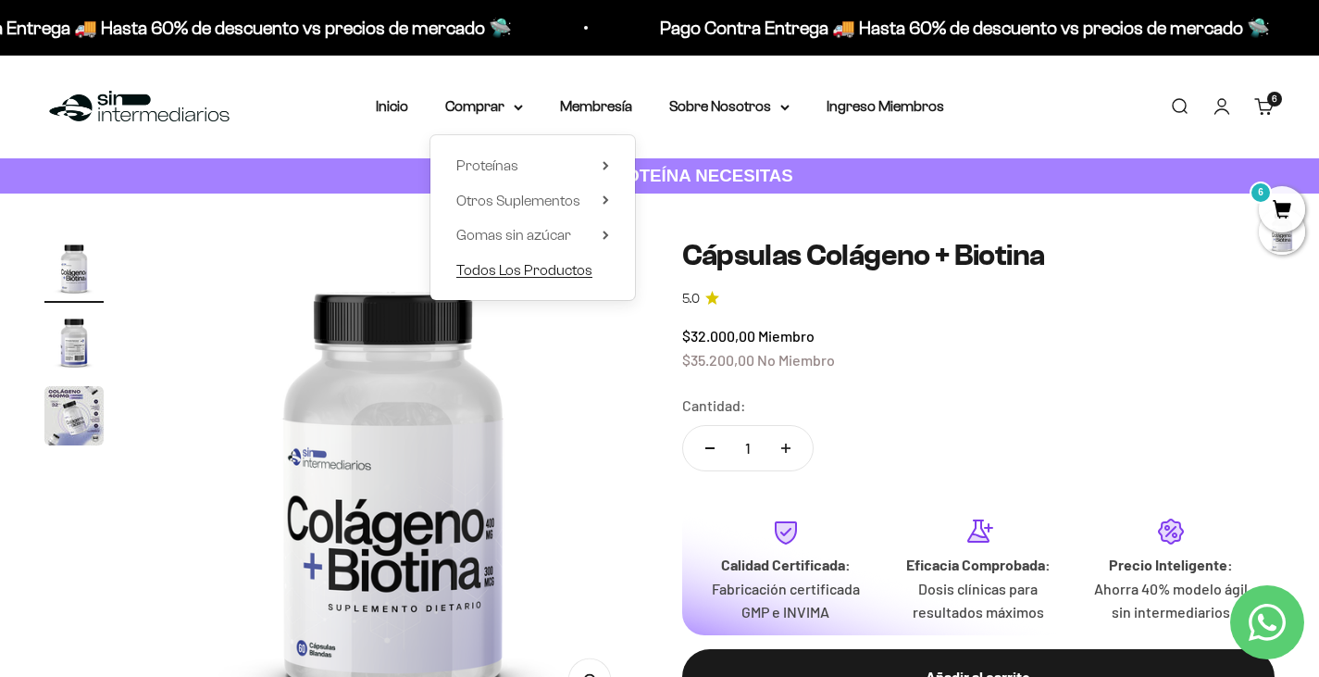
click at [590, 266] on span "Todos Los Productos" at bounding box center [524, 270] width 136 height 16
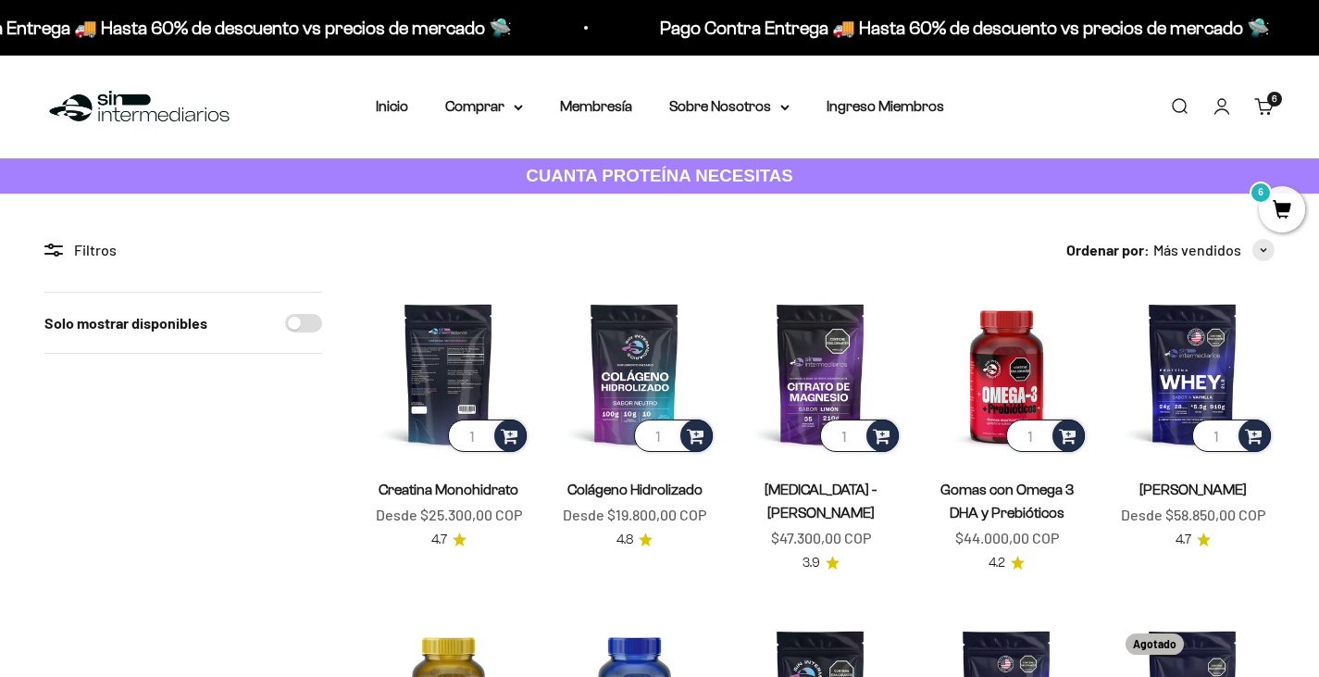
click at [467, 362] on img at bounding box center [449, 374] width 164 height 164
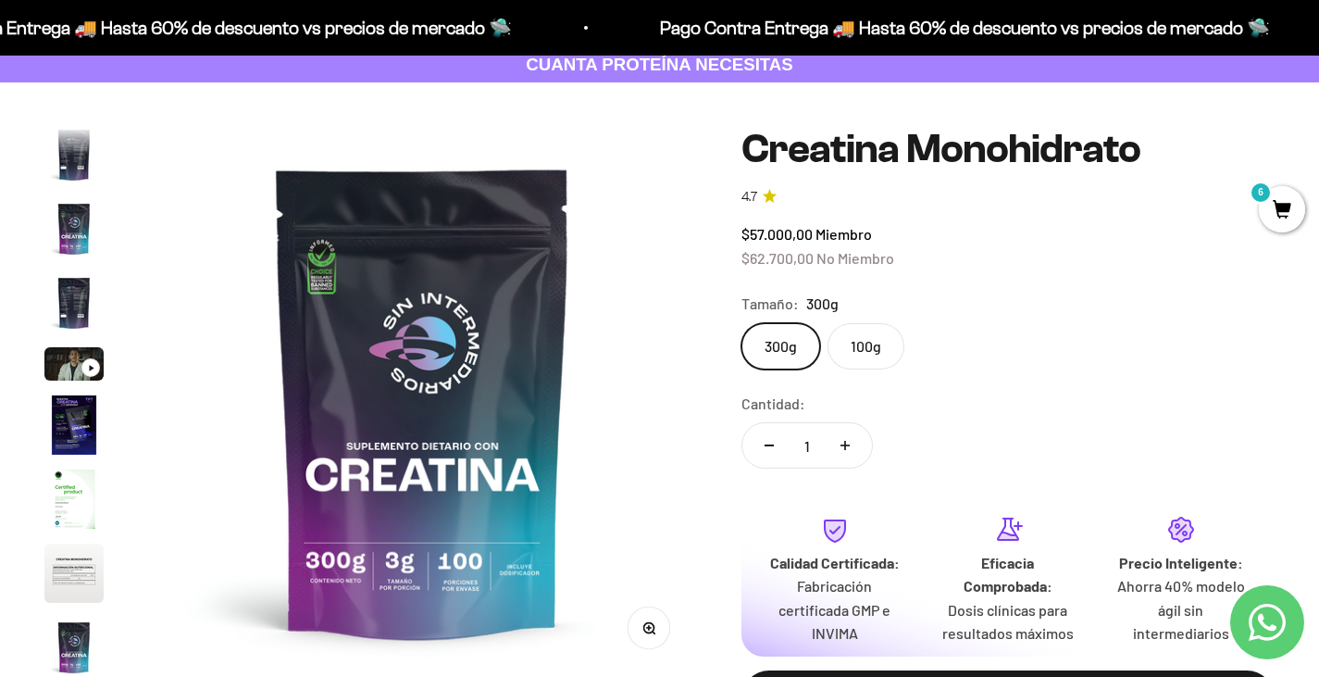
scroll to position [93, 0]
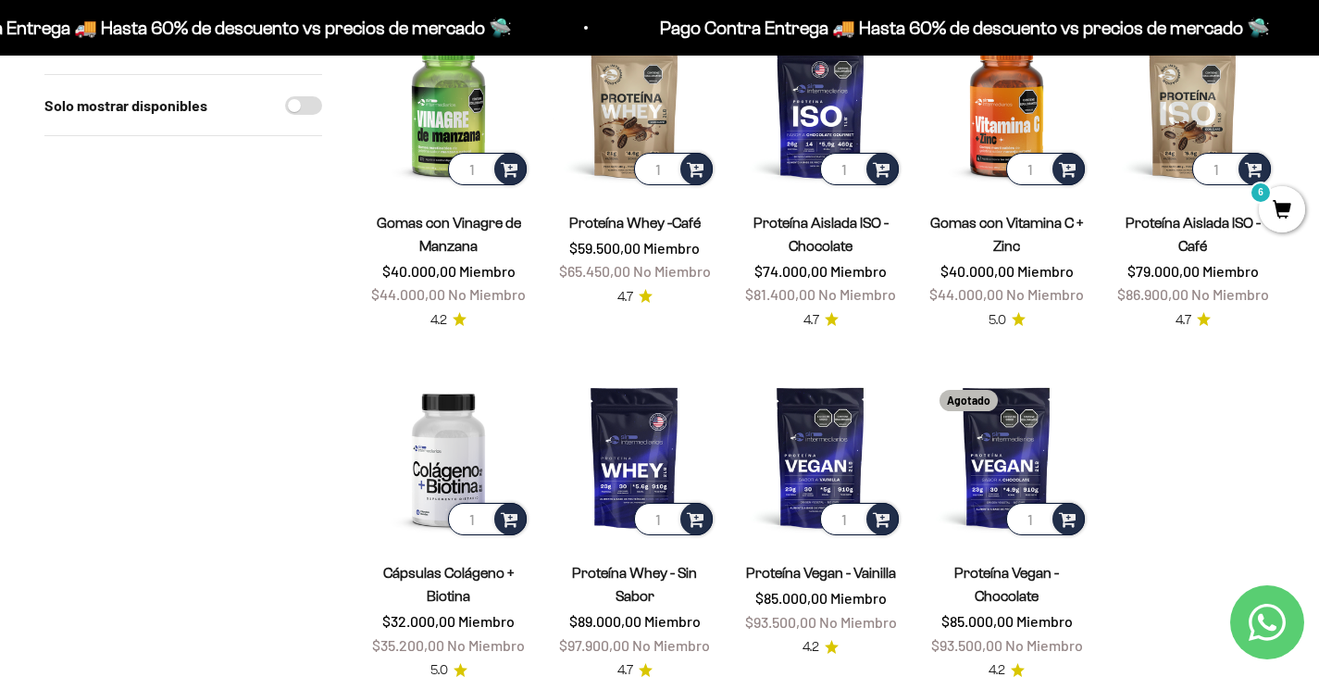
scroll to position [1388, 0]
click at [455, 387] on img at bounding box center [449, 456] width 164 height 164
click at [436, 431] on img at bounding box center [449, 456] width 164 height 164
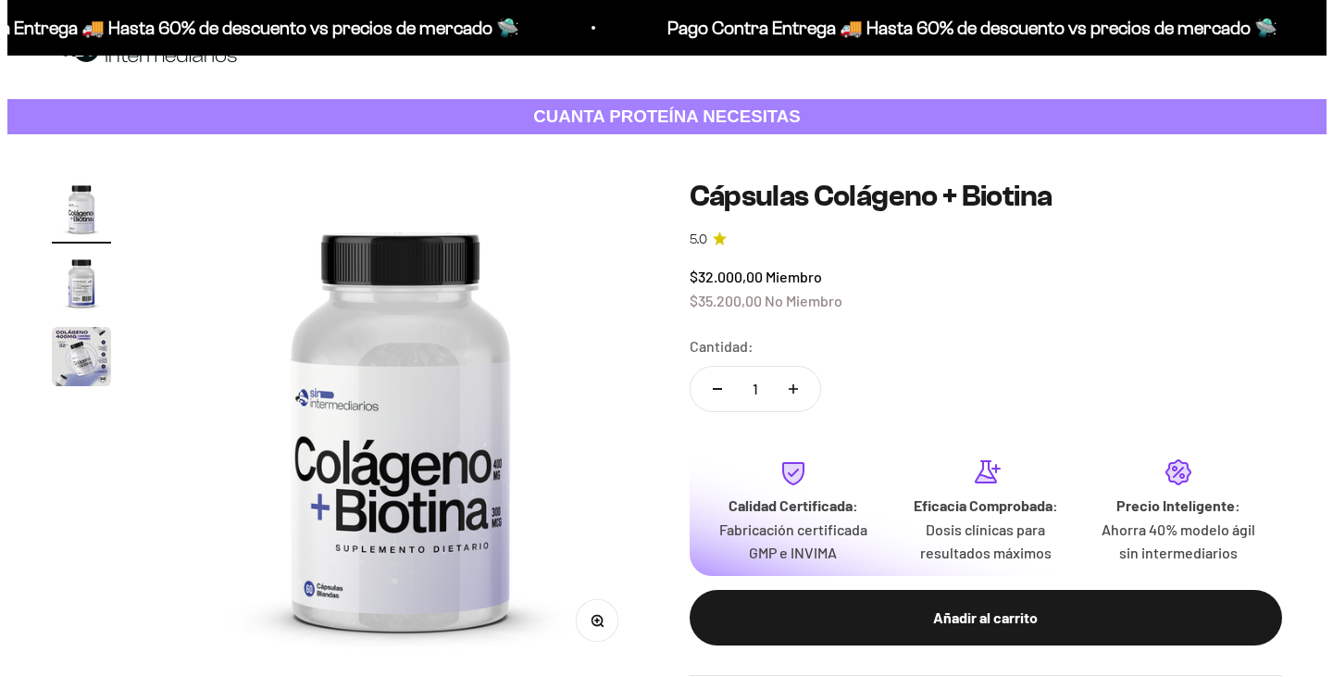
scroll to position [93, 0]
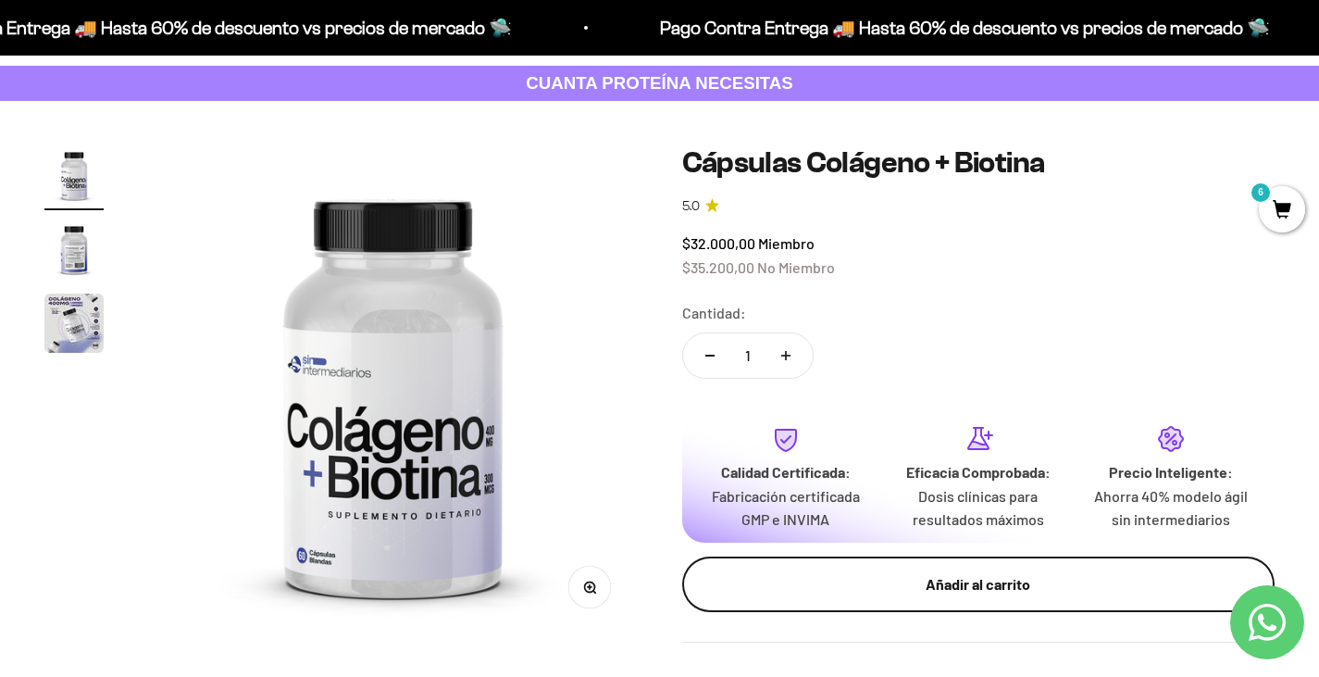
click at [870, 576] on div "Añadir al carrito" at bounding box center [978, 584] width 519 height 24
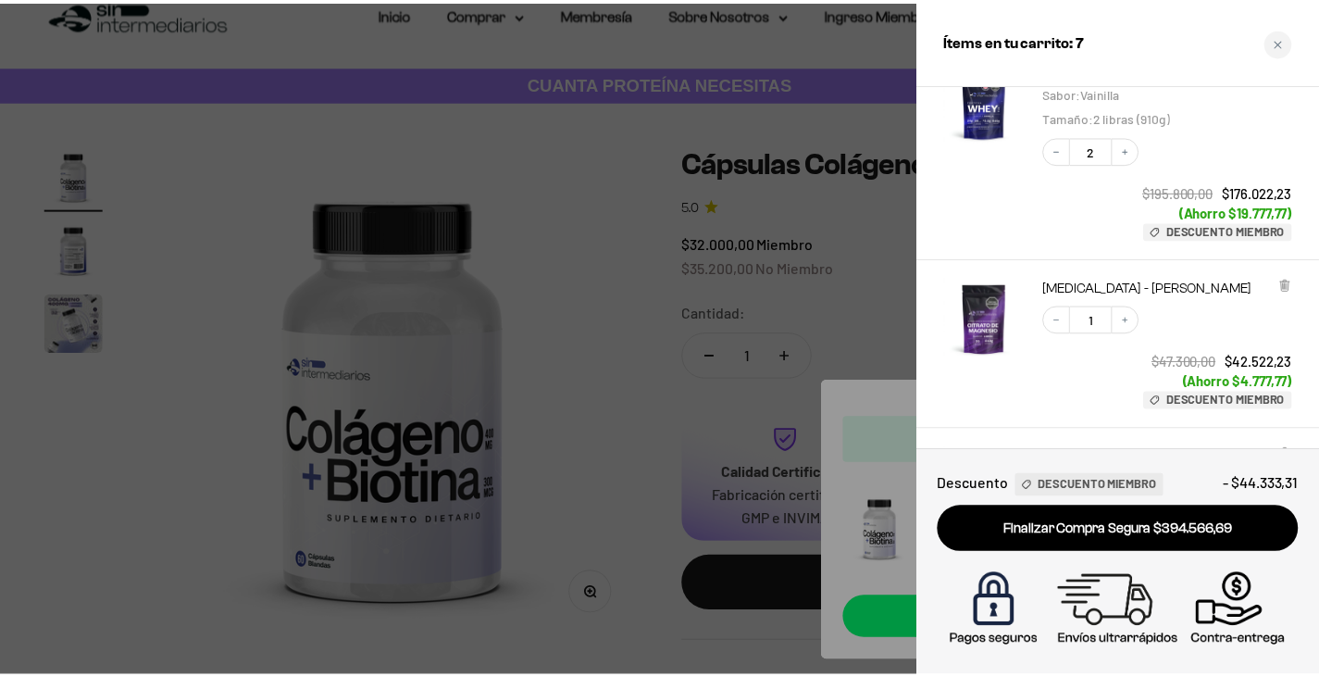
scroll to position [185, 0]
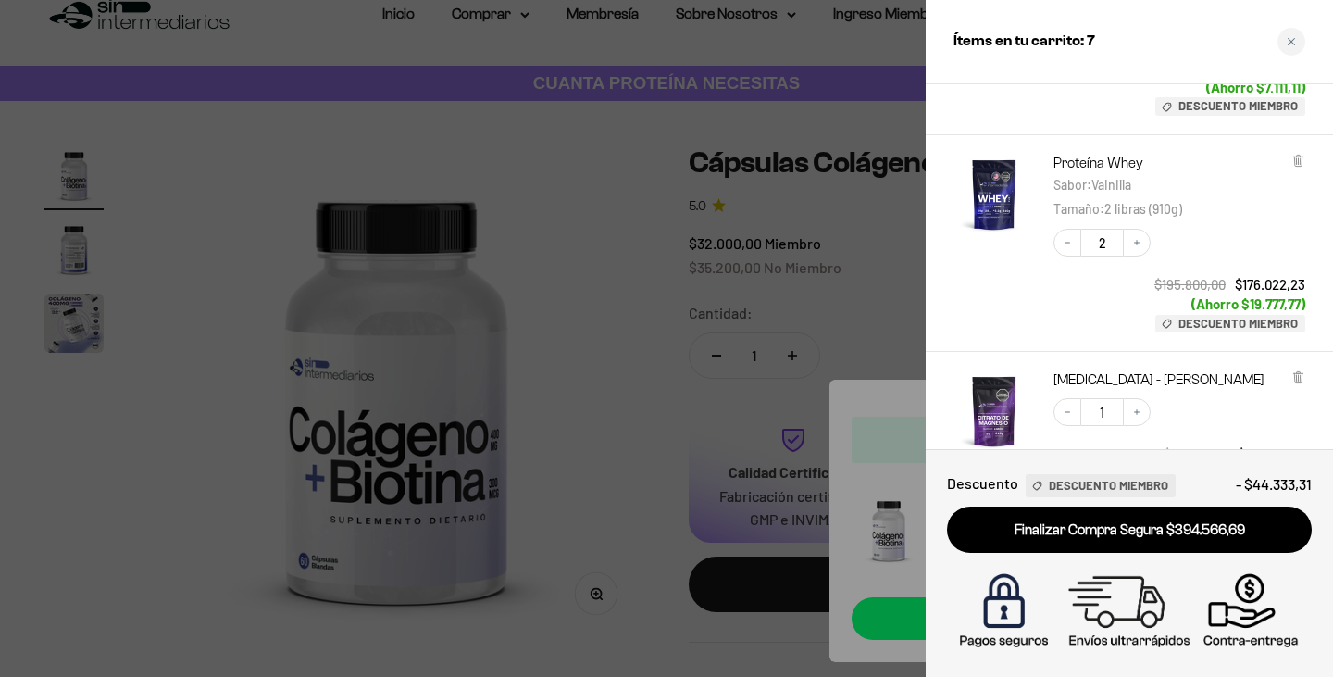
click at [421, 211] on div at bounding box center [666, 338] width 1333 height 677
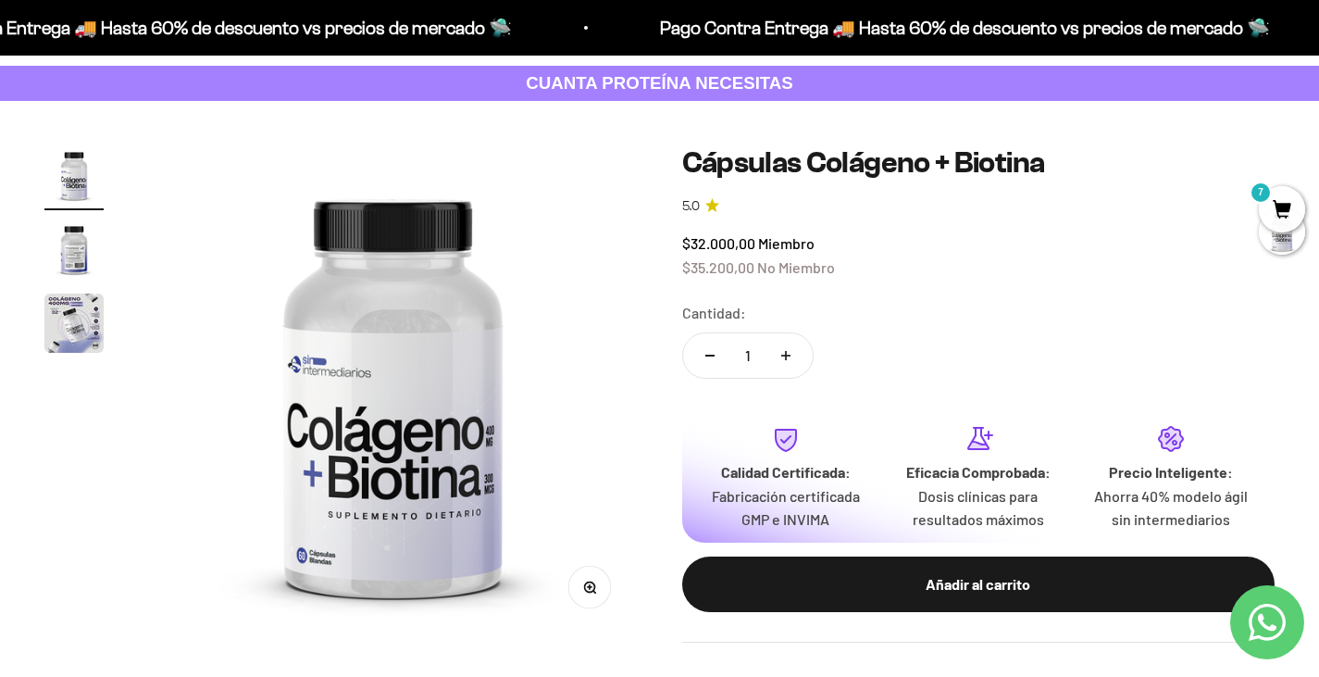
scroll to position [0, 0]
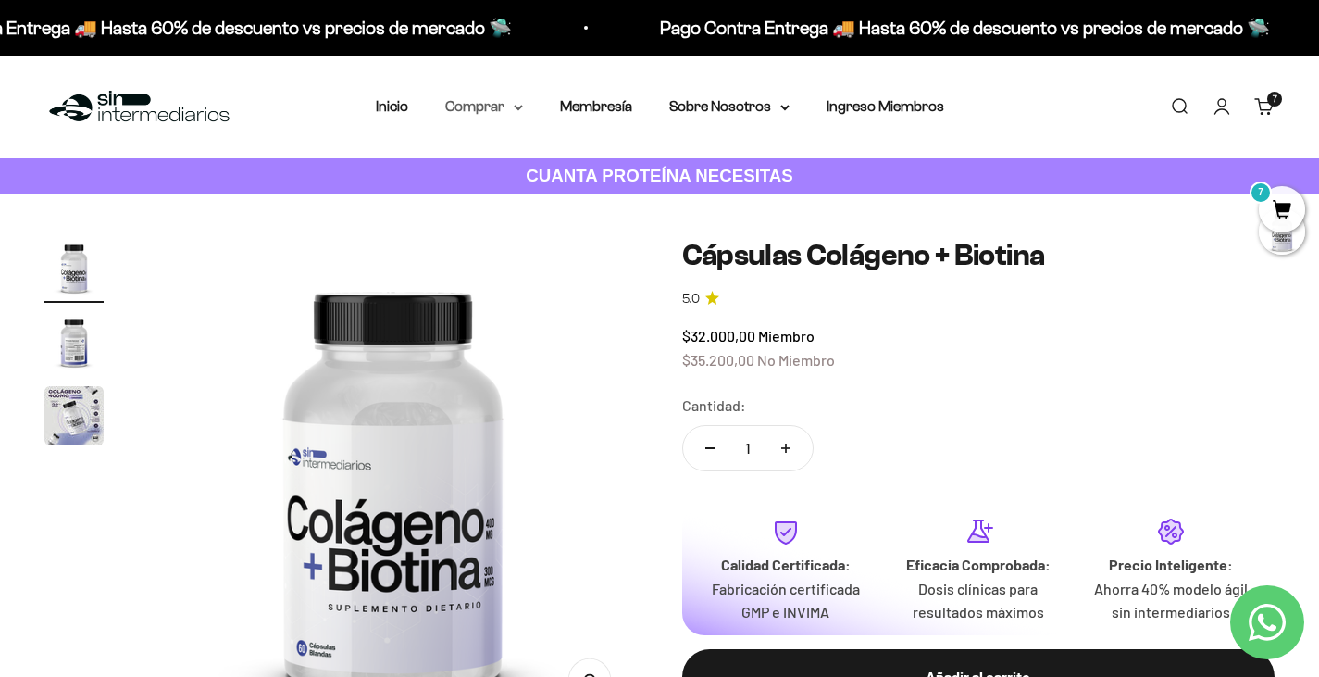
click at [454, 111] on summary "Comprar" at bounding box center [484, 106] width 78 height 24
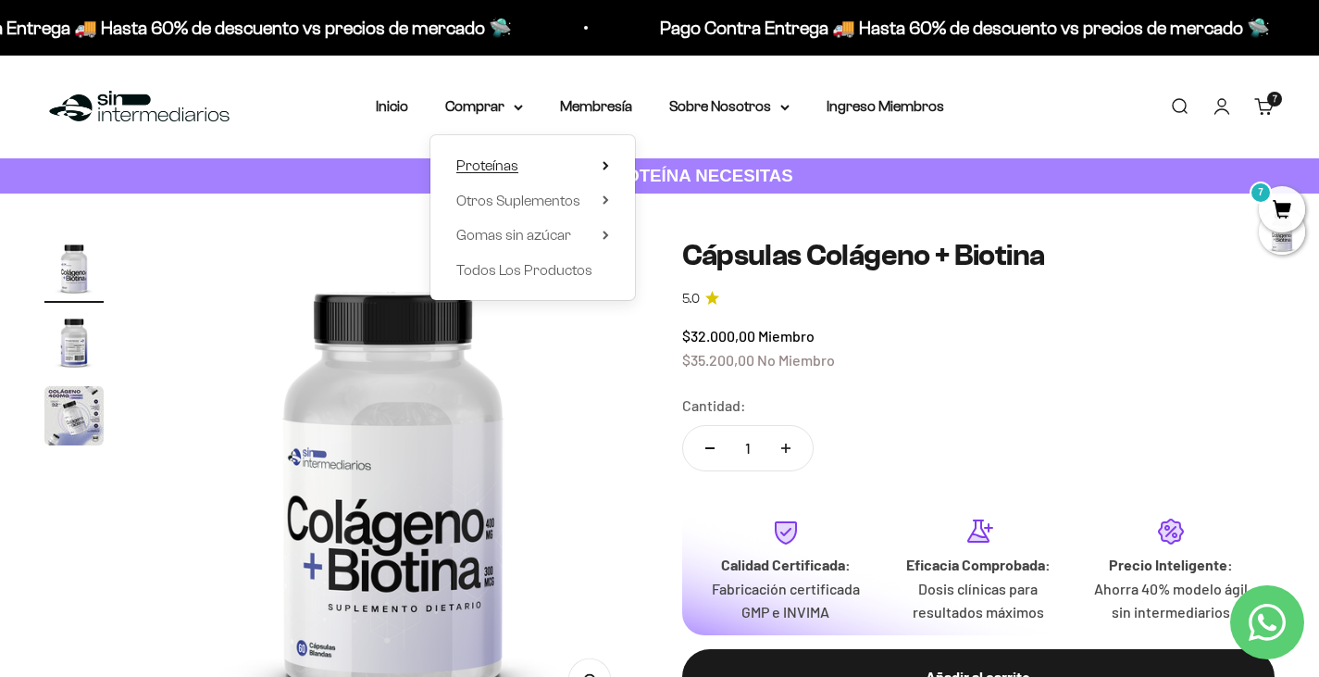
click at [551, 173] on summary "Proteínas" at bounding box center [532, 166] width 153 height 24
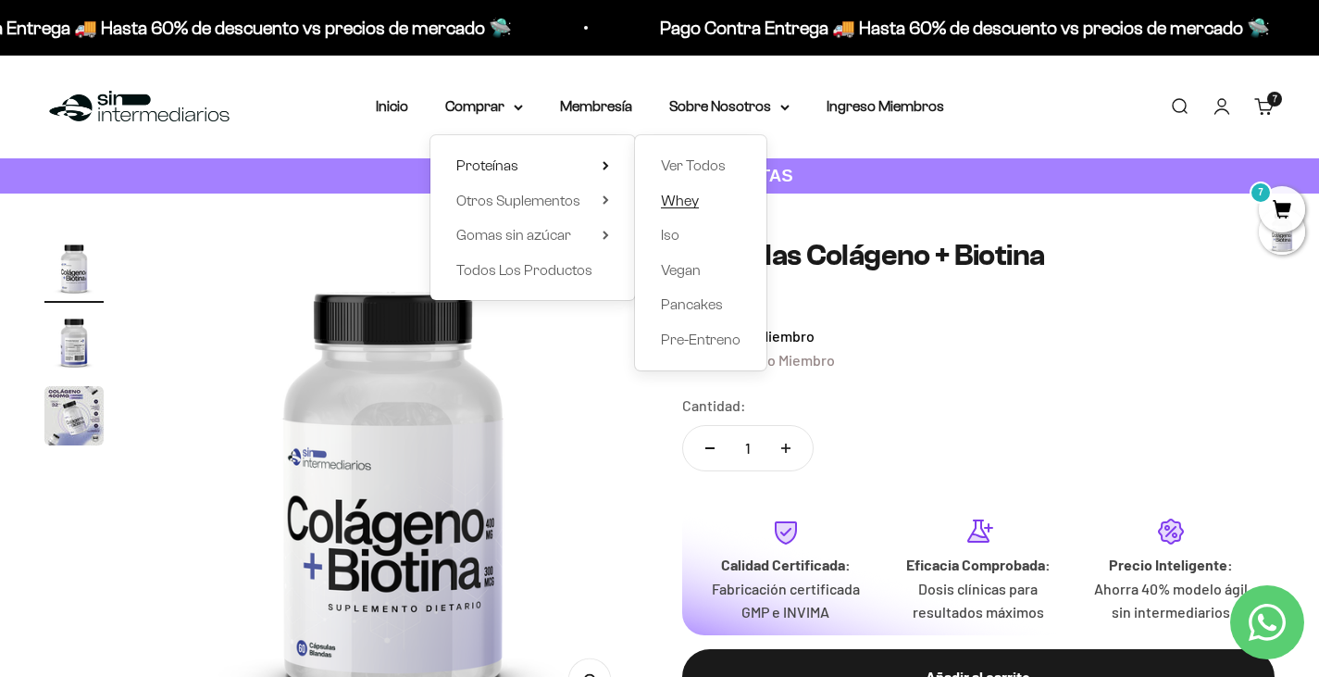
click at [702, 203] on link "Whey" at bounding box center [701, 201] width 80 height 24
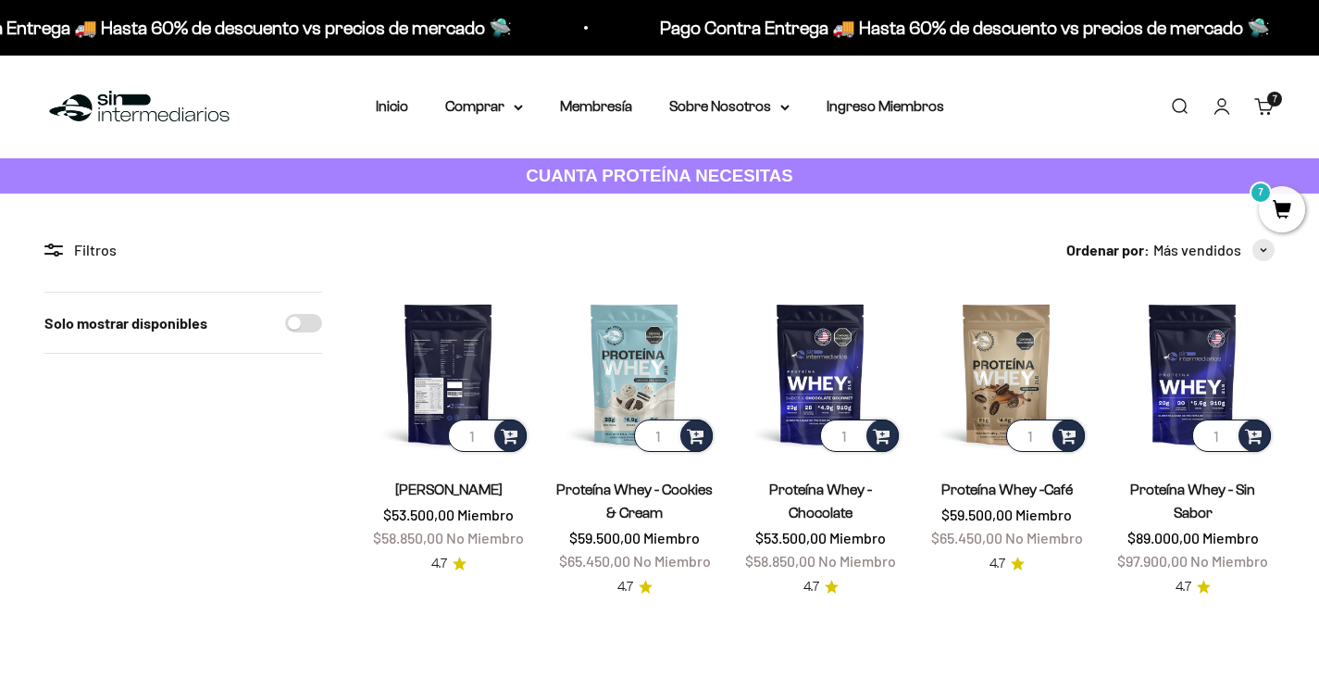
click at [464, 364] on img at bounding box center [449, 374] width 164 height 164
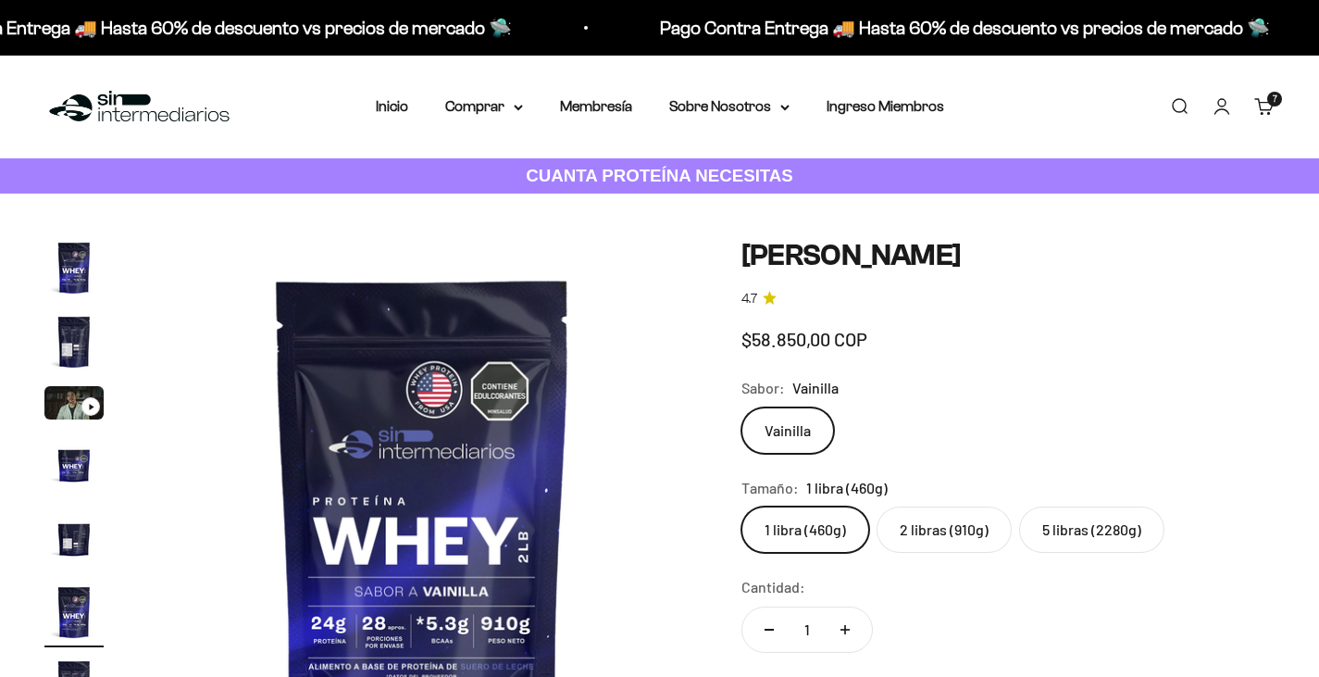
scroll to position [0, 2854]
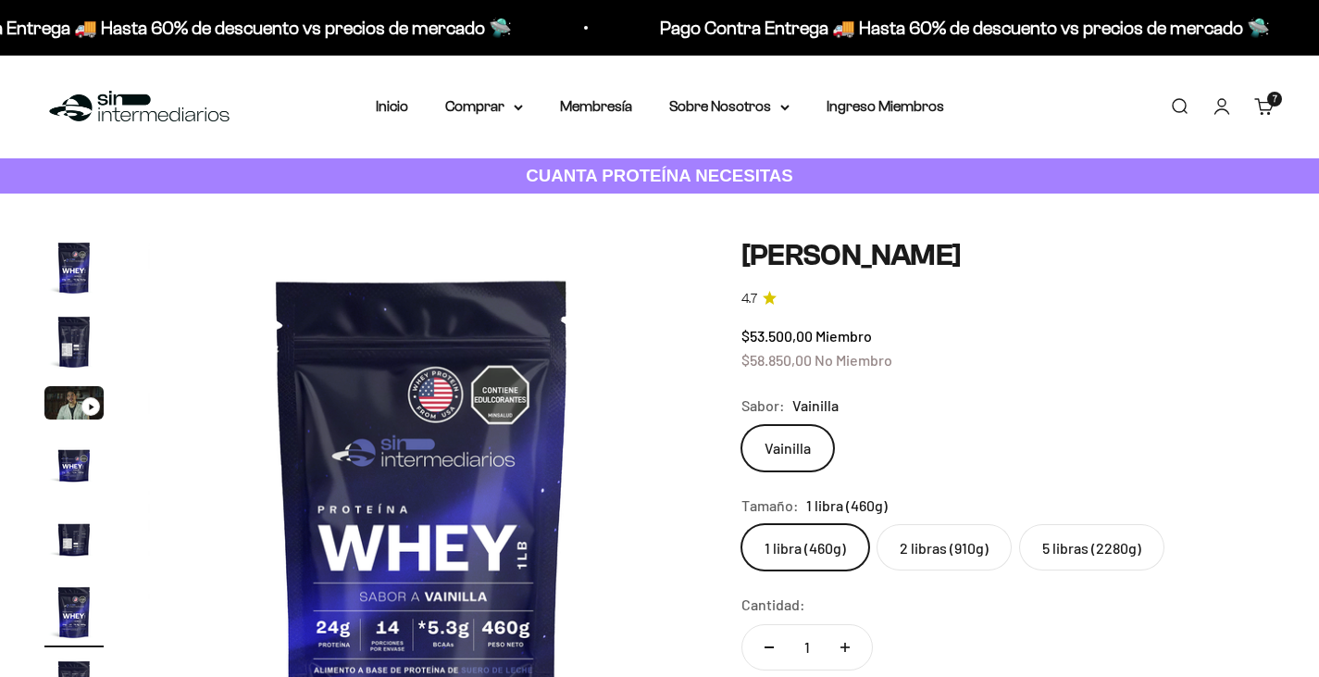
click at [944, 536] on label "2 libras (910g)" at bounding box center [944, 547] width 135 height 46
click at [741, 524] on input "2 libras (910g)" at bounding box center [741, 523] width 1 height 1
radio input "true"
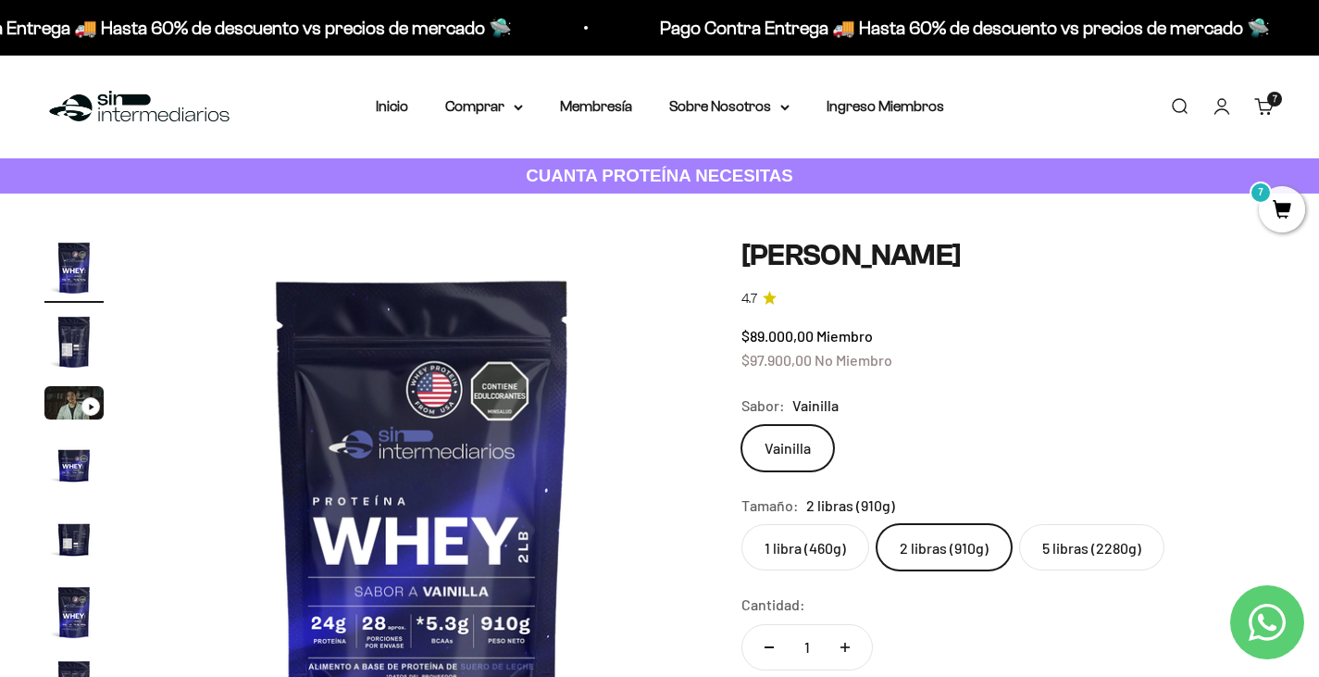
click at [1285, 218] on span "7" at bounding box center [1282, 209] width 46 height 46
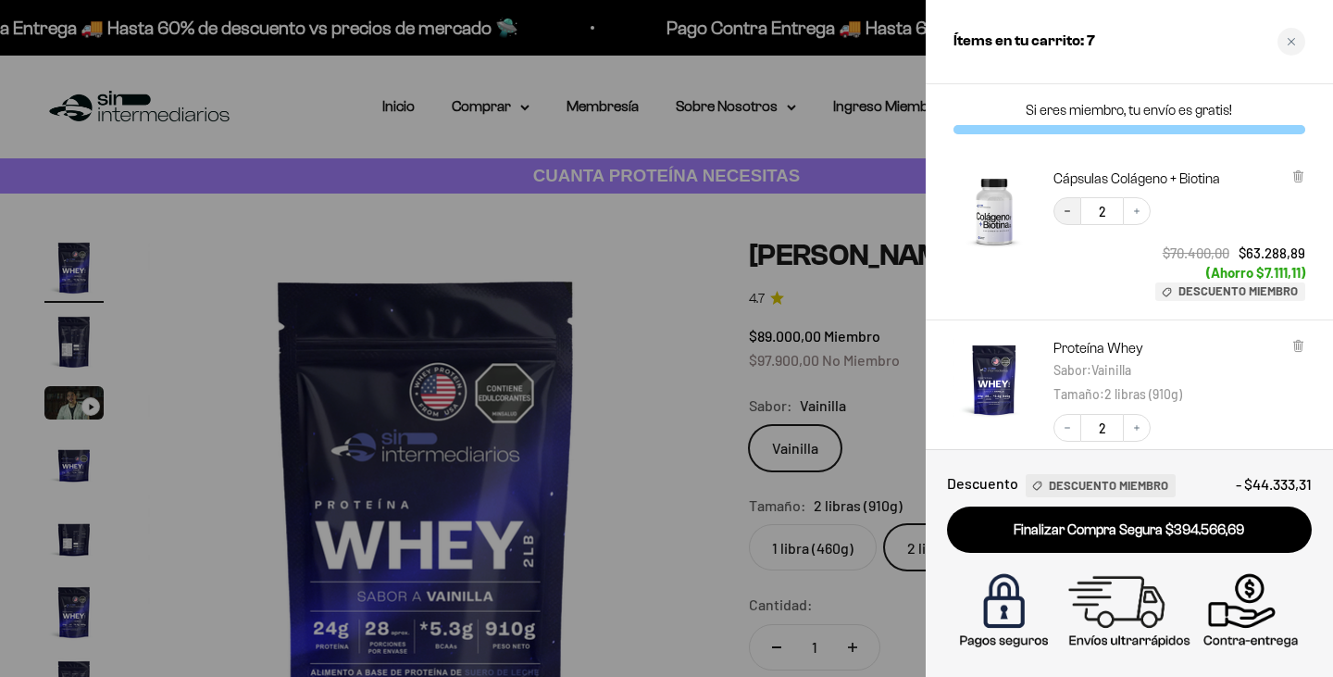
click at [1070, 215] on icon "Decrease quantity" at bounding box center [1067, 210] width 11 height 11
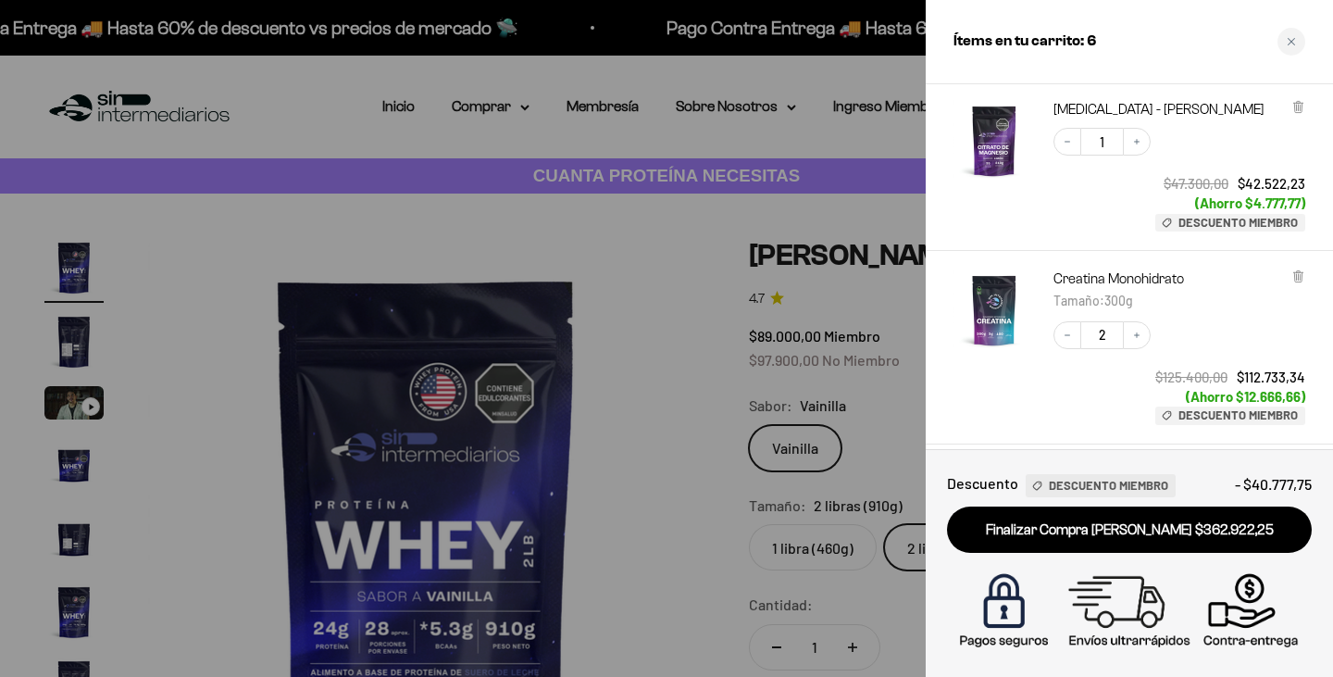
scroll to position [463, 0]
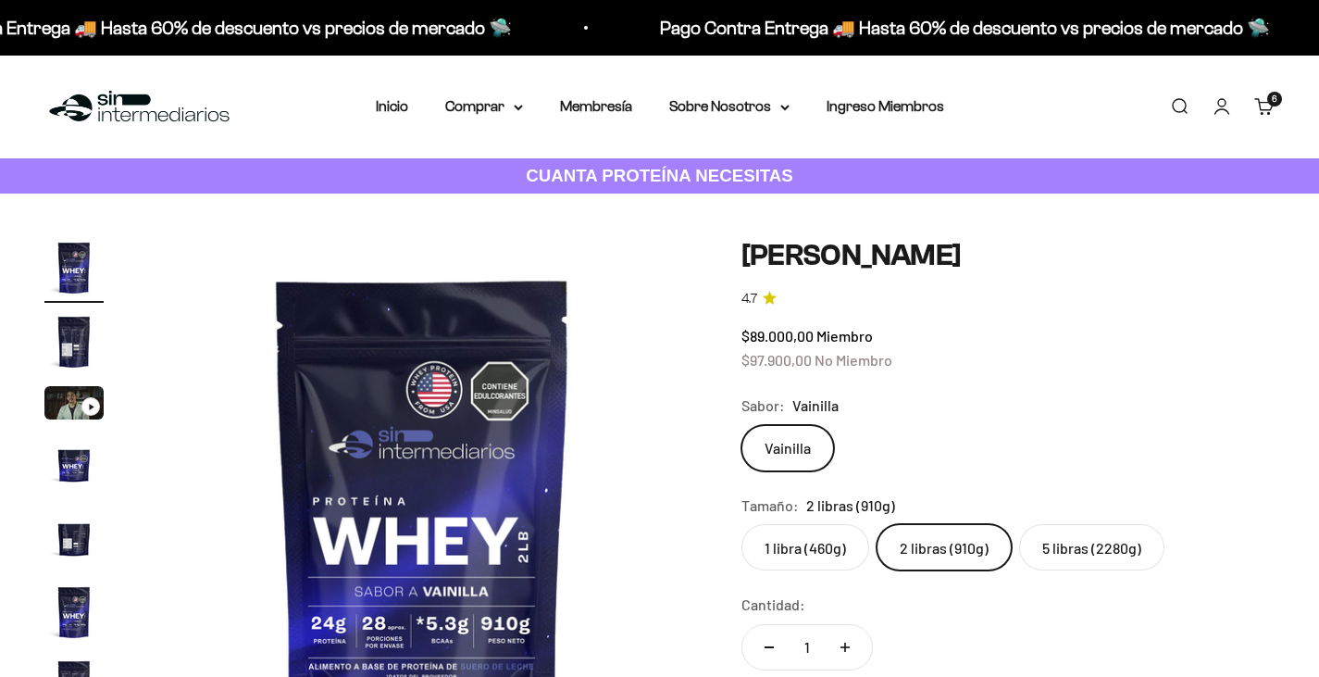
click at [1261, 104] on link "Carrito 6 artículos 6" at bounding box center [1264, 106] width 20 height 20
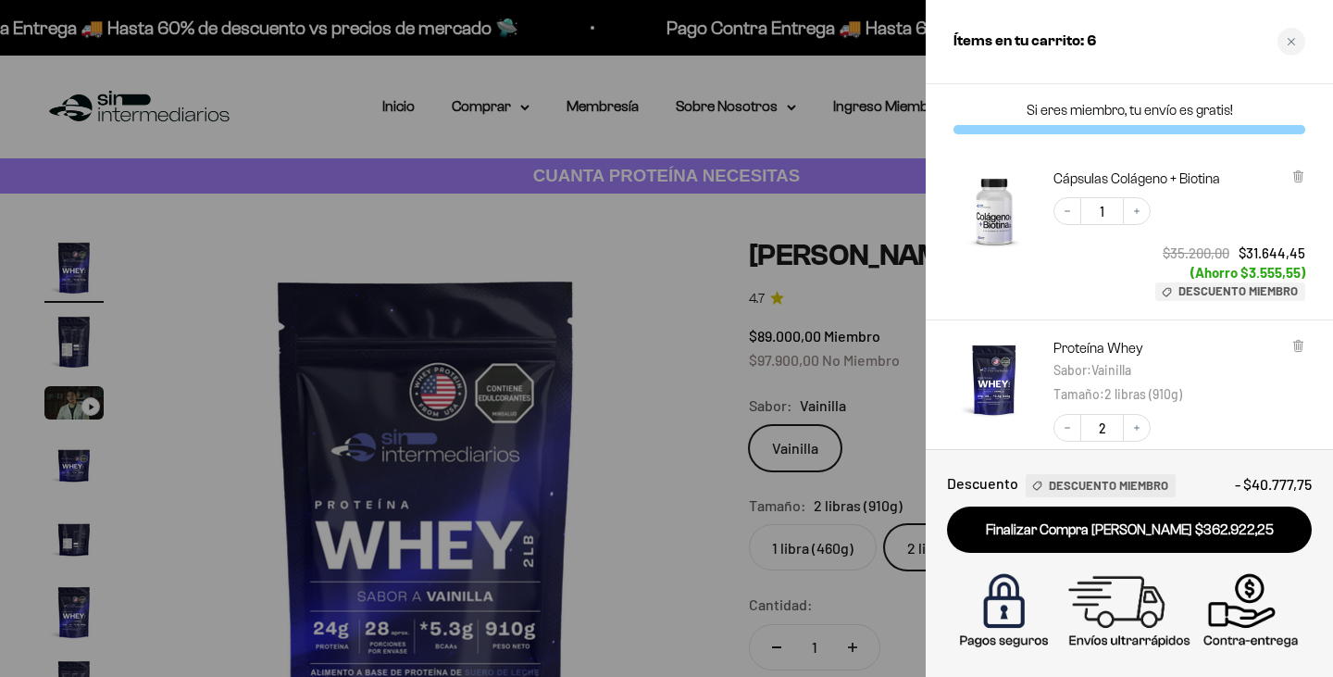
click at [741, 195] on div at bounding box center [666, 338] width 1333 height 677
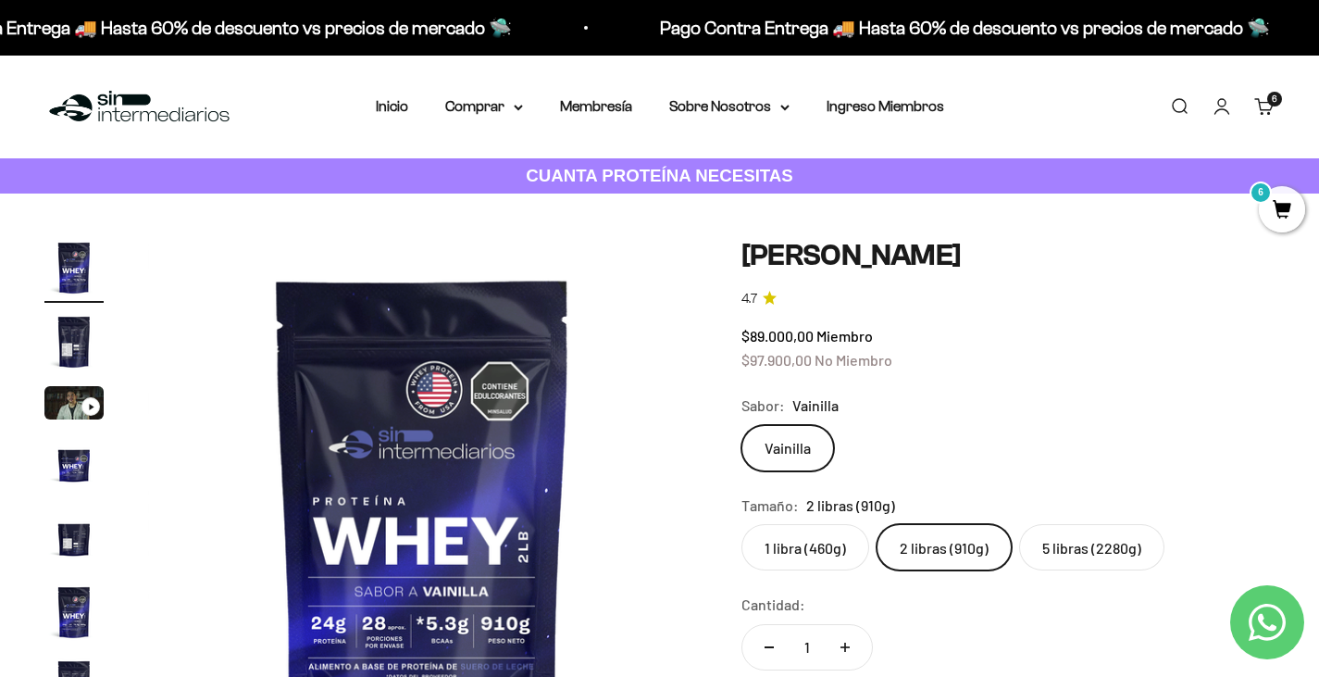
click at [1271, 221] on span "6" at bounding box center [1282, 209] width 46 height 46
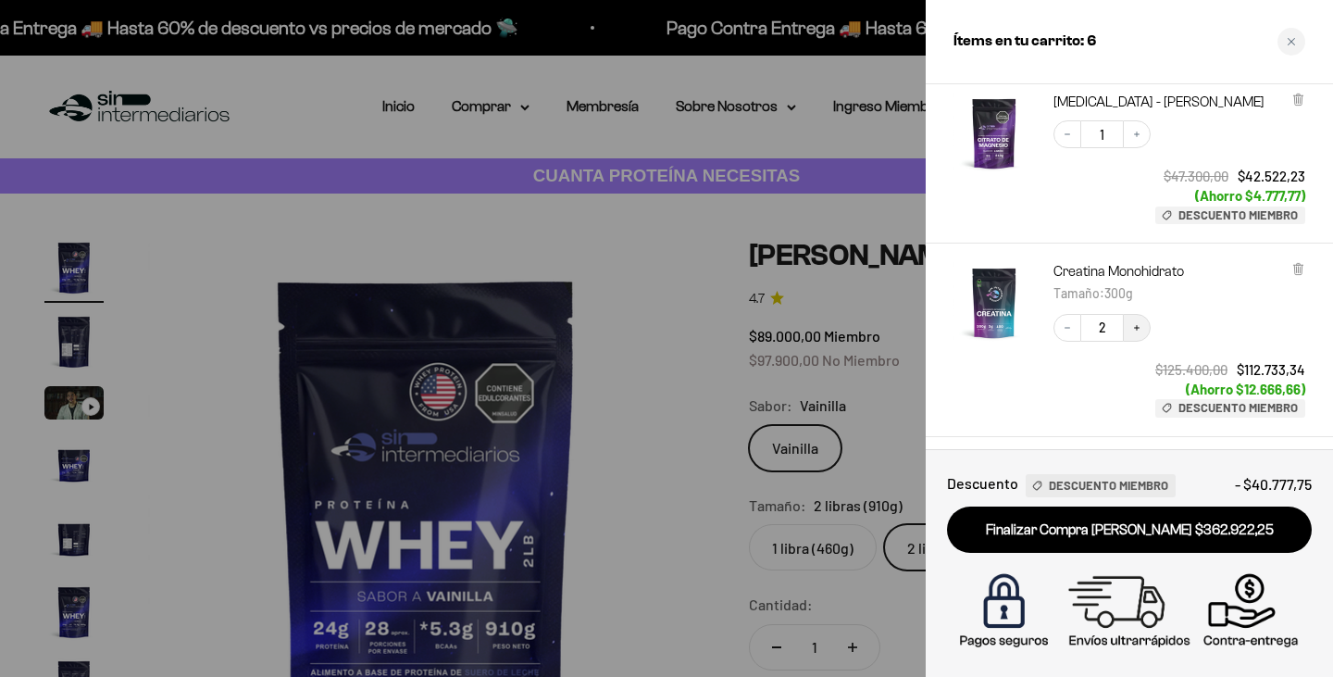
scroll to position [612, 0]
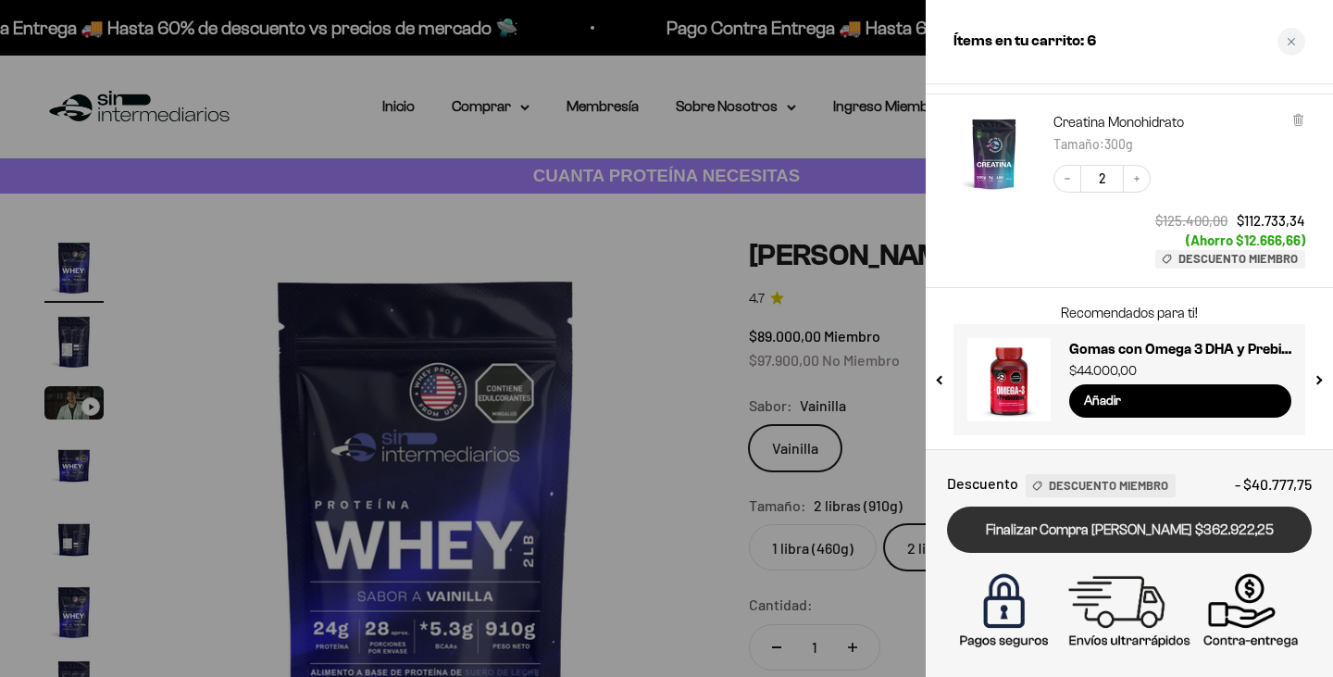
click at [1150, 540] on link "Finalizar Compra [PERSON_NAME] $362.922,25" at bounding box center [1129, 529] width 365 height 47
